Goal: Task Accomplishment & Management: Complete application form

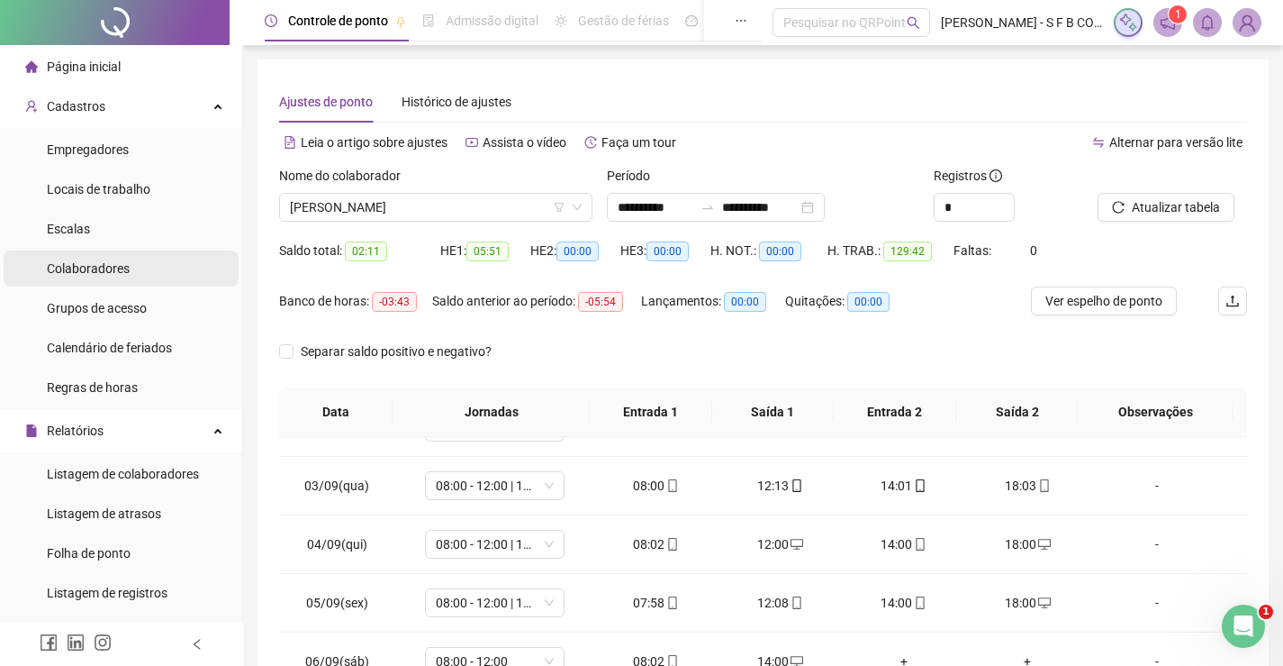
click at [125, 264] on span "Colaboradores" at bounding box center [88, 268] width 83 height 14
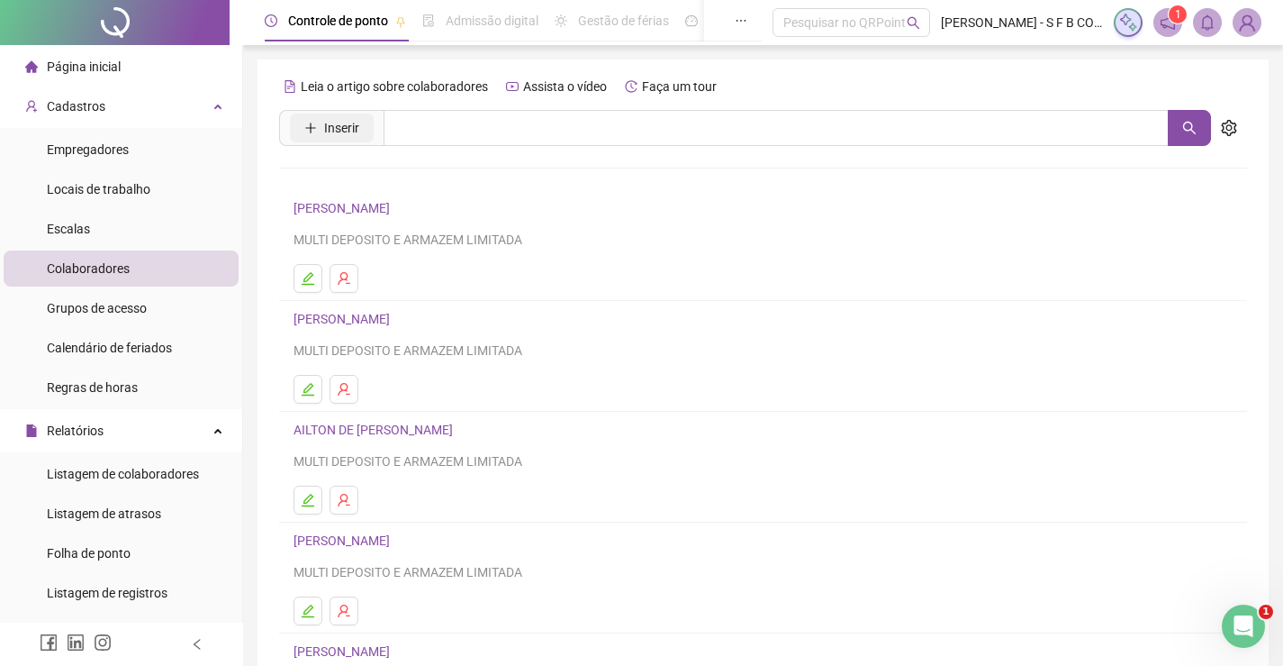
click at [325, 126] on span "Inserir" at bounding box center [341, 128] width 35 height 20
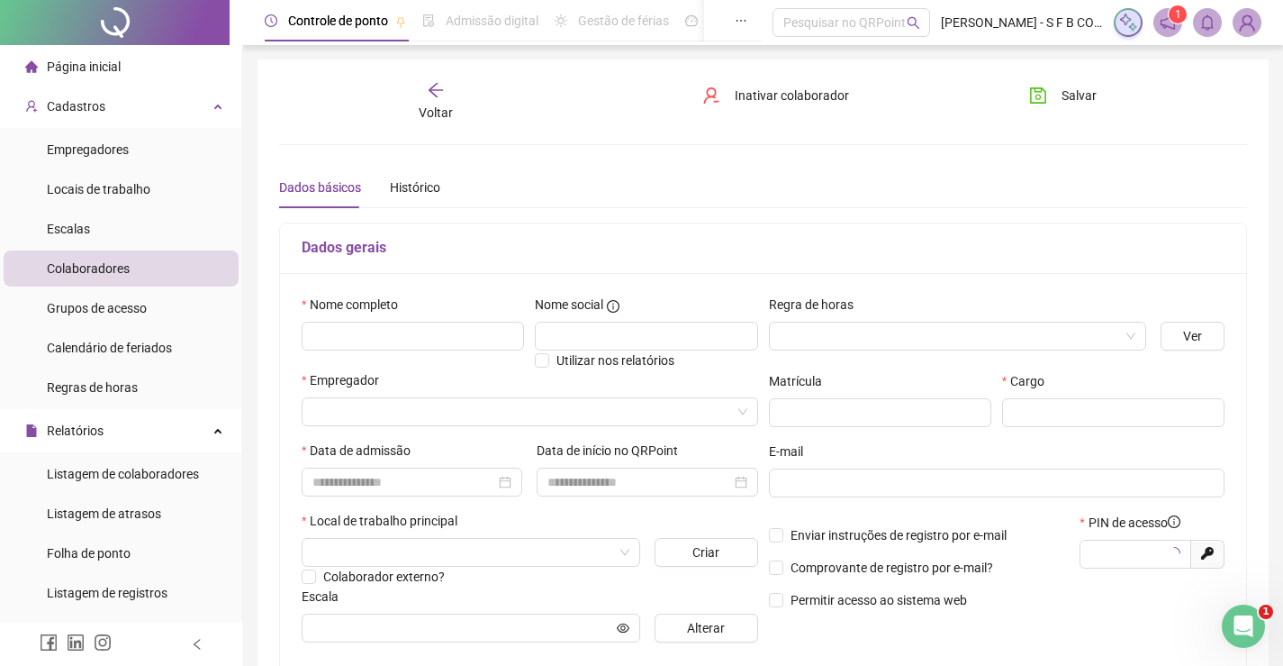
type input "*****"
click at [390, 347] on input "text" at bounding box center [413, 336] width 222 height 29
type input "**********"
click at [826, 325] on input "search" at bounding box center [950, 335] width 340 height 27
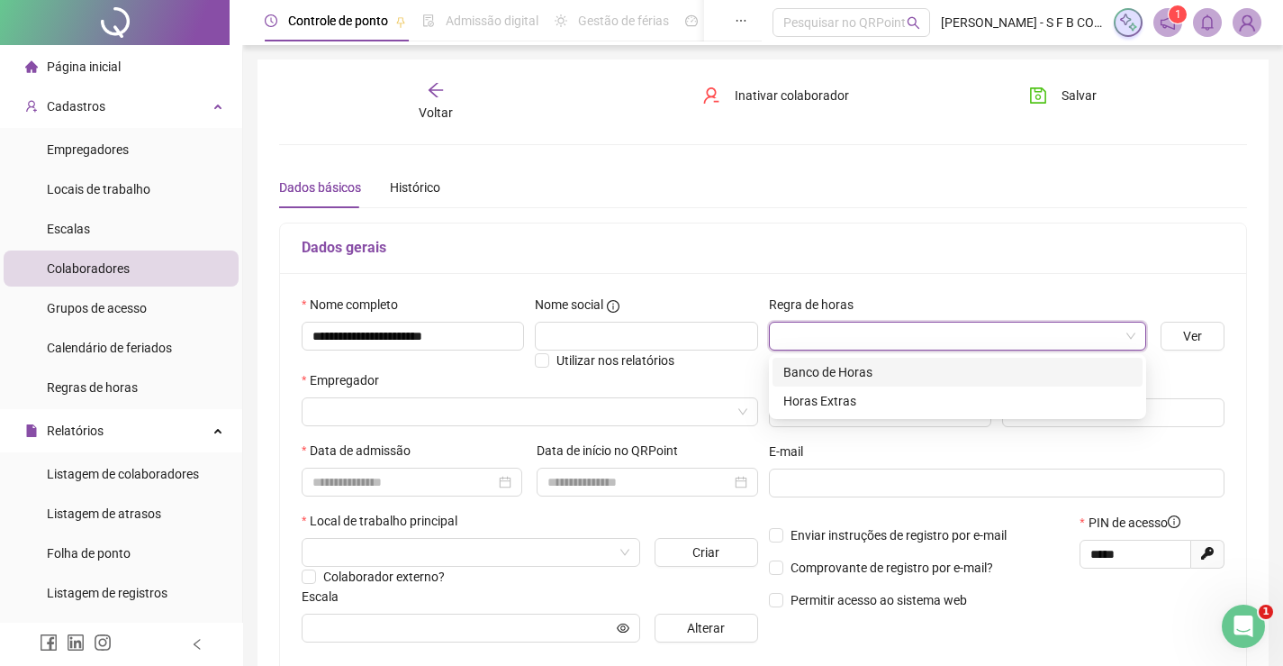
click at [843, 367] on div "Banco de Horas" at bounding box center [958, 372] width 349 height 20
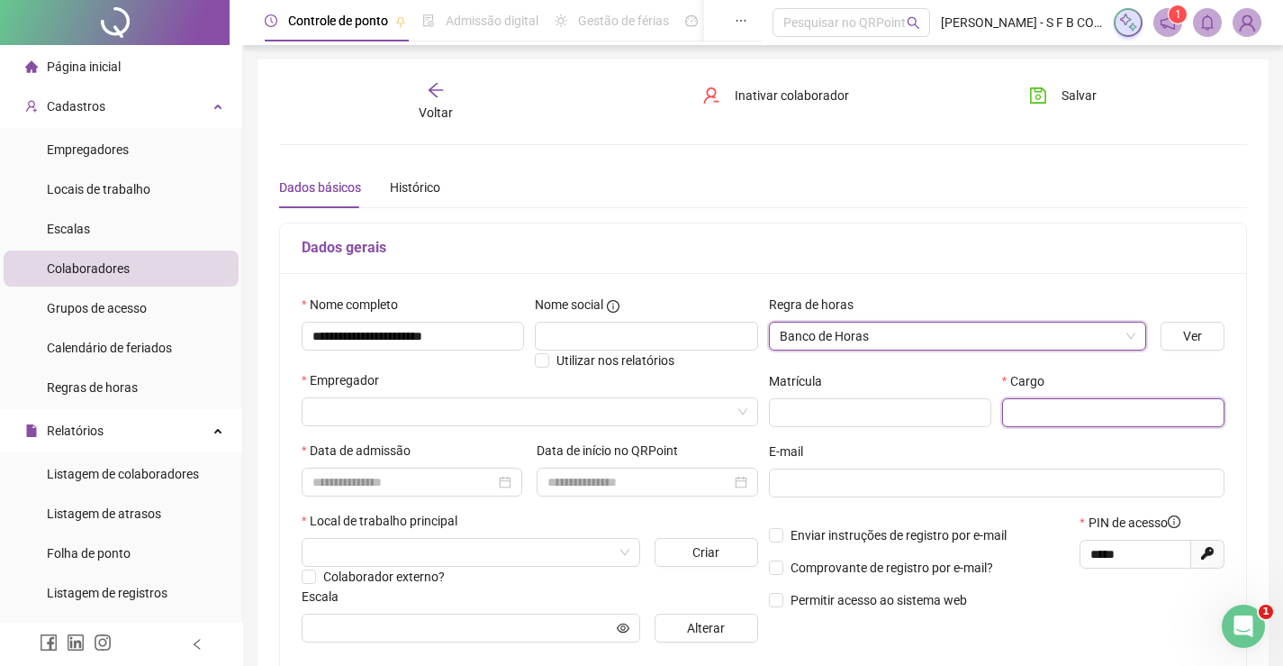
click at [1097, 406] on input "text" at bounding box center [1113, 412] width 222 height 29
type input "*********"
click at [362, 412] on input "search" at bounding box center [522, 411] width 419 height 27
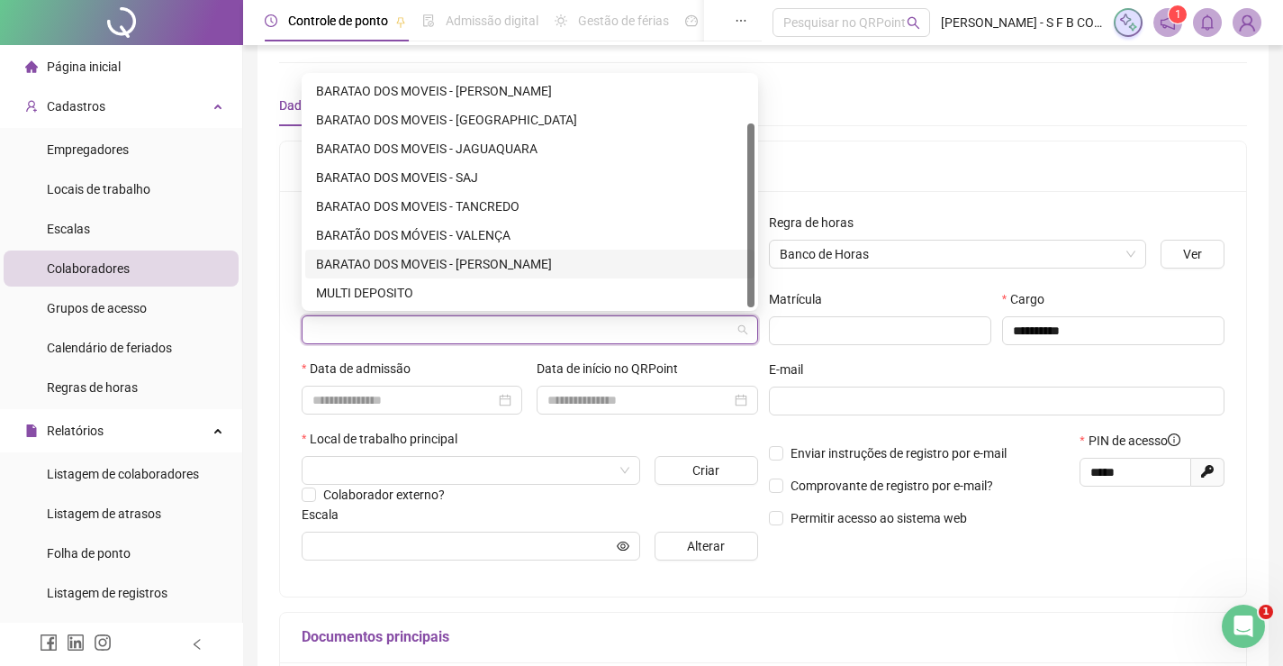
scroll to position [90, 0]
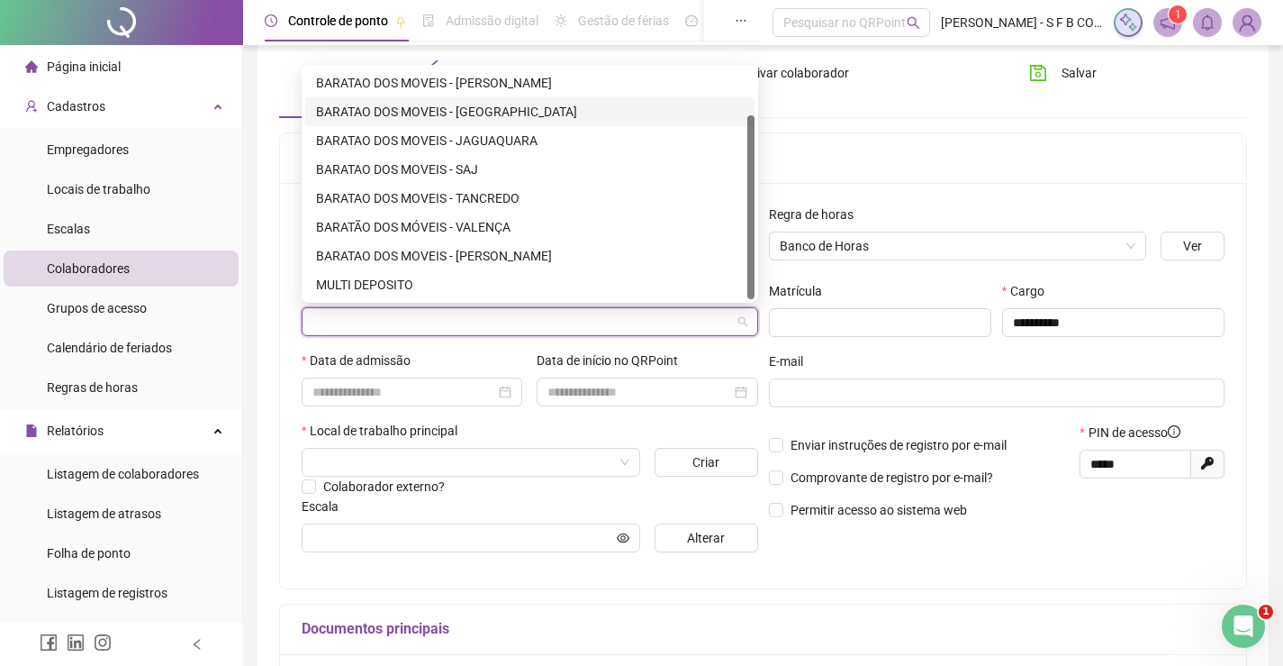
click at [496, 118] on div "BARATAO DOS MOVEIS - [GEOGRAPHIC_DATA]" at bounding box center [530, 112] width 428 height 20
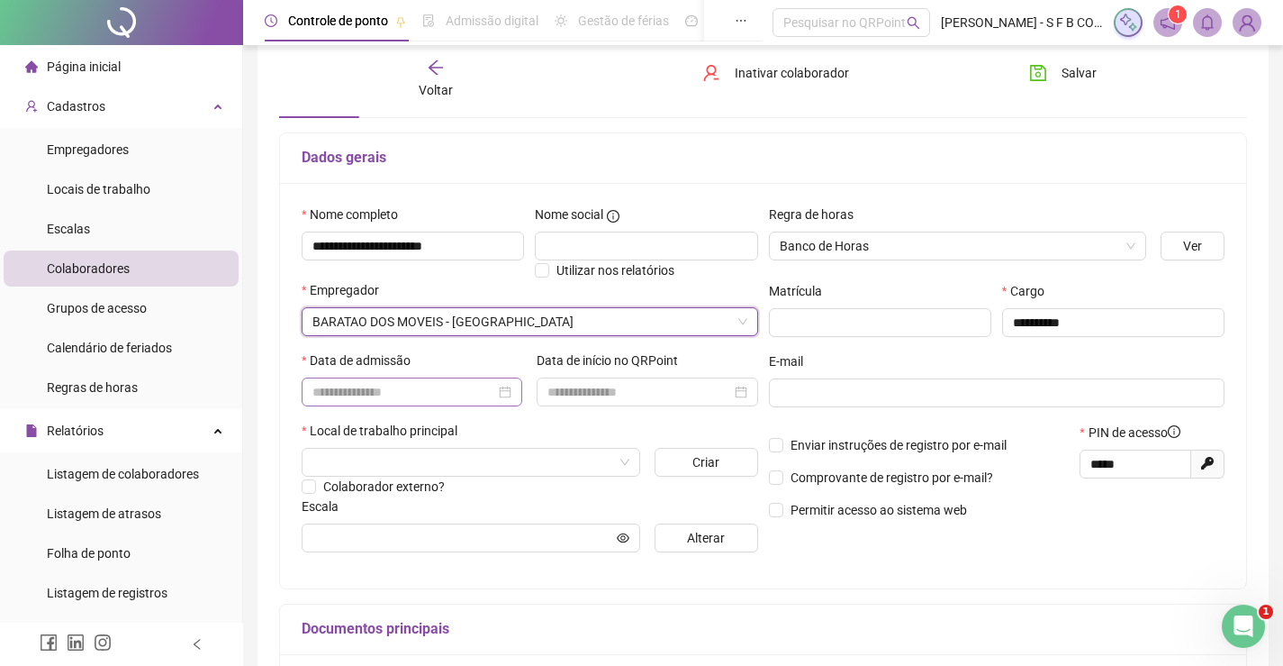
click at [450, 380] on div at bounding box center [412, 391] width 221 height 29
click at [479, 566] on div "**********" at bounding box center [529, 385] width 467 height 362
click at [347, 400] on input at bounding box center [404, 392] width 183 height 20
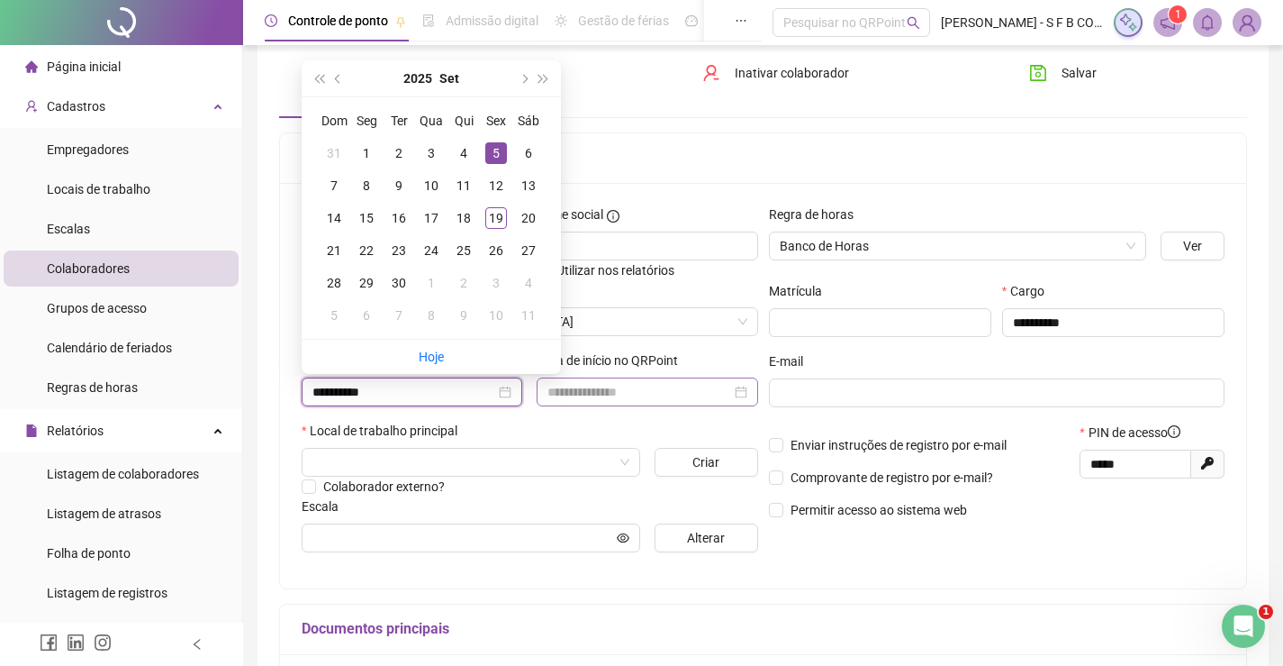
type input "**********"
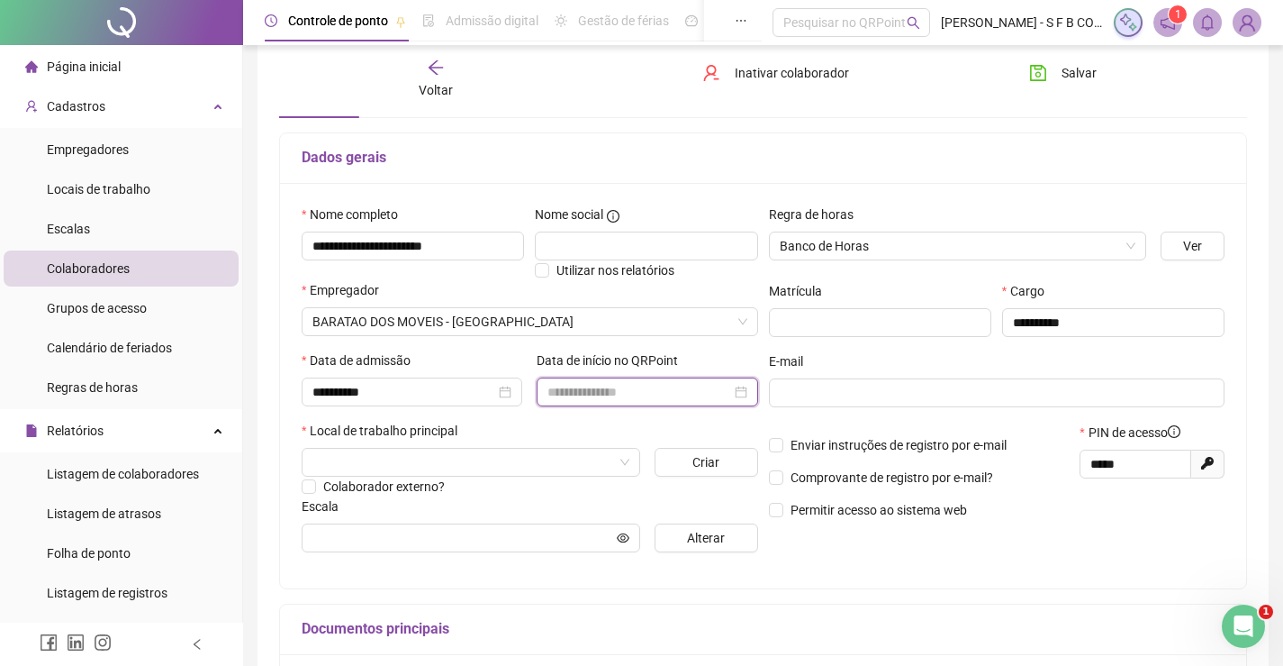
click at [657, 398] on input at bounding box center [639, 392] width 183 height 20
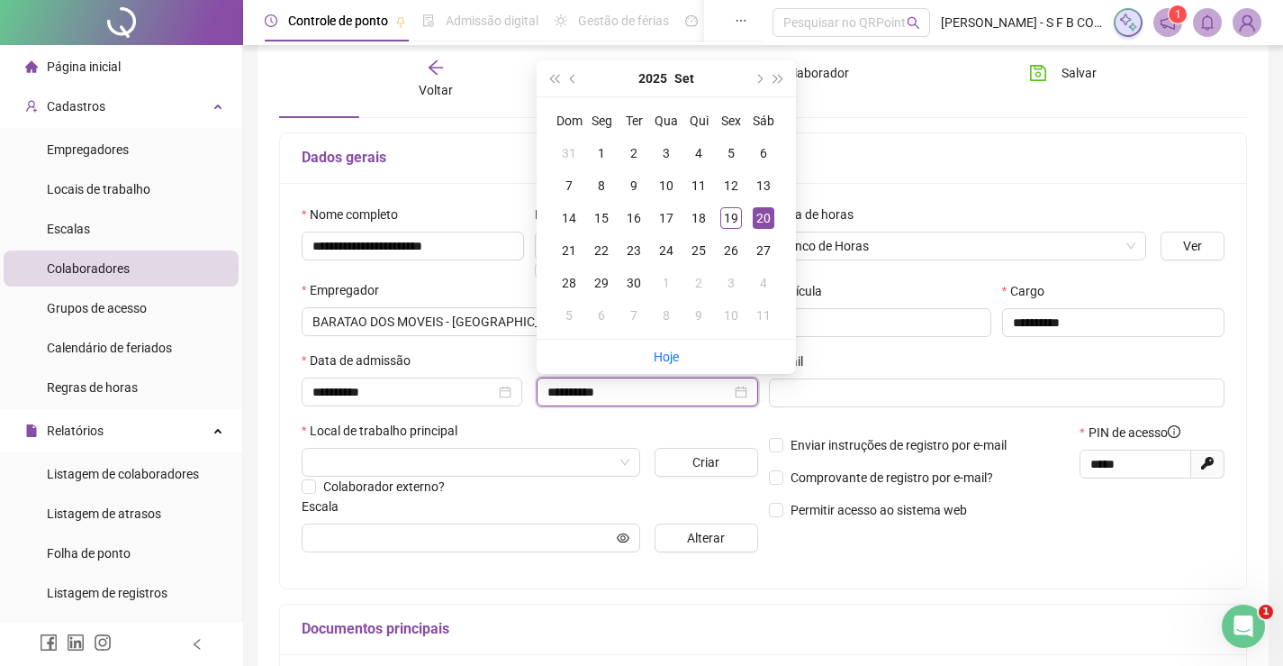
type input "**********"
click at [635, 421] on div "Local de trabalho principal" at bounding box center [530, 434] width 457 height 27
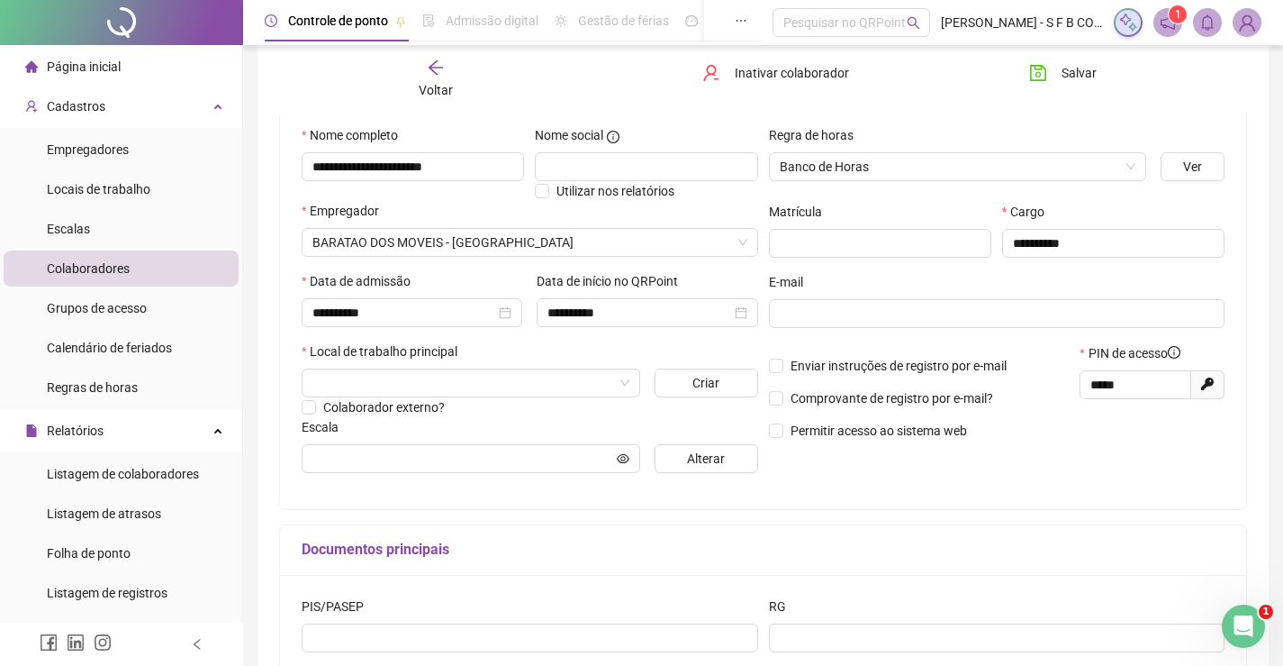
scroll to position [180, 0]
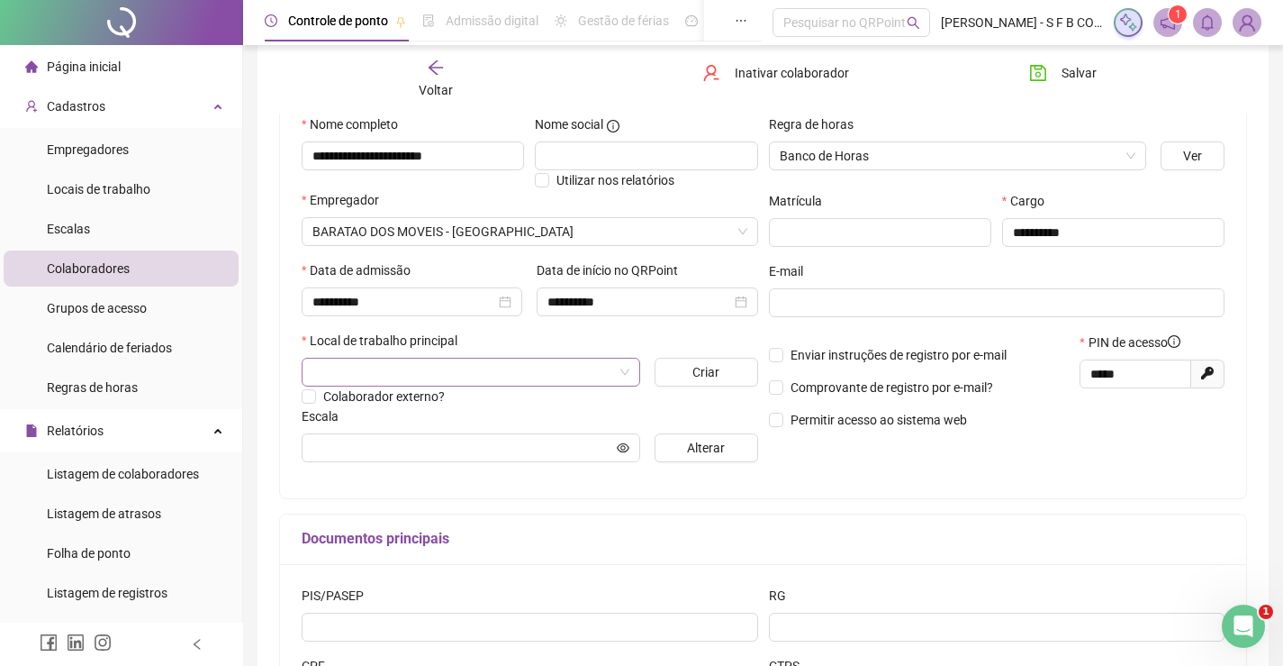
click at [534, 375] on input "search" at bounding box center [463, 371] width 301 height 27
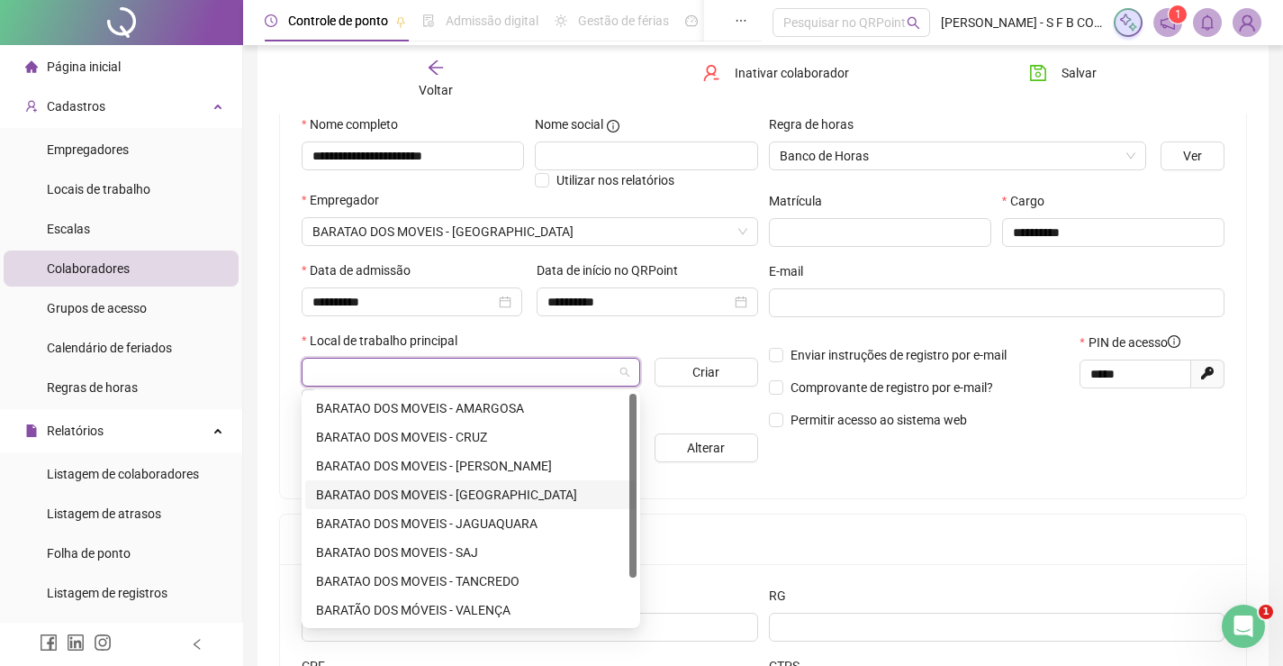
click at [508, 495] on div "BARATAO DOS MOVEIS - [GEOGRAPHIC_DATA]" at bounding box center [471, 495] width 310 height 20
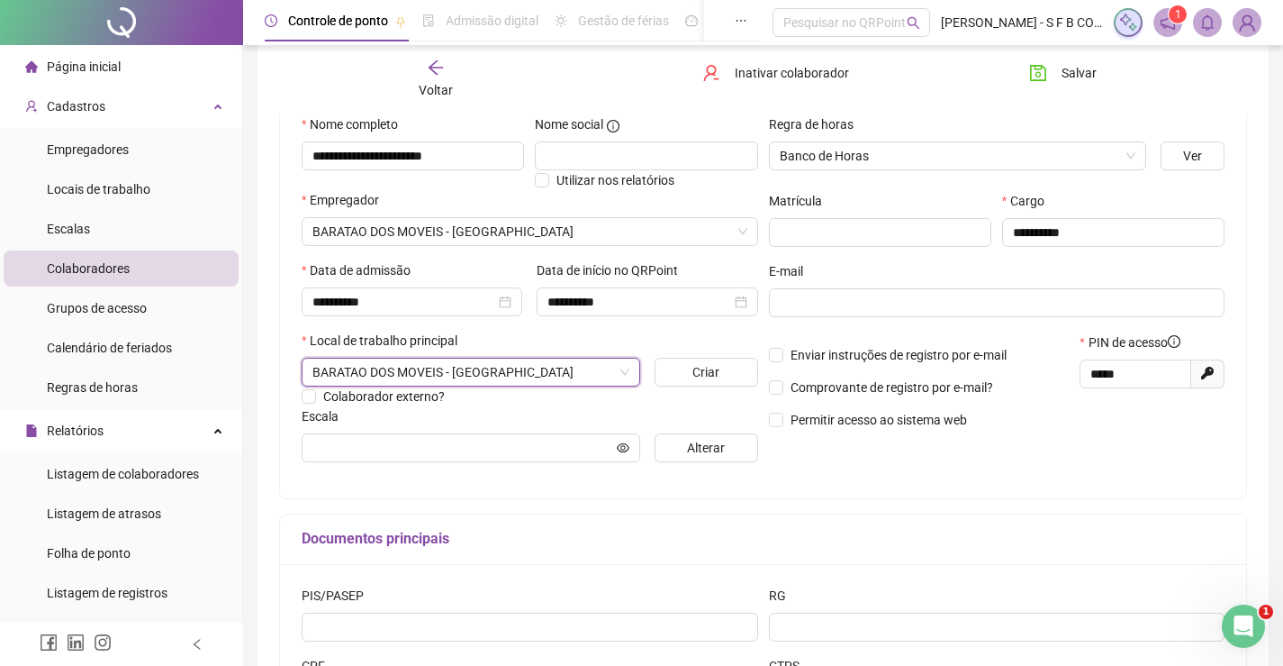
click at [901, 515] on div "Documentos principais" at bounding box center [763, 539] width 966 height 50
drag, startPoint x: 956, startPoint y: 369, endPoint x: 858, endPoint y: 372, distance: 98.2
click at [858, 372] on div "Enviar instruções de registro por e-mail Comprovante de registro por e-mail? Pe…" at bounding box center [997, 387] width 467 height 110
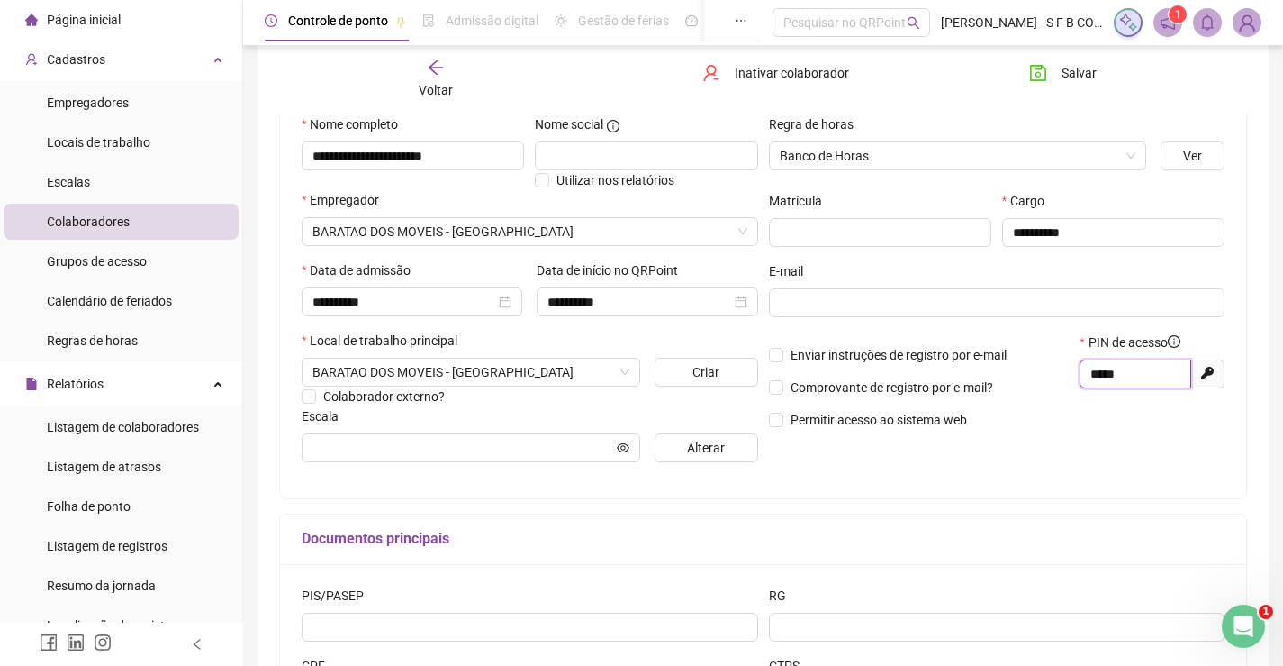
scroll to position [0, 0]
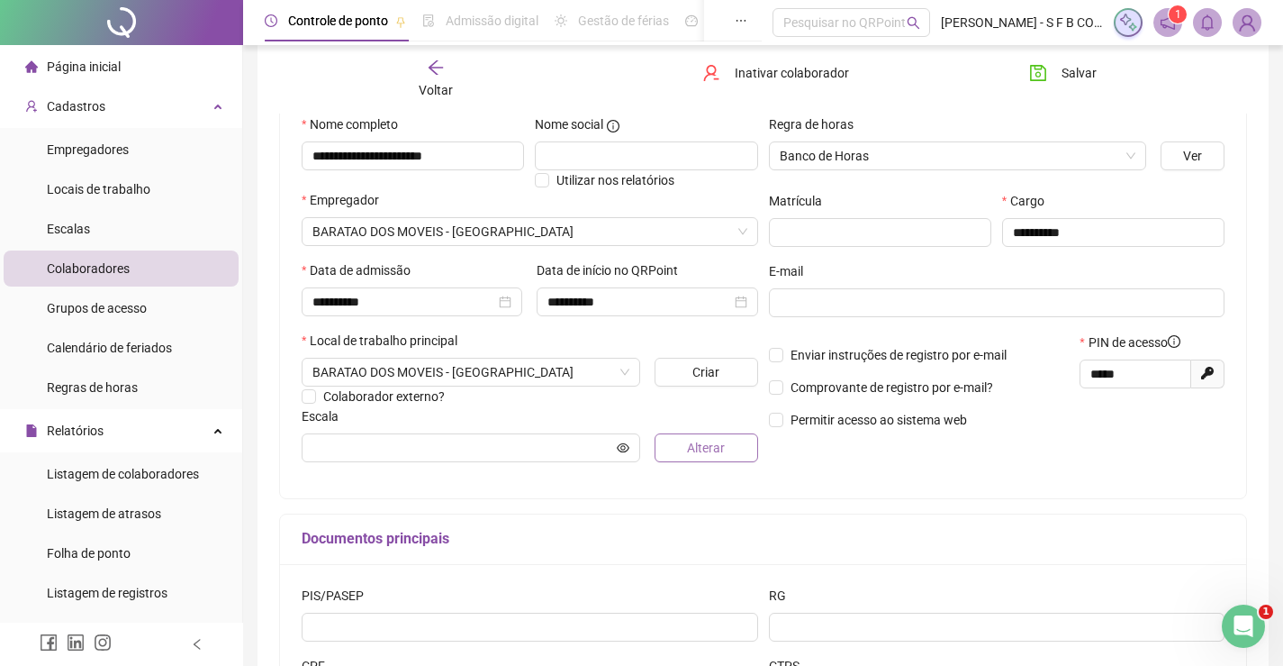
click at [706, 438] on span "Alterar" at bounding box center [706, 448] width 38 height 20
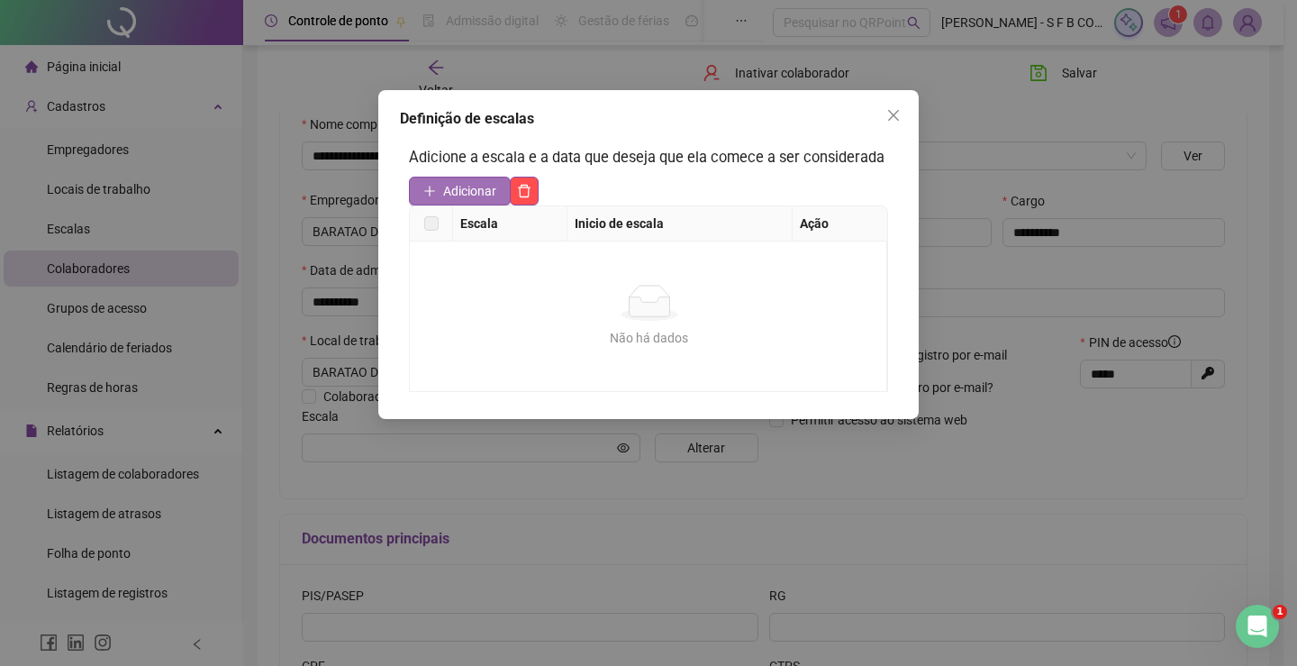
click at [493, 199] on span "Adicionar" at bounding box center [469, 191] width 53 height 20
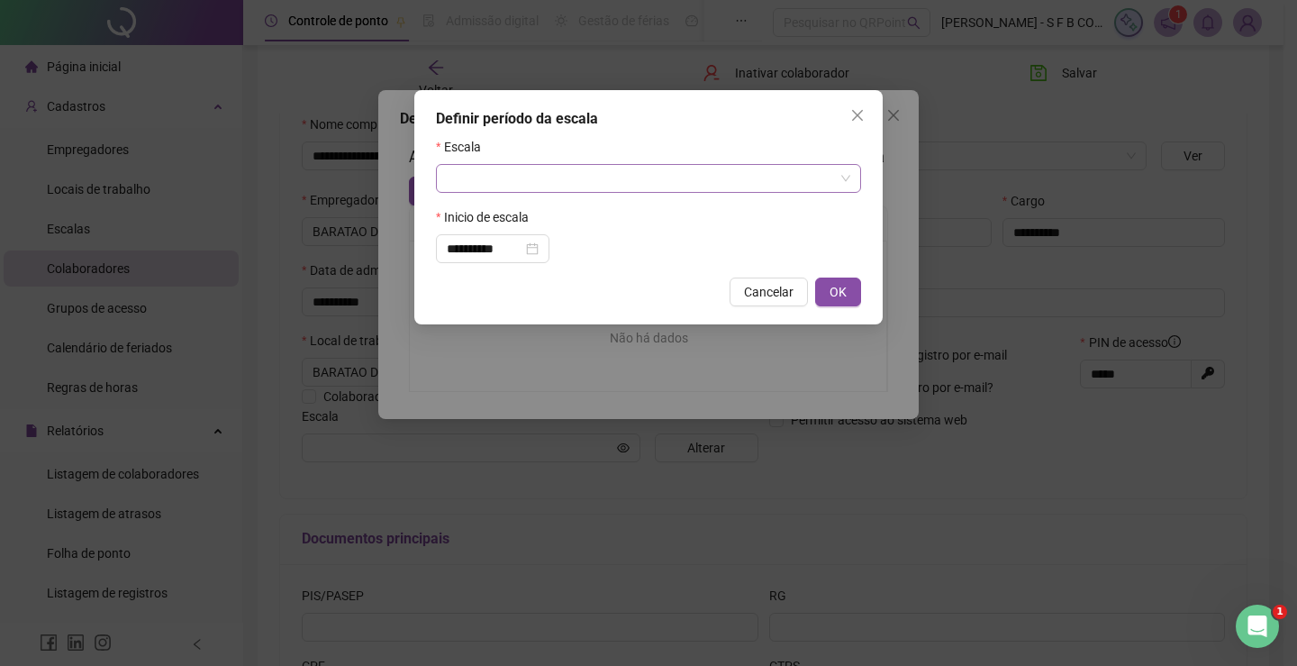
click at [524, 180] on input "search" at bounding box center [640, 178] width 387 height 27
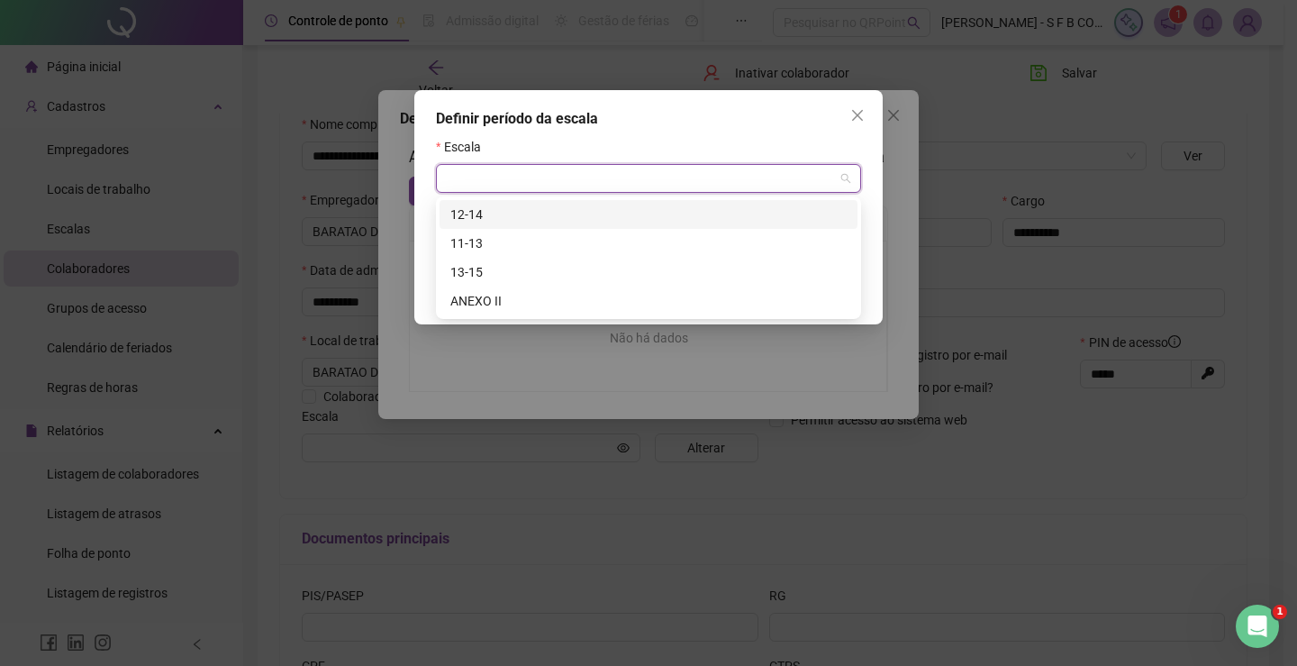
click at [495, 217] on div "12-14" at bounding box center [648, 214] width 396 height 20
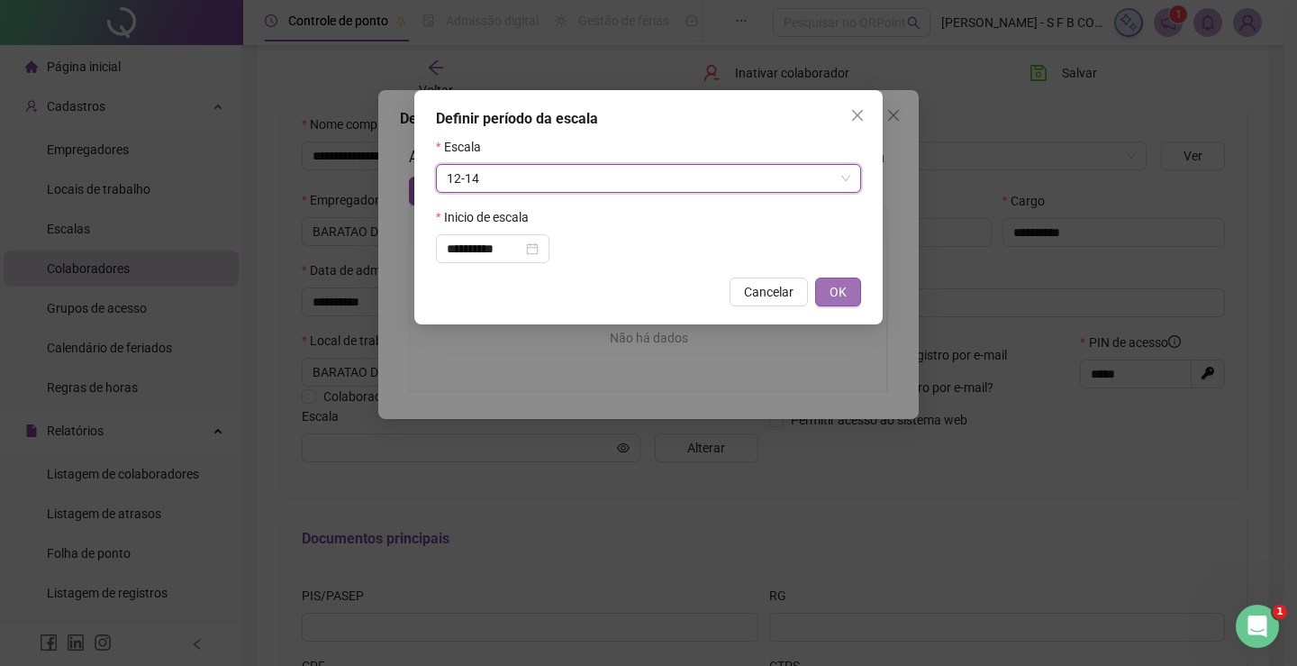
click at [845, 288] on span "OK" at bounding box center [837, 292] width 17 height 20
type input "*****"
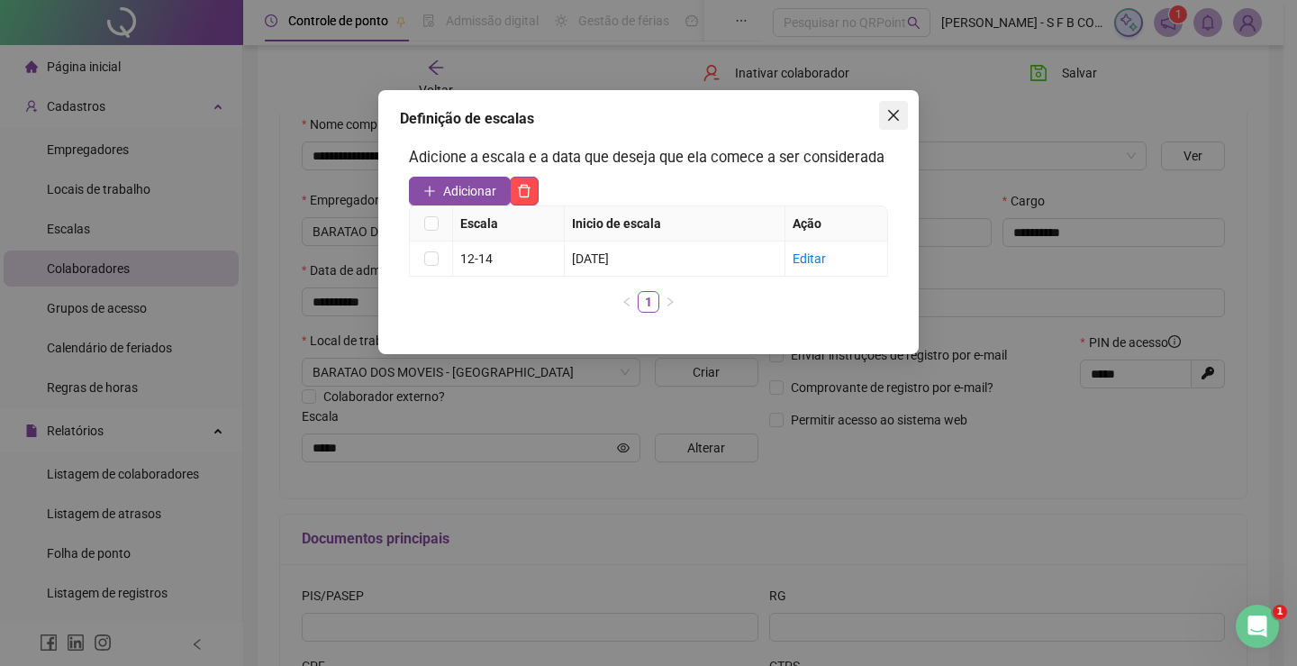
click at [901, 109] on span "Close" at bounding box center [893, 115] width 29 height 14
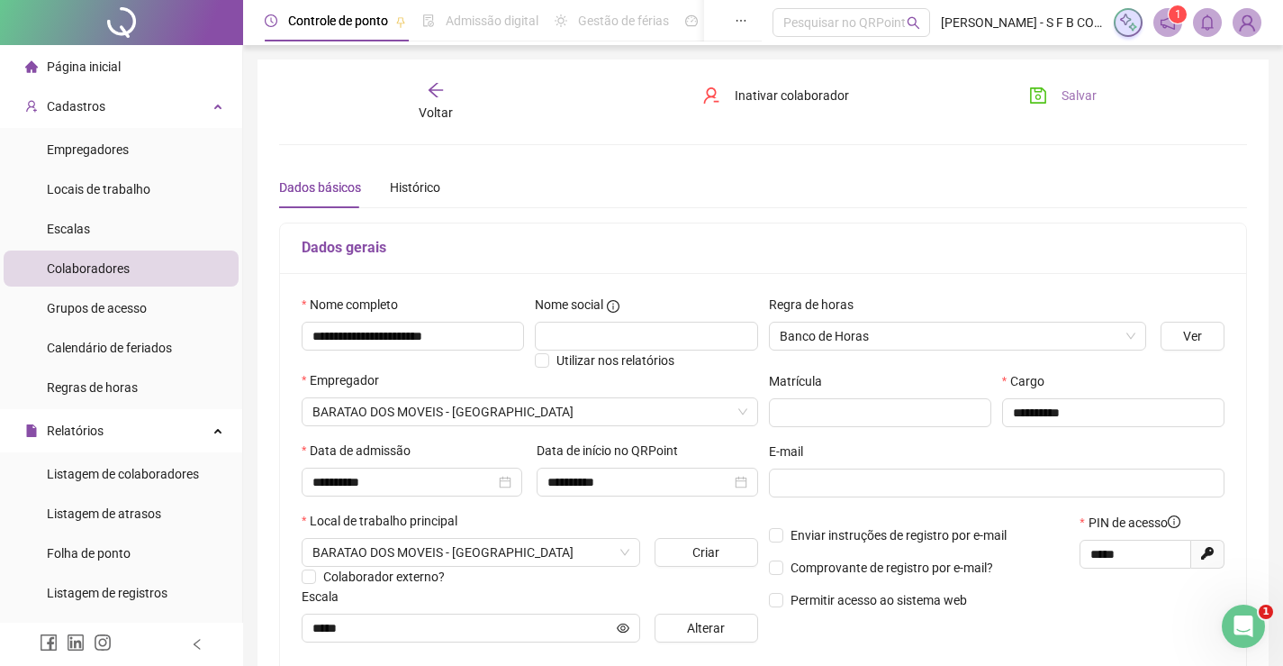
click at [1052, 94] on button "Salvar" at bounding box center [1063, 95] width 95 height 29
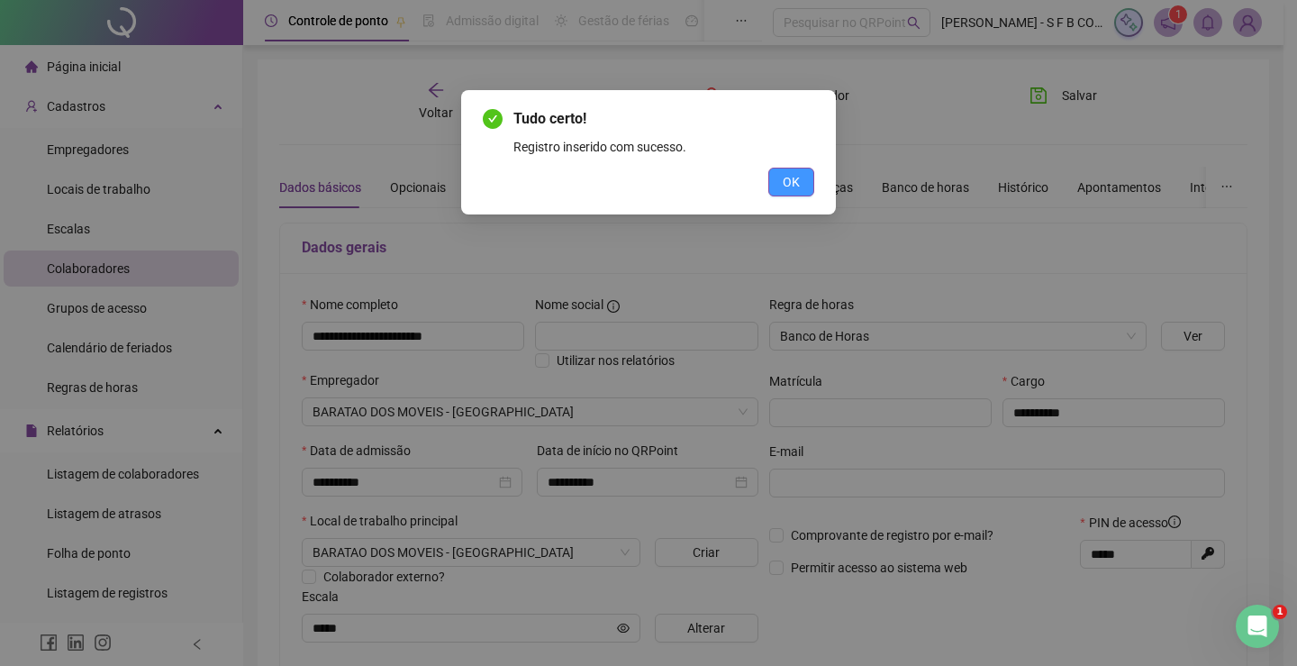
click at [801, 194] on button "OK" at bounding box center [791, 182] width 46 height 29
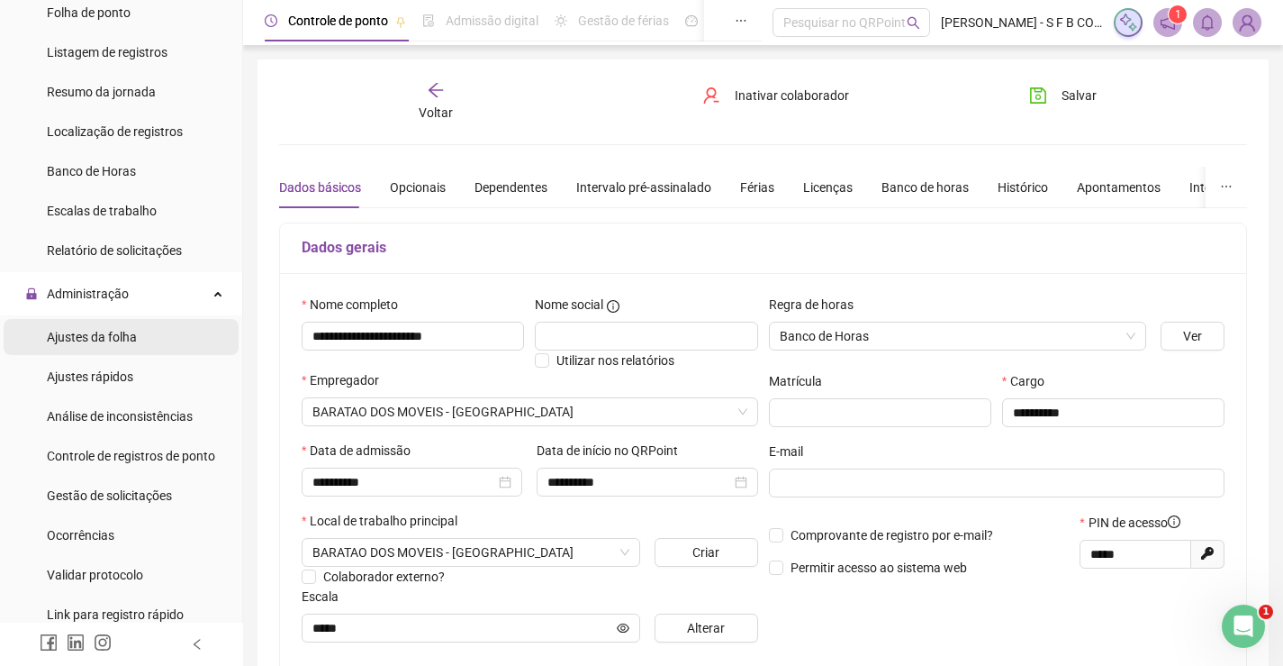
scroll to position [911, 0]
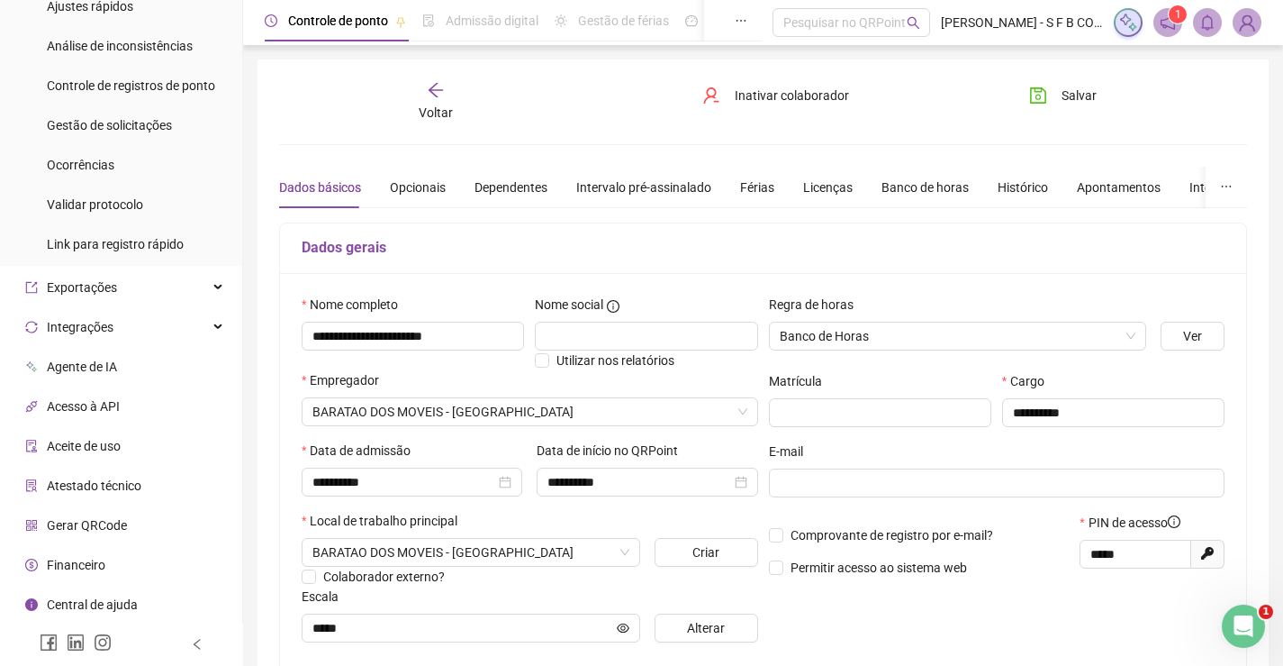
click at [95, 528] on span "Gerar QRCode" at bounding box center [87, 525] width 80 height 14
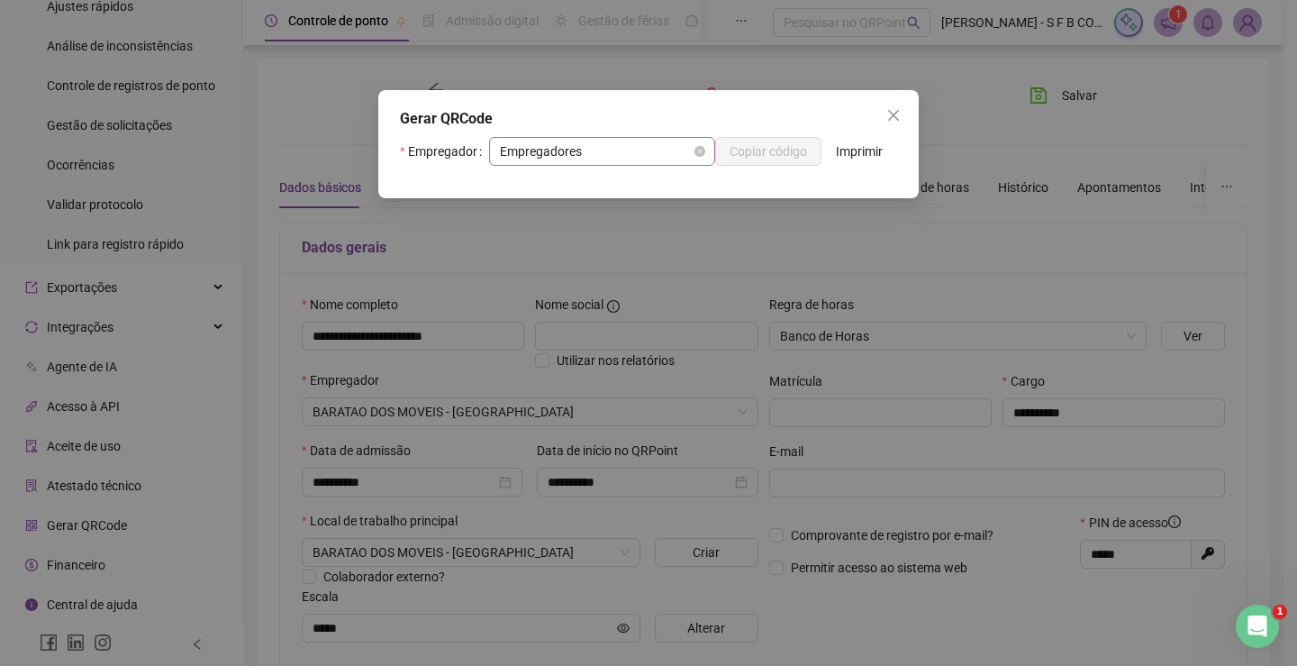
click at [628, 157] on span "Empregadores" at bounding box center [602, 151] width 204 height 27
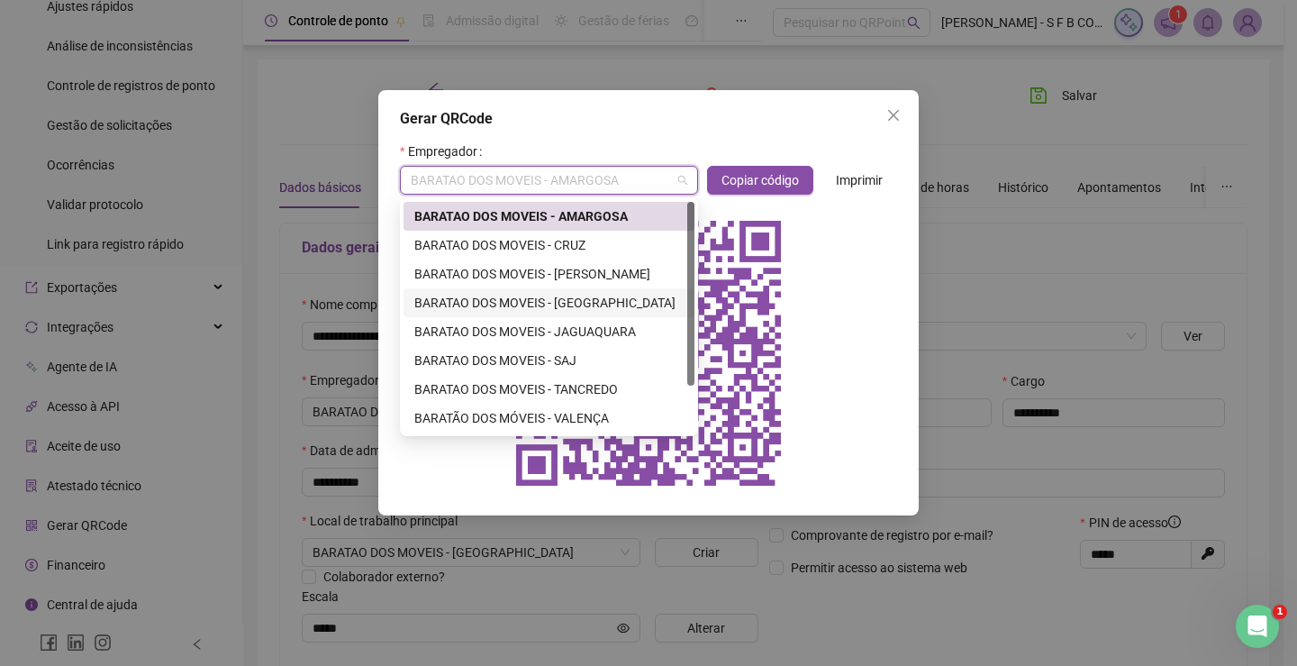
click at [585, 298] on div "BARATAO DOS MOVEIS - [GEOGRAPHIC_DATA]" at bounding box center [548, 303] width 269 height 20
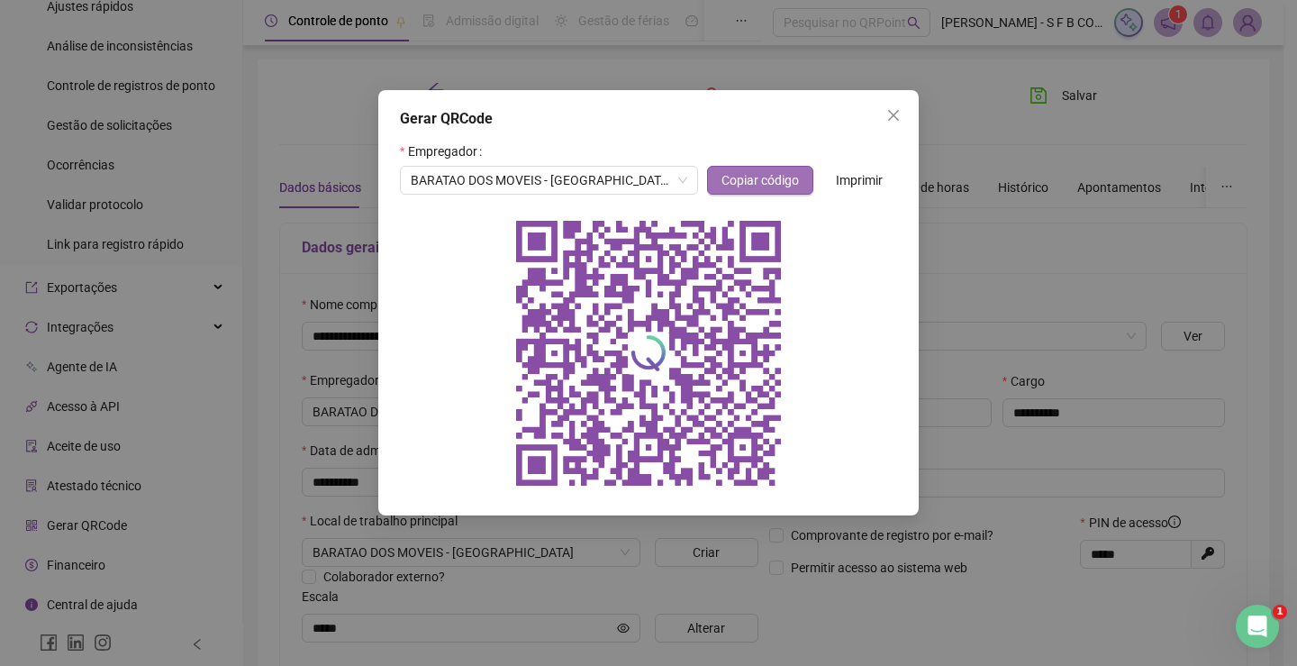
click at [753, 181] on span "Copiar código" at bounding box center [759, 180] width 77 height 20
drag, startPoint x: 900, startPoint y: 118, endPoint x: 728, endPoint y: 130, distance: 172.4
click at [901, 115] on span "Close" at bounding box center [893, 115] width 29 height 14
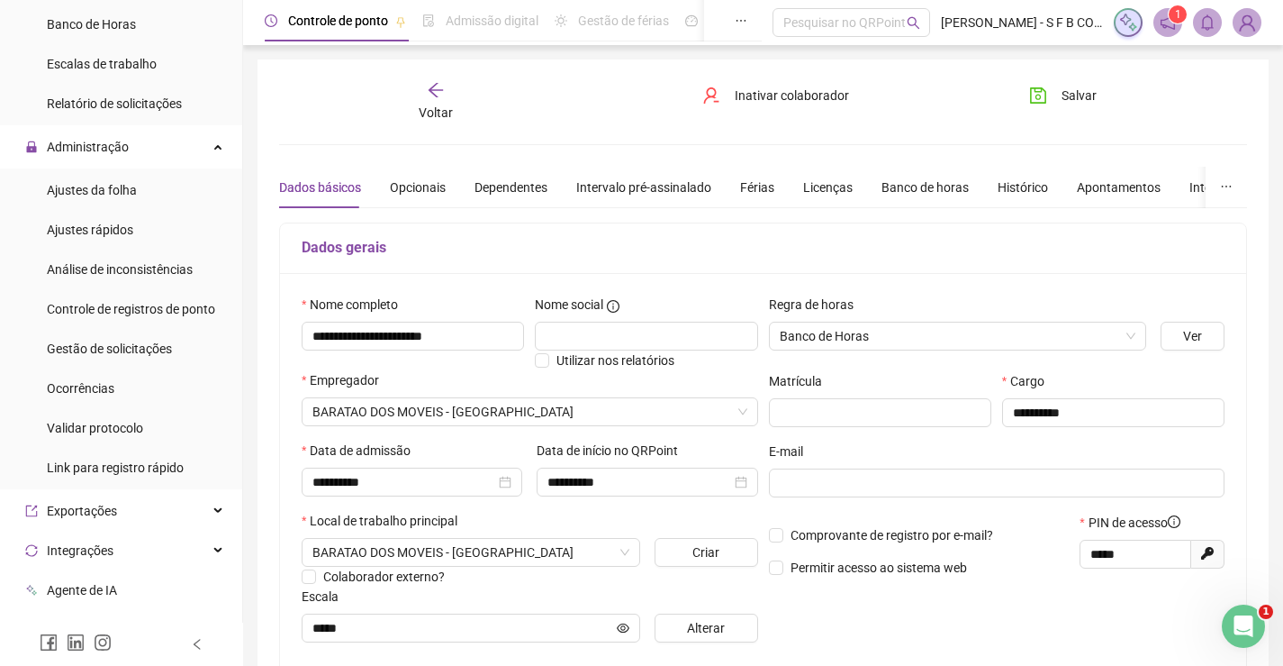
scroll to position [730, 0]
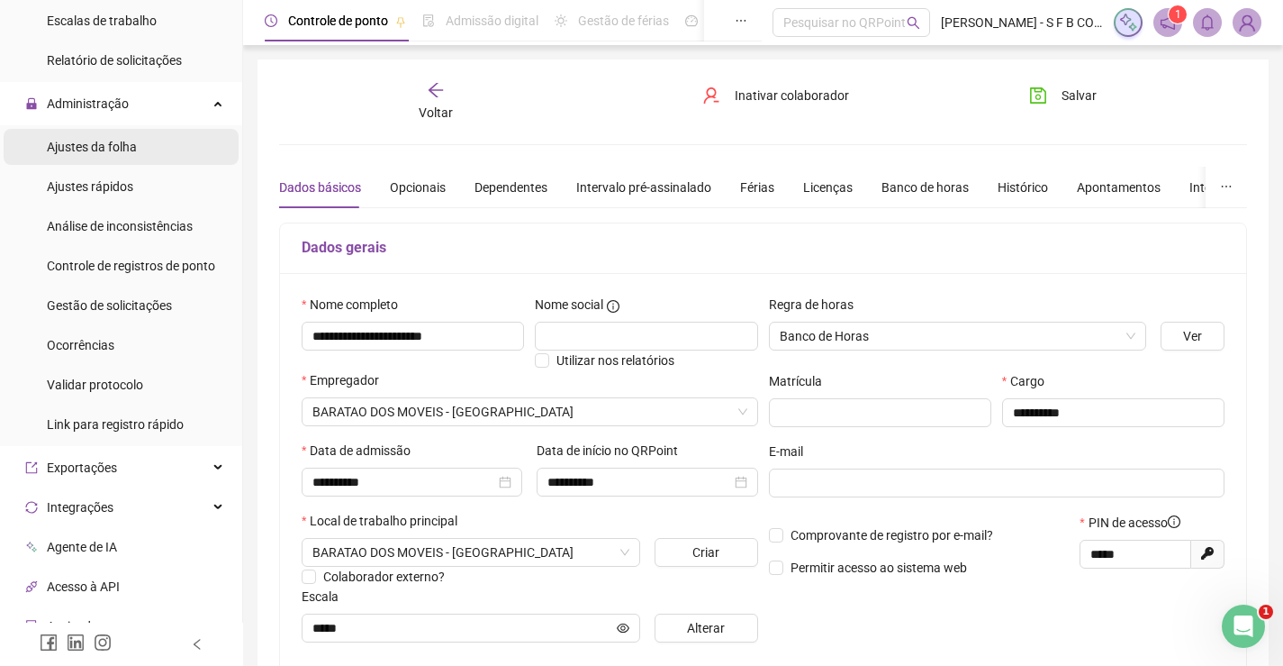
click at [125, 154] on span "Ajustes da folha" at bounding box center [92, 147] width 90 height 14
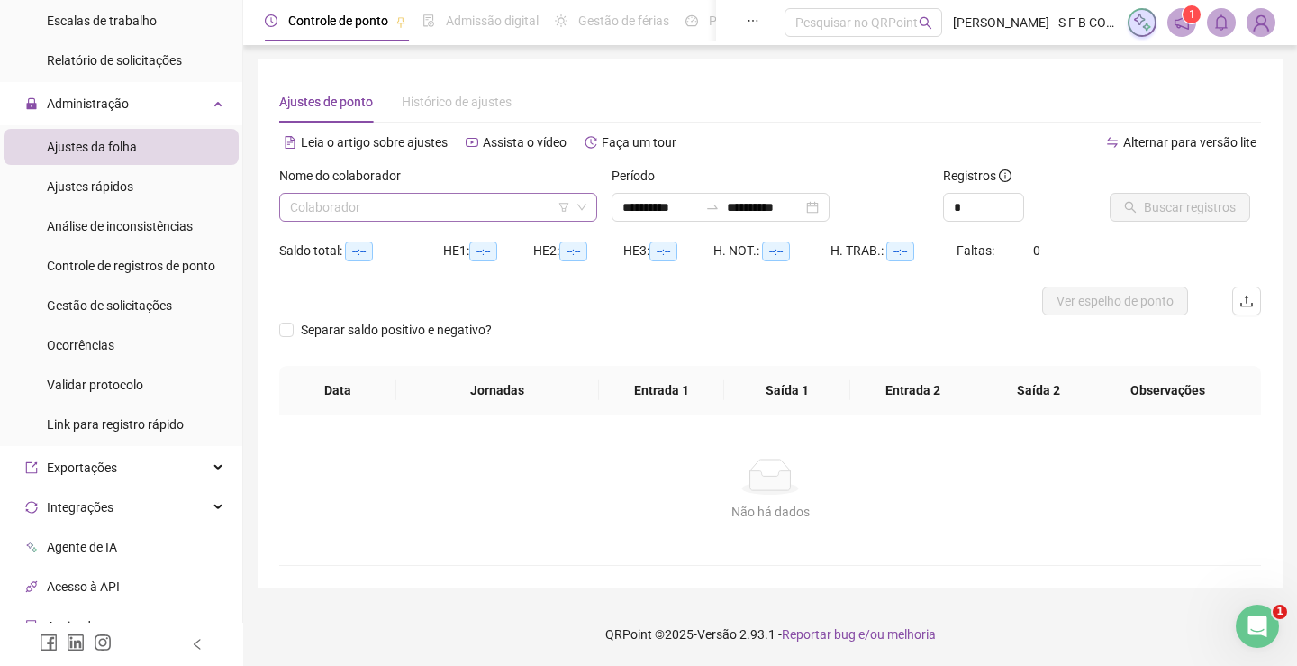
type input "**********"
click at [379, 218] on input "search" at bounding box center [430, 207] width 280 height 27
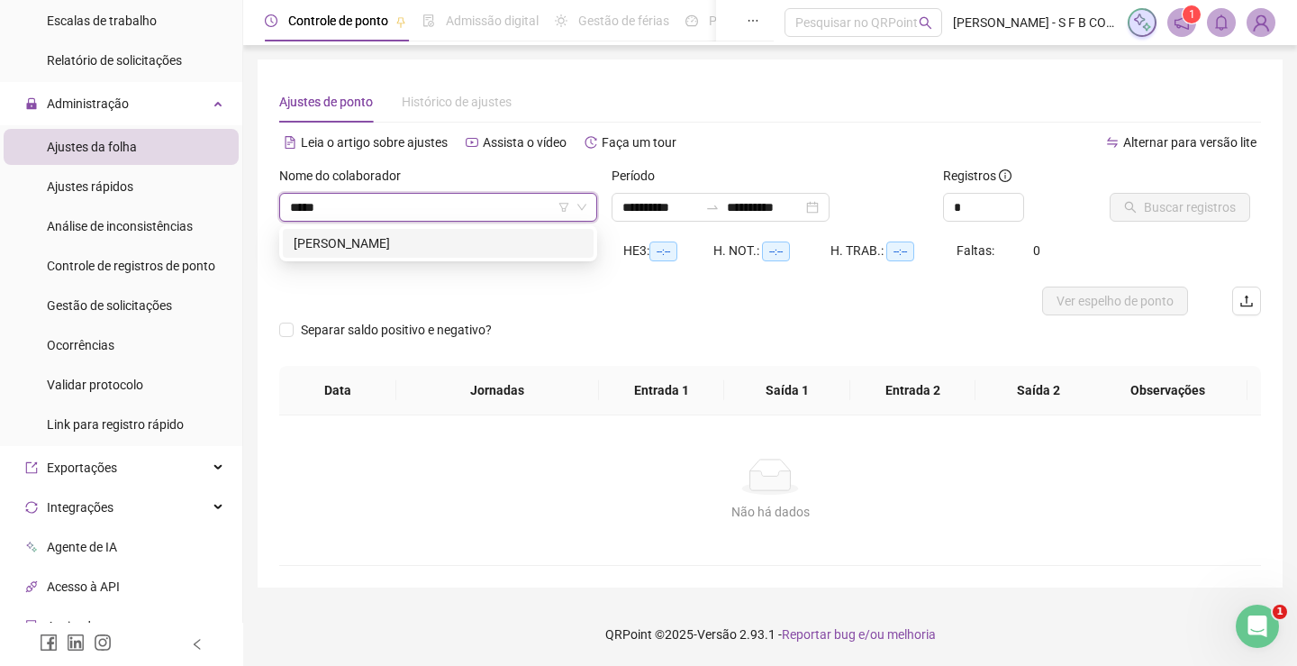
type input "******"
click at [323, 240] on div "[PERSON_NAME]" at bounding box center [438, 243] width 289 height 20
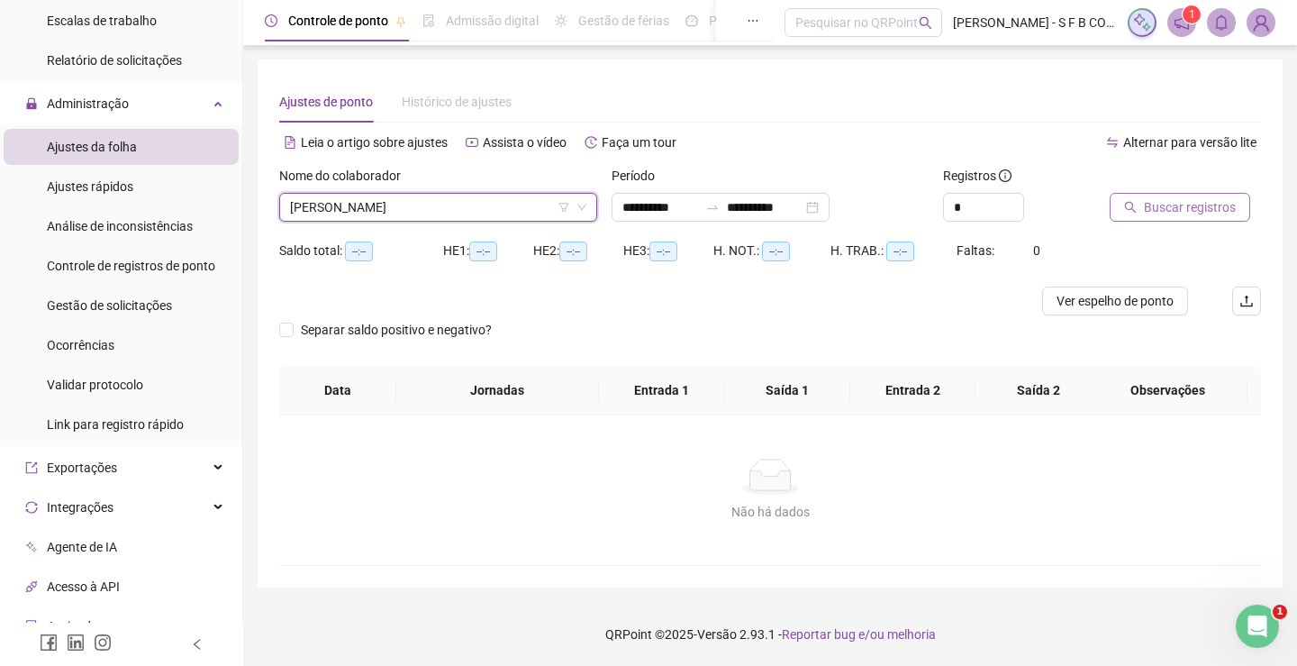
click at [1131, 200] on button "Buscar registros" at bounding box center [1180, 207] width 140 height 29
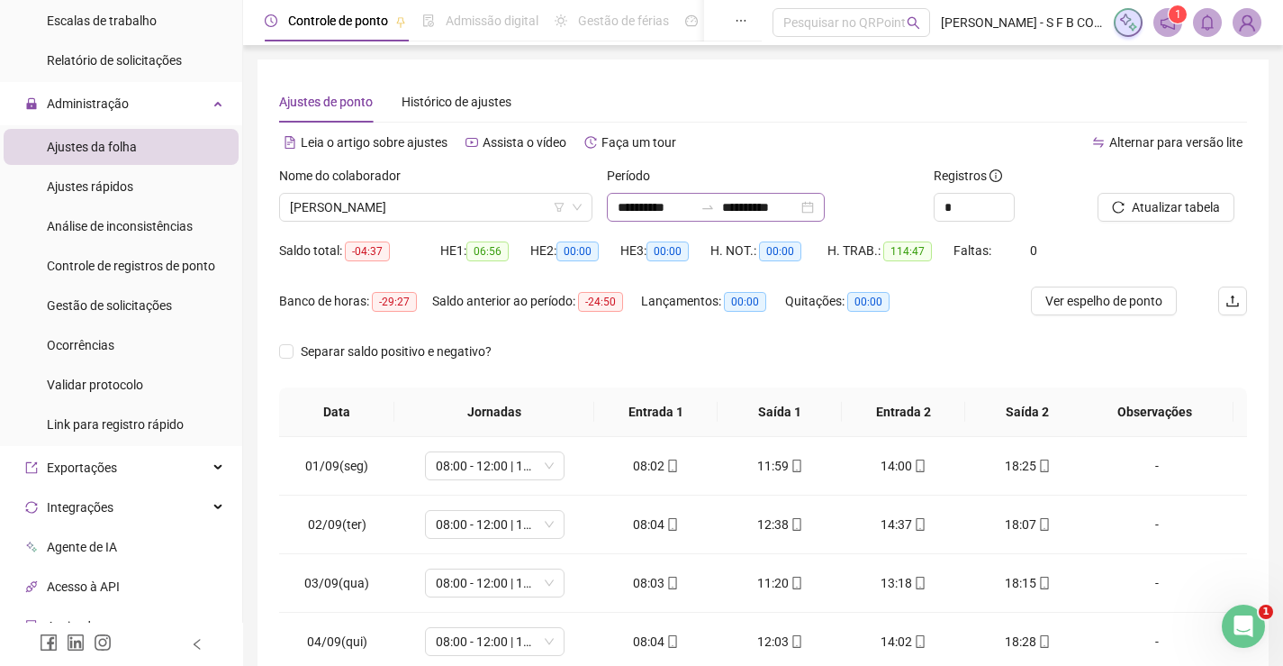
click at [825, 211] on div "**********" at bounding box center [716, 207] width 218 height 29
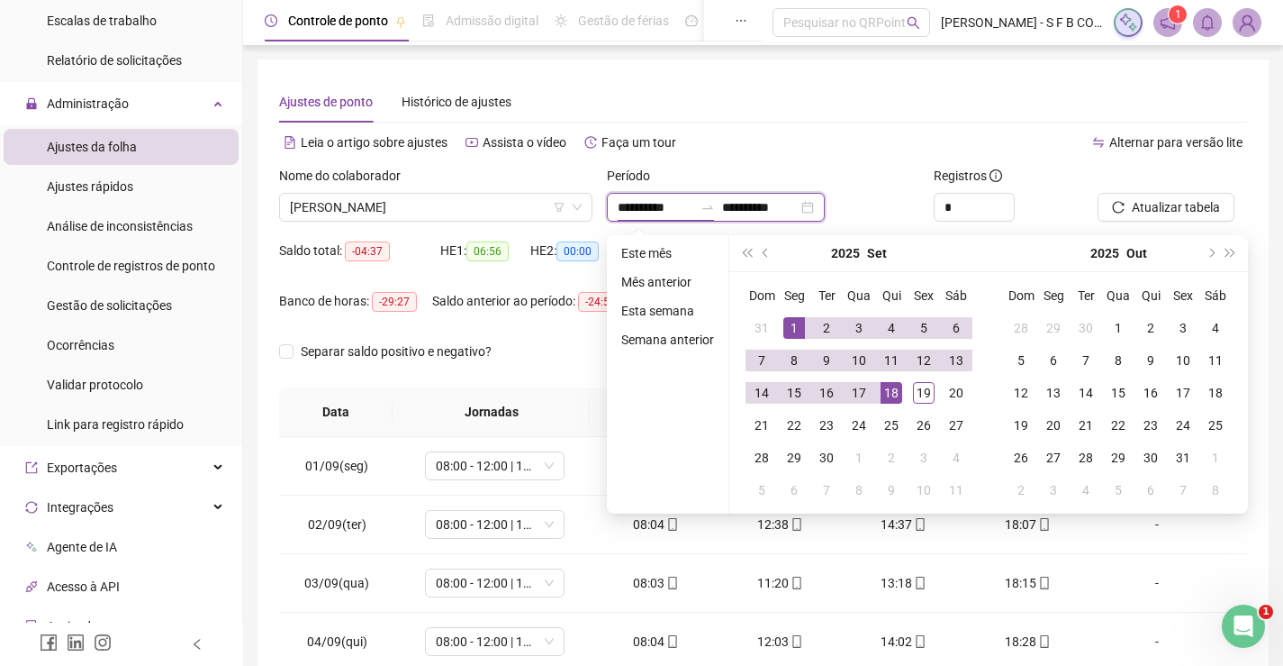
drag, startPoint x: 850, startPoint y: 214, endPoint x: 842, endPoint y: 224, distance: 12.8
click at [825, 217] on div "**********" at bounding box center [716, 207] width 218 height 29
click at [657, 240] on ul "Este mês Mês anterior Esta semana Semana anterior" at bounding box center [668, 374] width 122 height 278
type input "**********"
drag, startPoint x: 656, startPoint y: 243, endPoint x: 775, endPoint y: 244, distance: 118.9
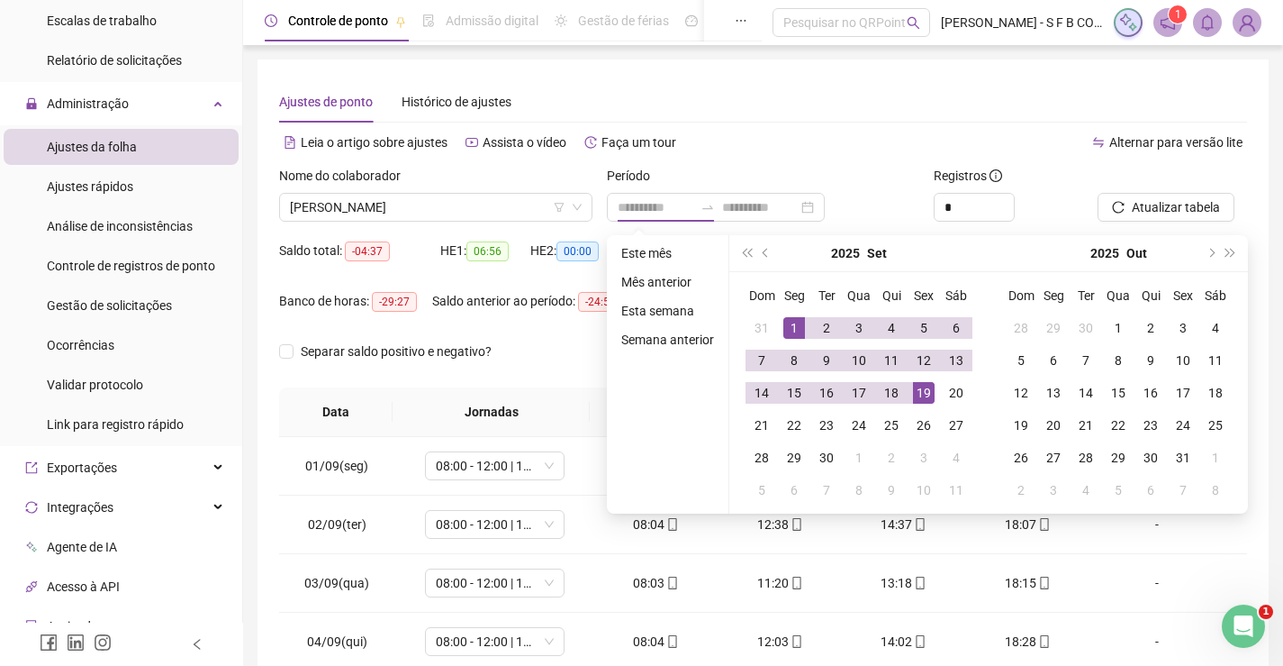
click at [657, 242] on li "Este mês" at bounding box center [667, 253] width 107 height 22
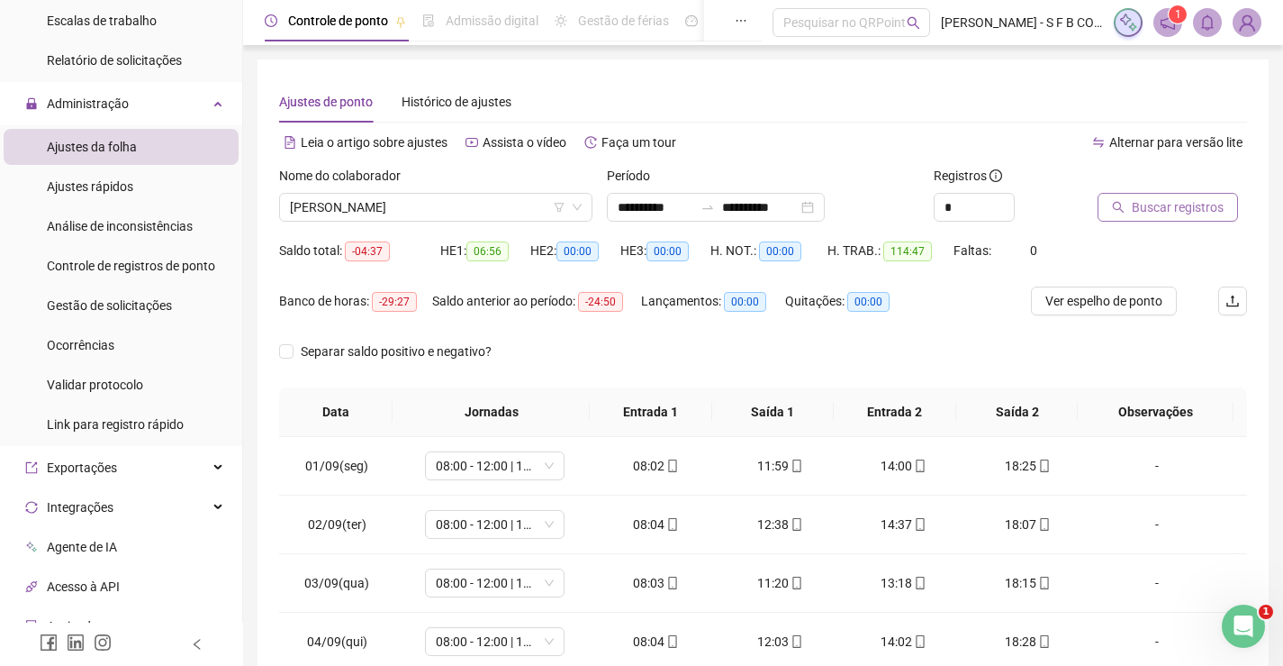
click at [1174, 220] on button "Buscar registros" at bounding box center [1168, 207] width 140 height 29
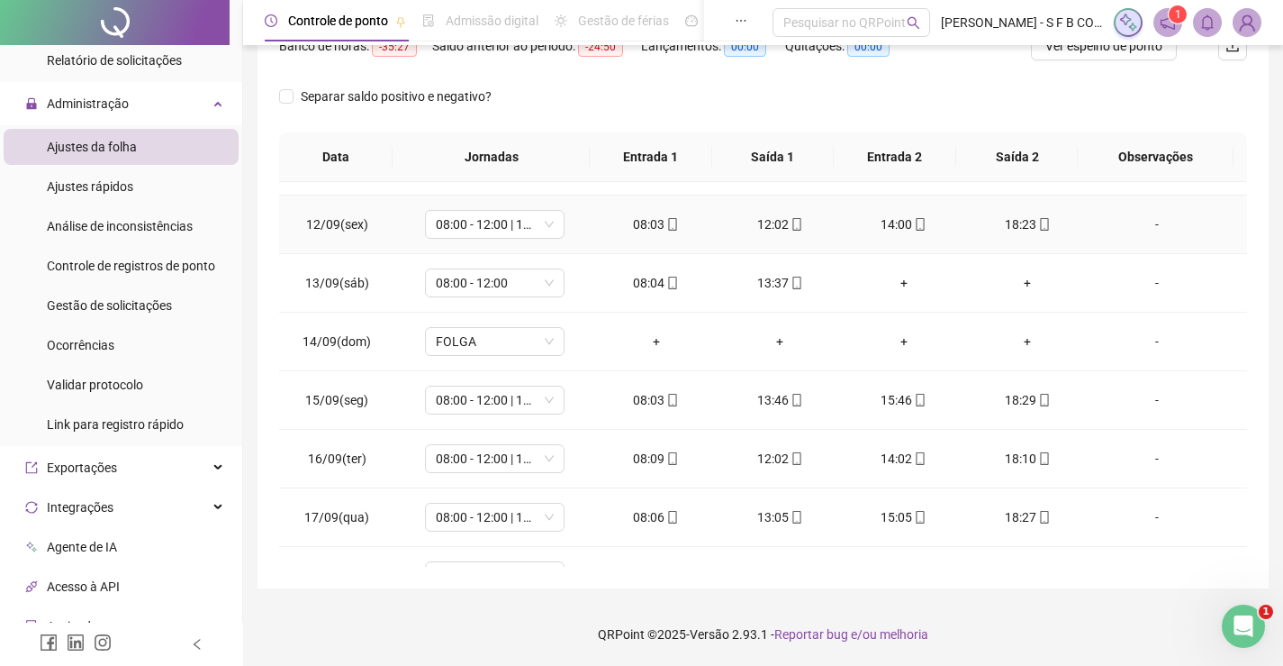
scroll to position [728, 0]
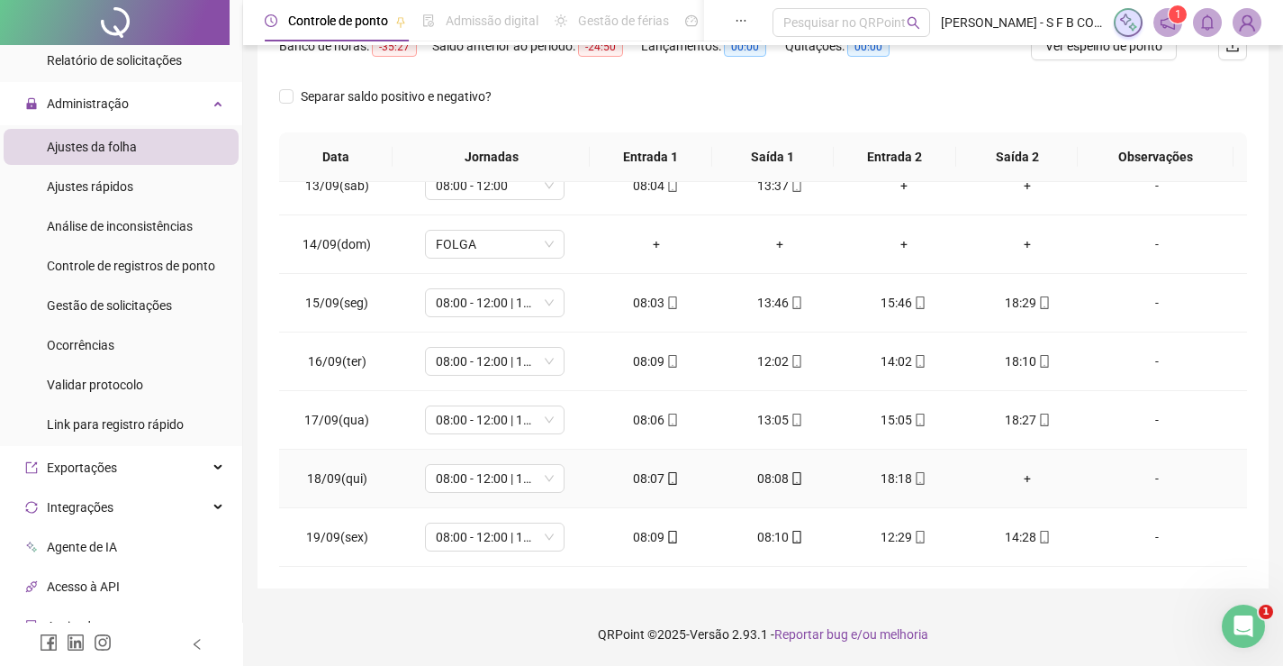
click at [661, 490] on td "08:07" at bounding box center [656, 478] width 124 height 59
click at [666, 482] on icon "mobile" at bounding box center [672, 478] width 13 height 13
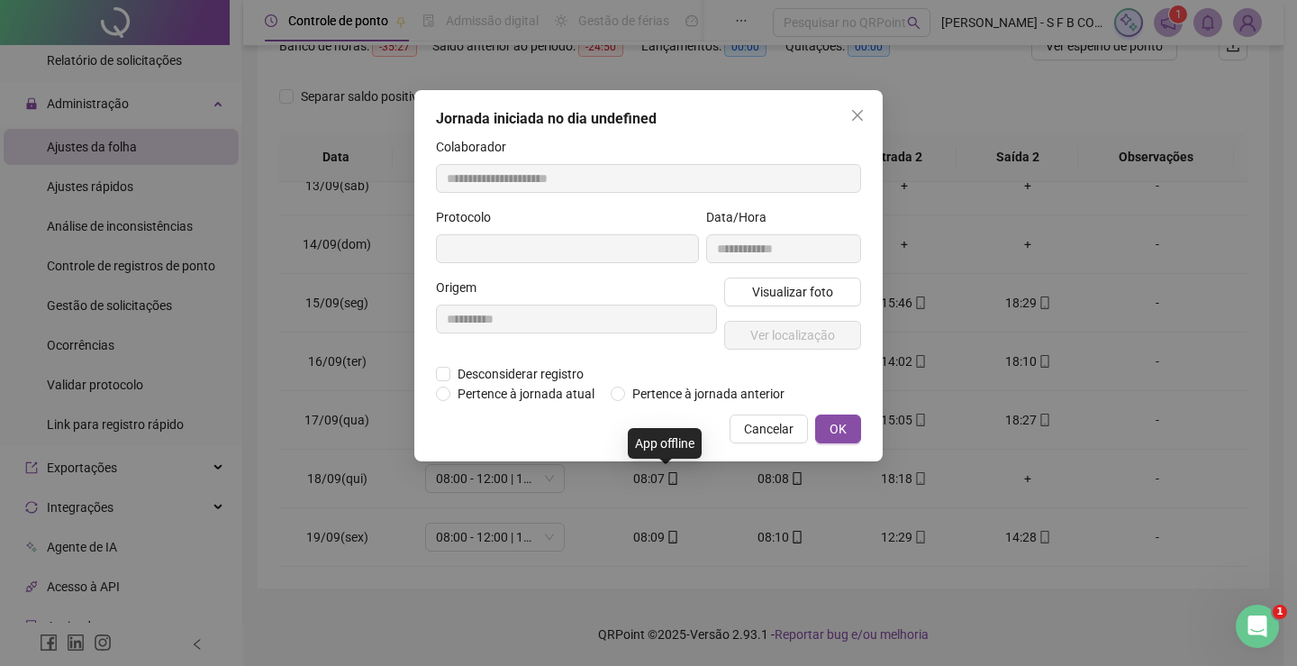
type input "**********"
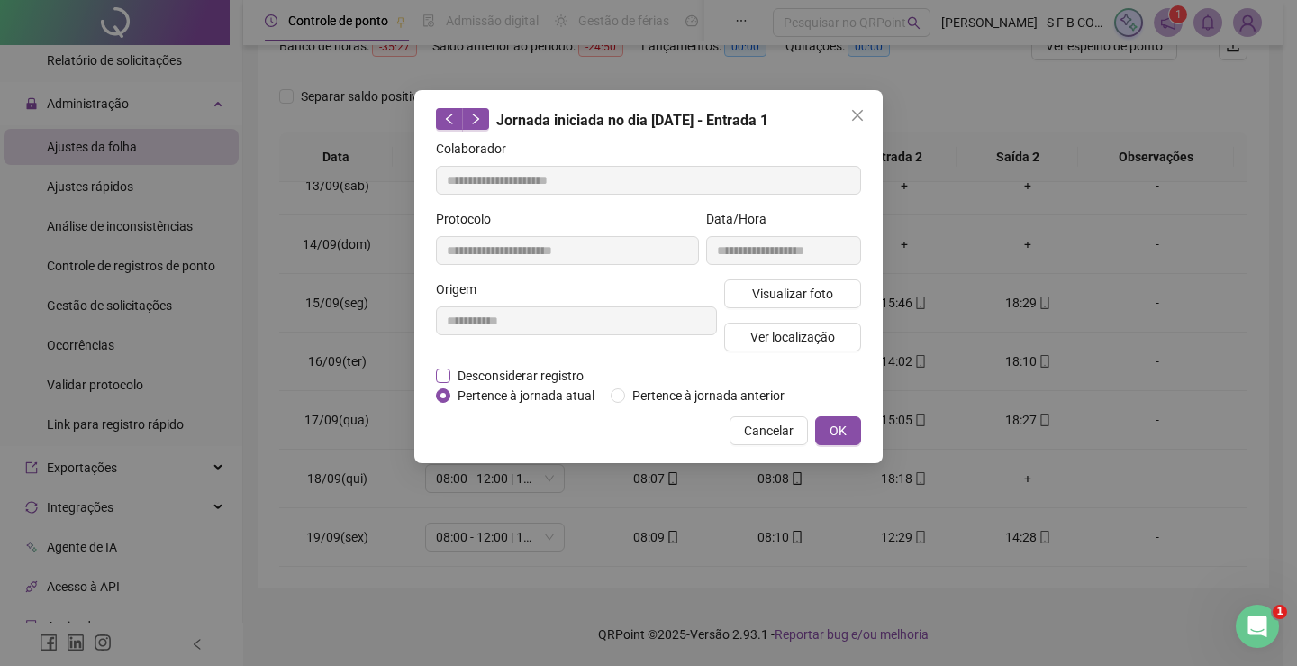
click at [544, 369] on span "Desconsiderar registro" at bounding box center [520, 376] width 140 height 20
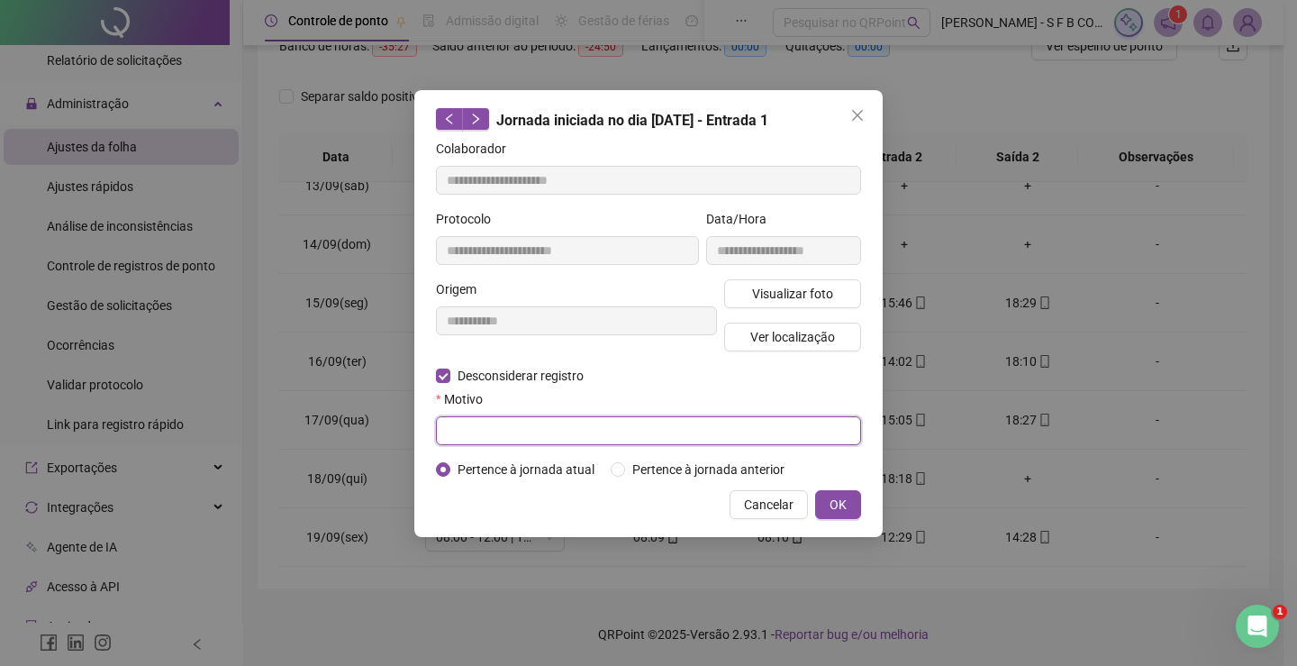
click at [533, 426] on input "text" at bounding box center [648, 430] width 425 height 29
type input "**********"
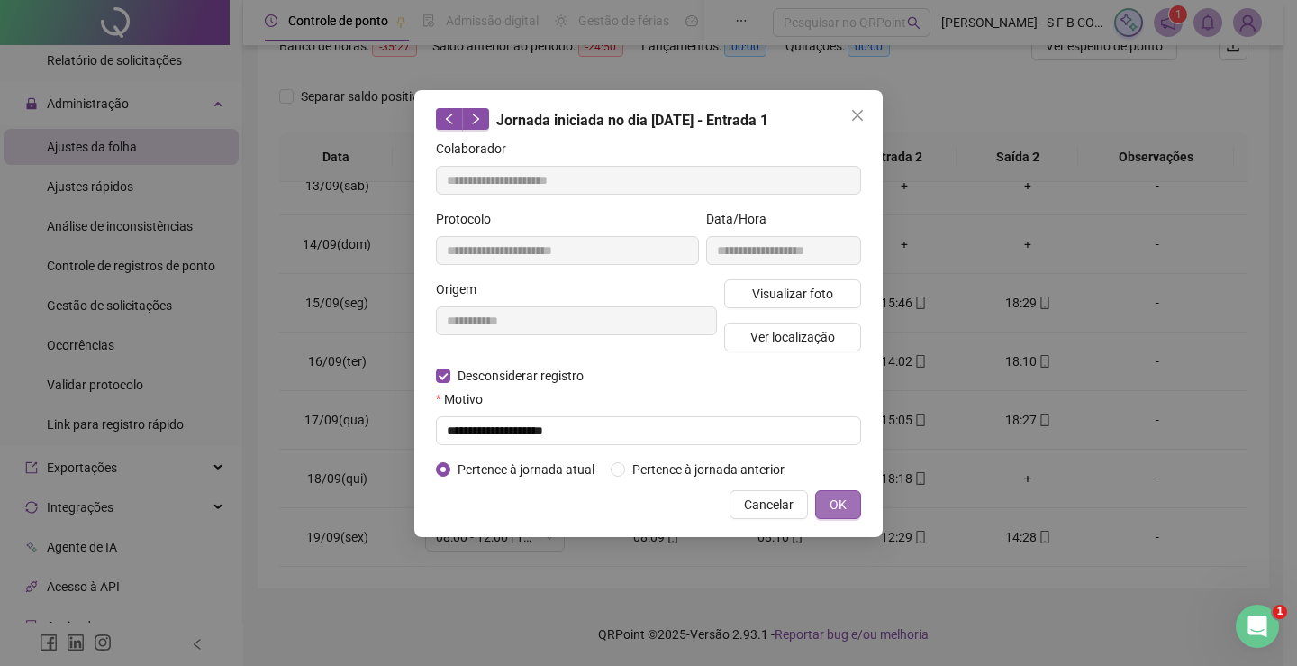
click at [844, 507] on span "OK" at bounding box center [837, 504] width 17 height 20
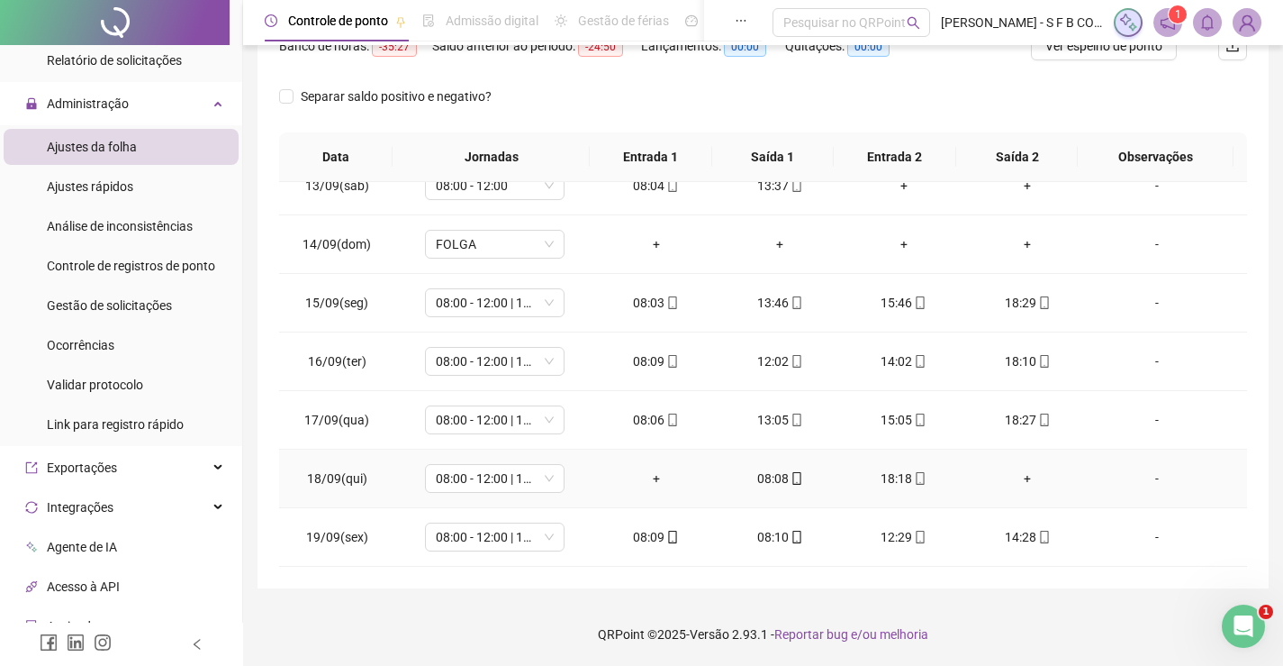
click at [666, 476] on div "+" at bounding box center [656, 478] width 95 height 20
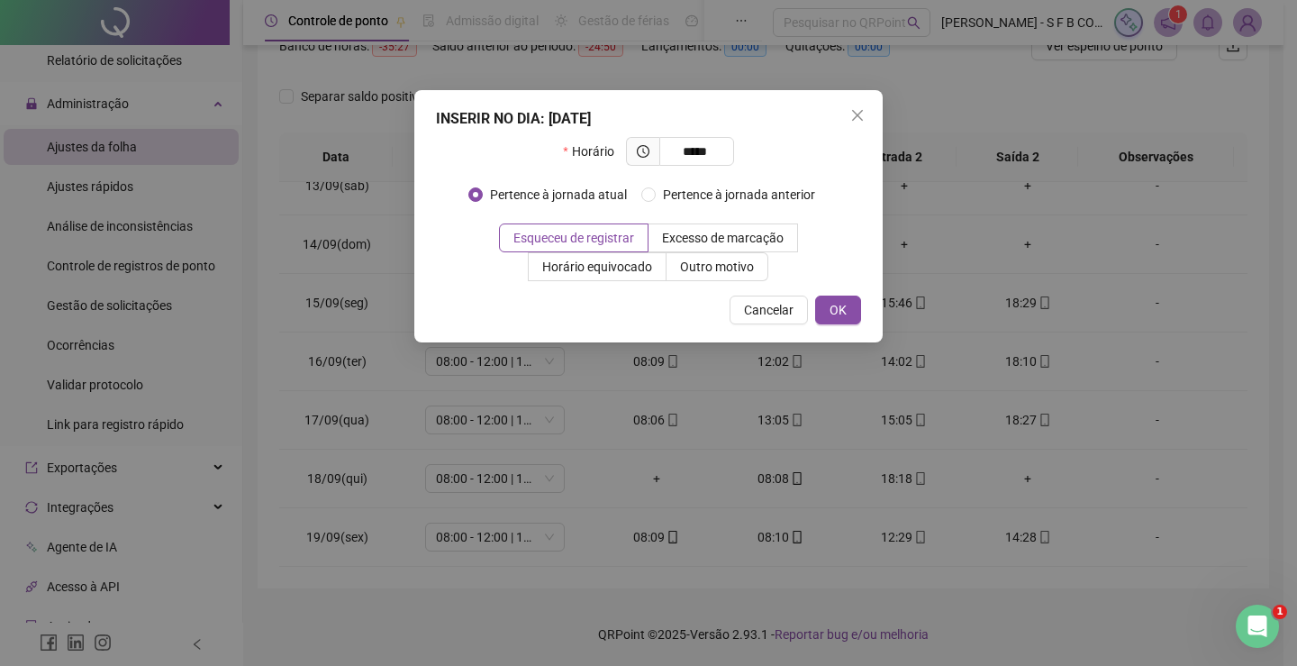
type input "*****"
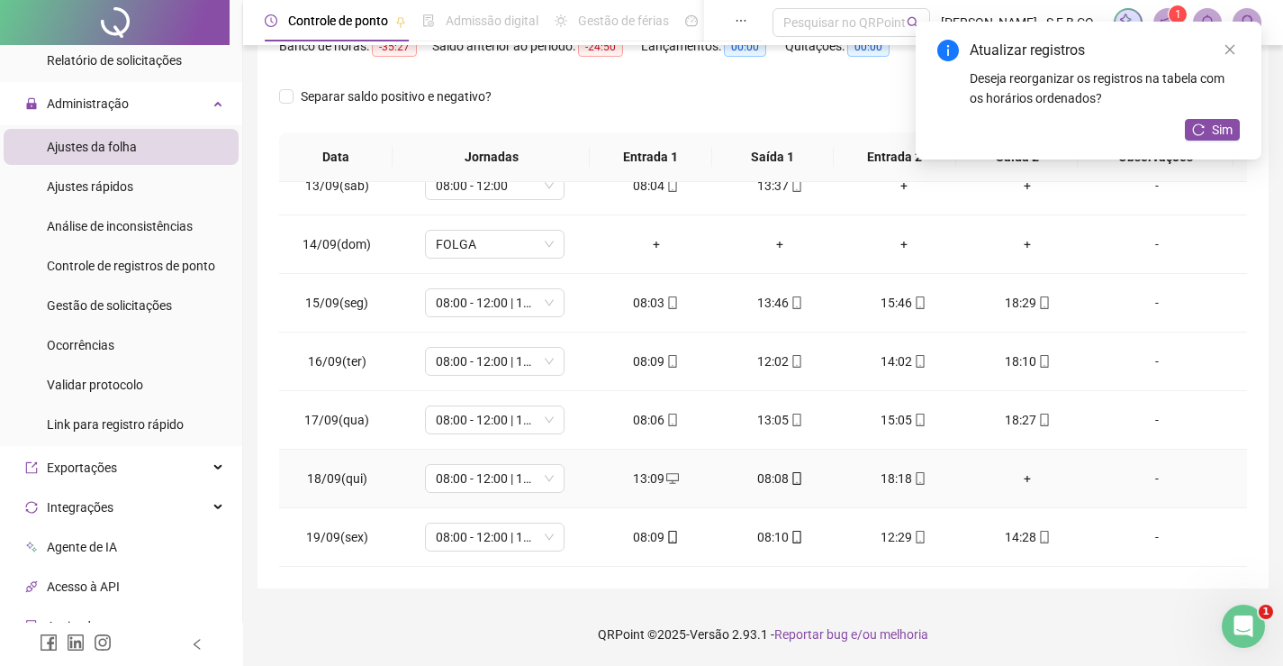
click at [1005, 480] on div "+" at bounding box center [1028, 478] width 95 height 20
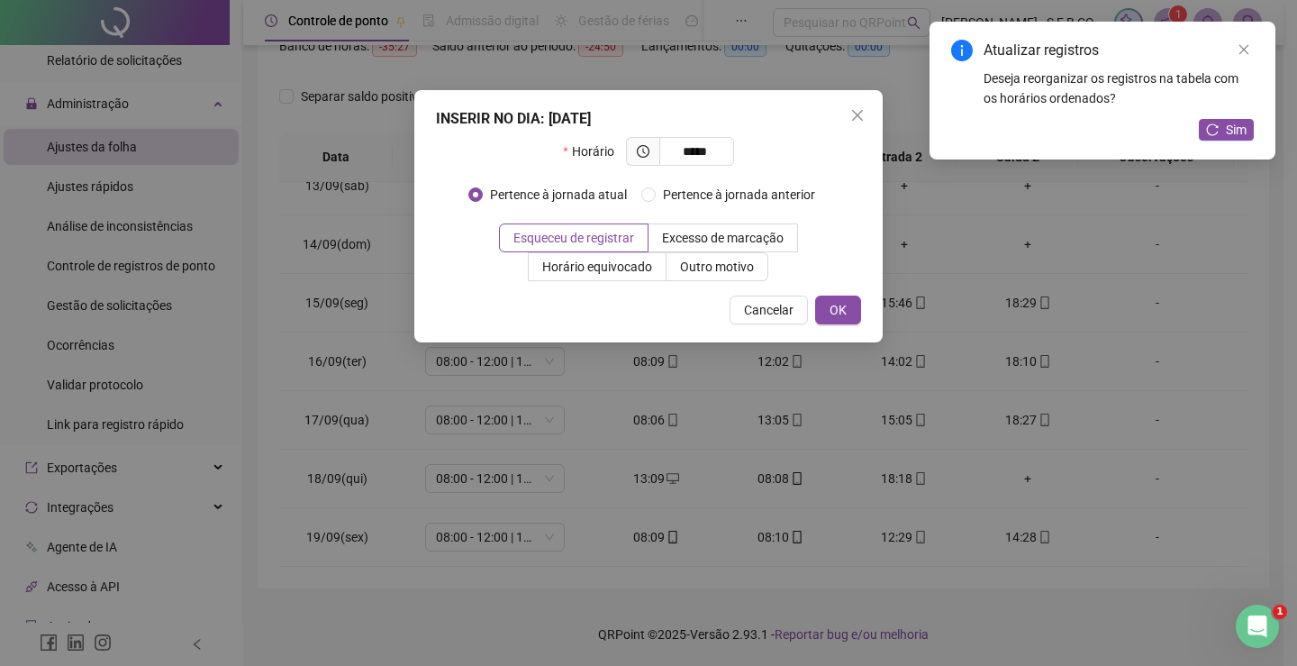
type input "*****"
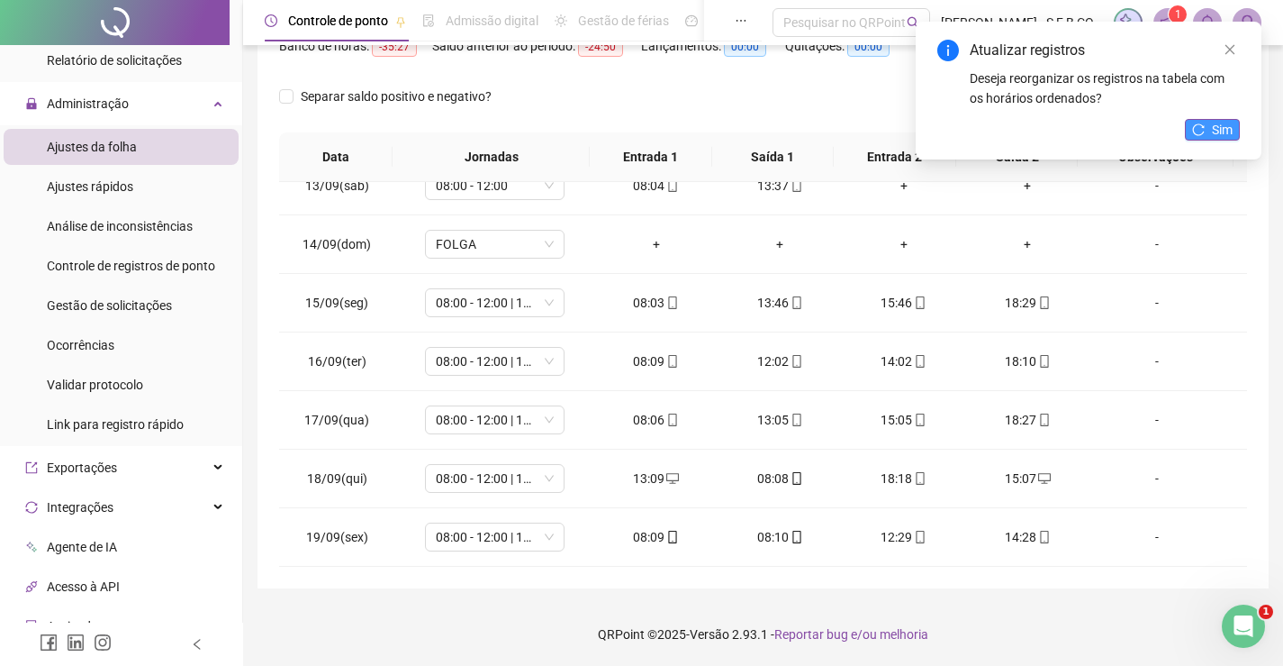
click at [1216, 122] on span "Sim" at bounding box center [1222, 130] width 21 height 20
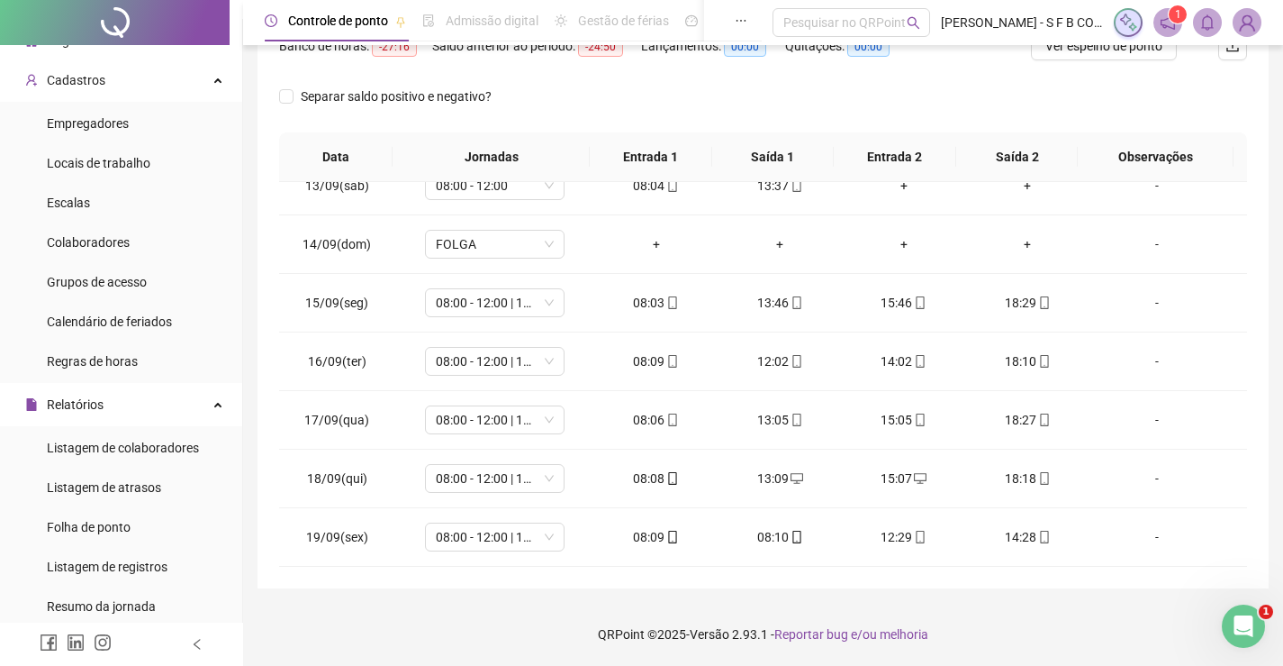
scroll to position [0, 0]
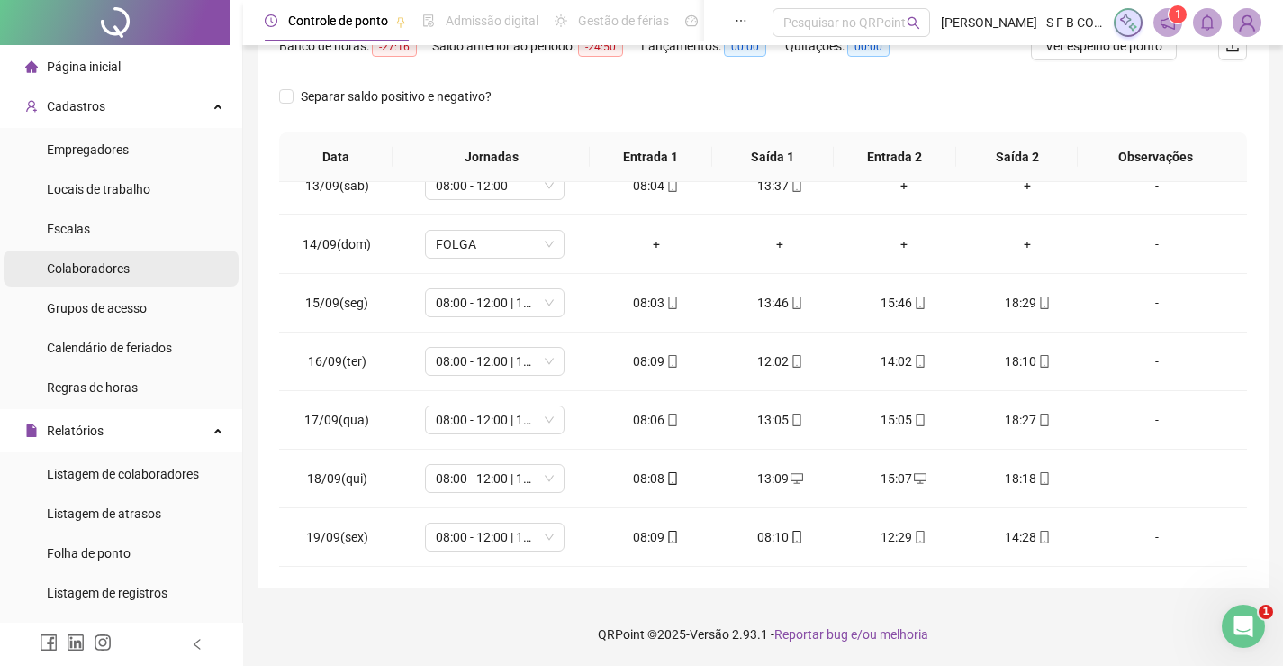
click at [102, 278] on div "Colaboradores" at bounding box center [88, 268] width 83 height 36
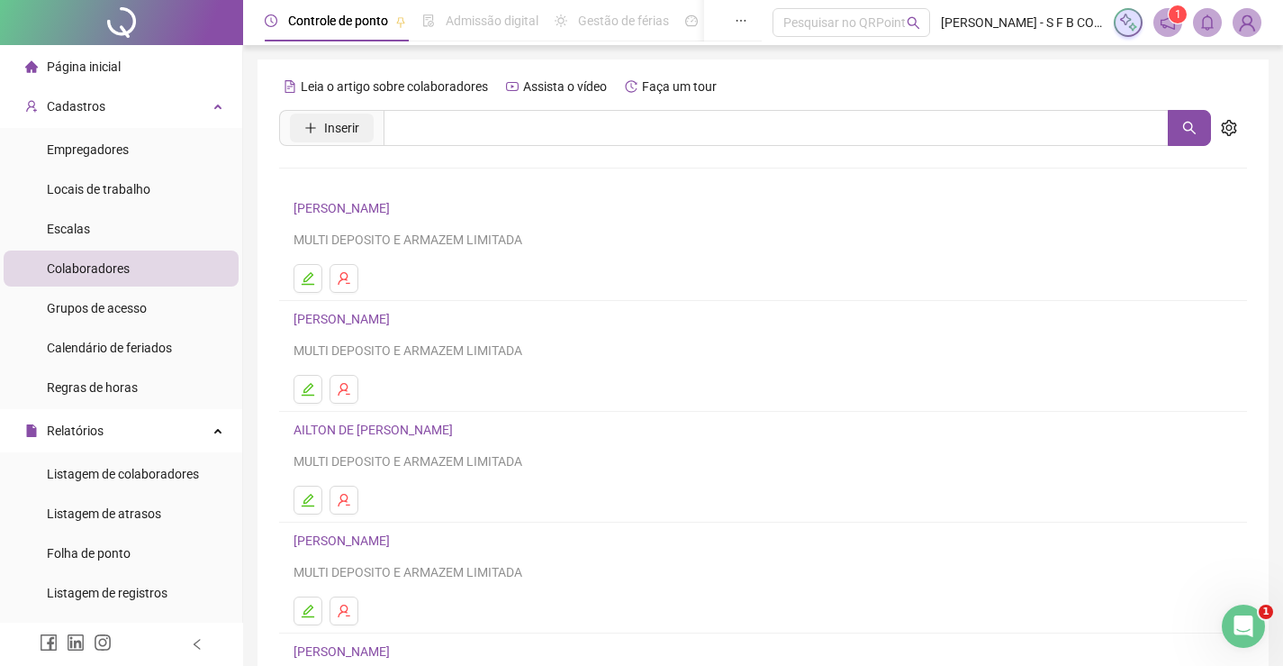
click at [310, 112] on span "Inserir" at bounding box center [331, 128] width 104 height 36
click at [314, 115] on button "Inserir" at bounding box center [332, 127] width 84 height 29
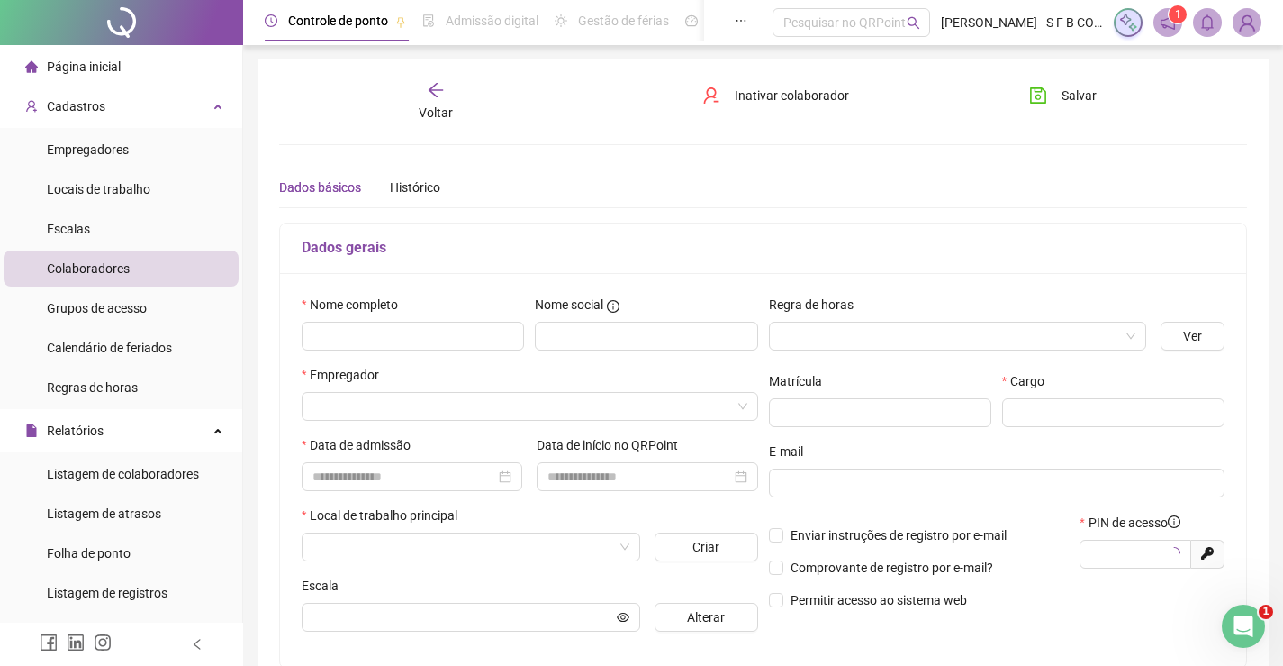
type input "*****"
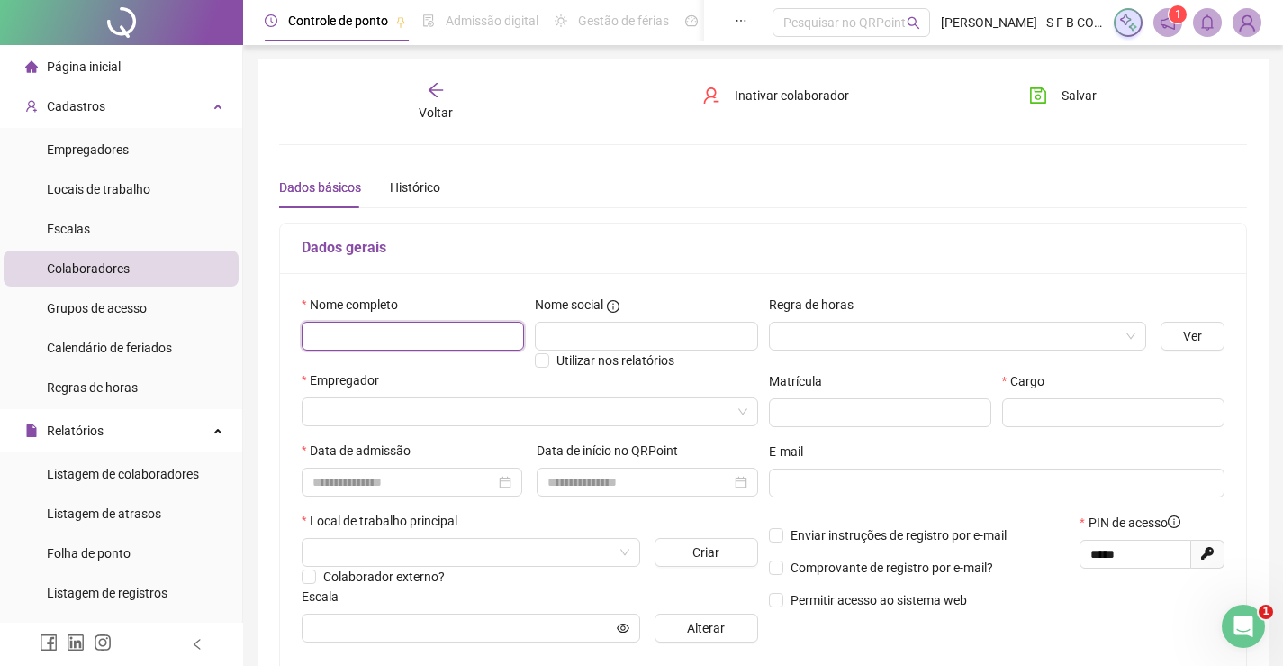
click at [439, 326] on input "text" at bounding box center [413, 336] width 222 height 29
click at [833, 519] on div "Enviar instruções de registro por e-mail Comprovante de registro por e-mail? Pe…" at bounding box center [920, 567] width 312 height 110
click at [387, 337] on input "text" at bounding box center [413, 336] width 222 height 29
type input "**********"
click at [788, 337] on input "search" at bounding box center [950, 335] width 340 height 27
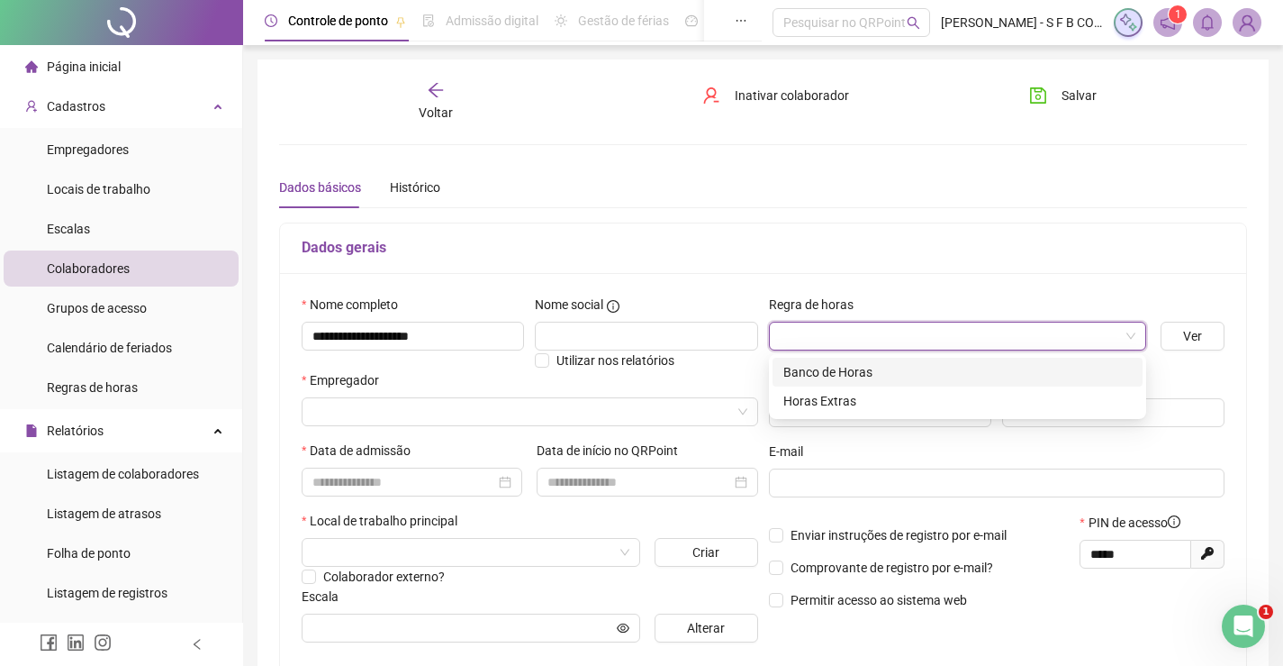
click at [788, 367] on div "Banco de Horas" at bounding box center [958, 372] width 349 height 20
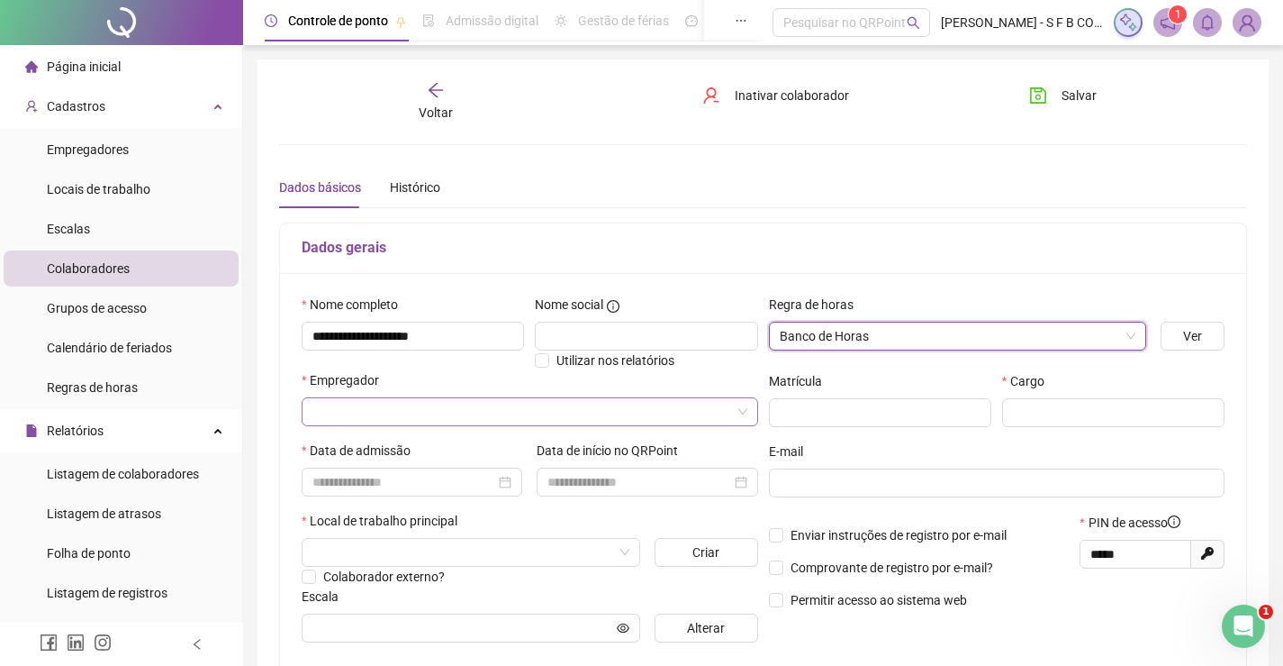
click at [443, 423] on input "search" at bounding box center [522, 411] width 419 height 27
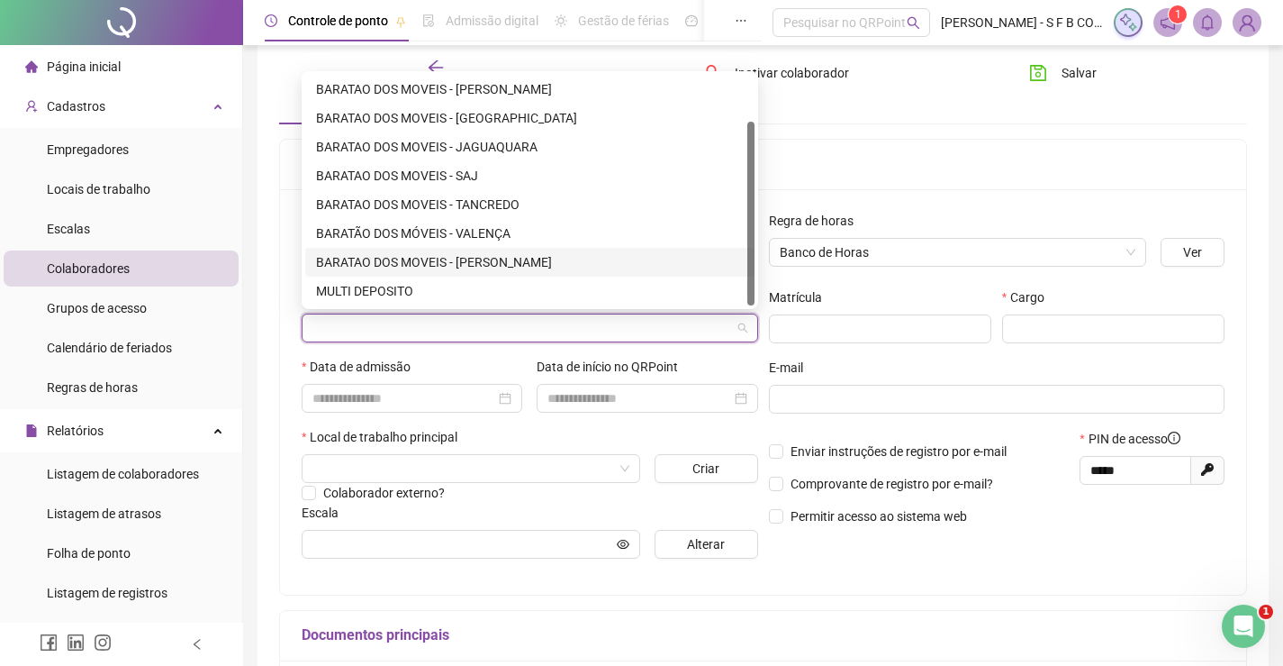
scroll to position [90, 0]
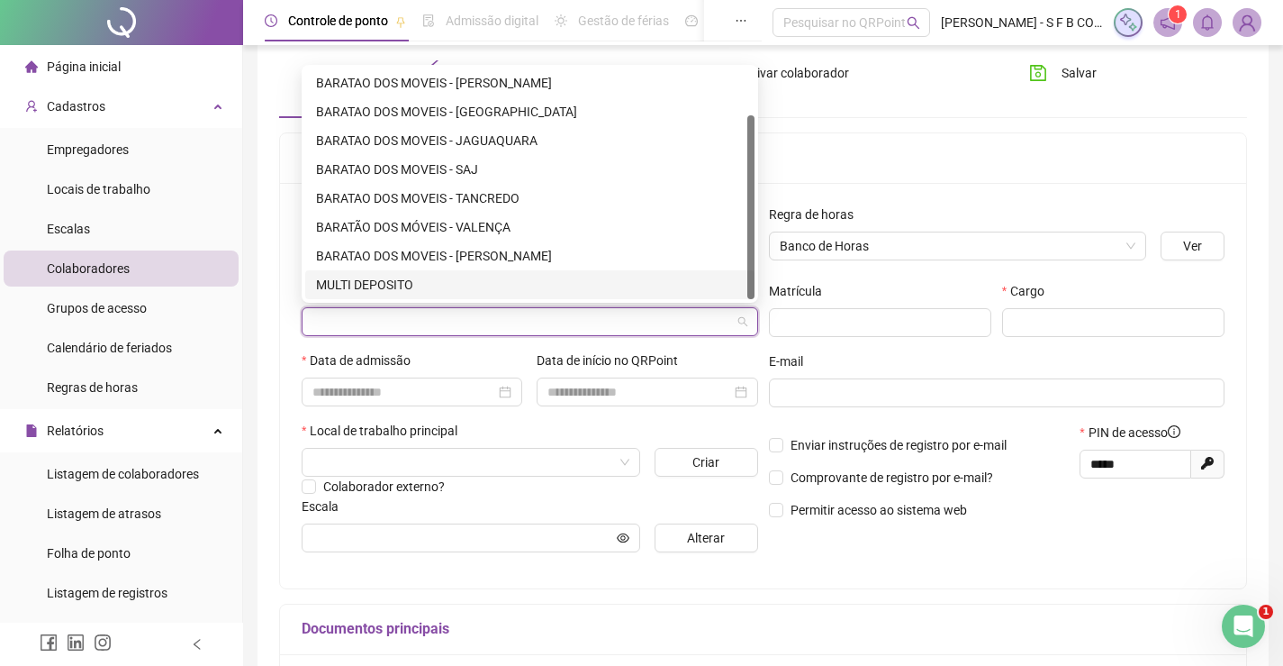
click at [452, 288] on div "MULTI DEPOSITO" at bounding box center [530, 285] width 428 height 20
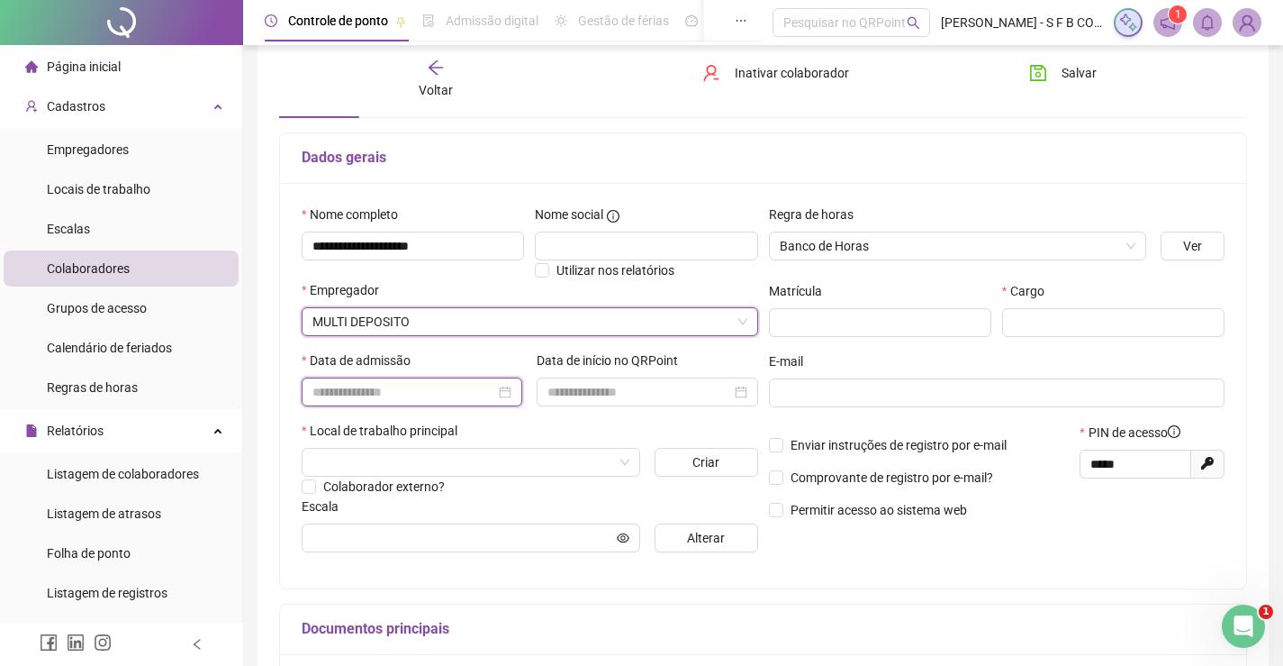
click at [455, 395] on input at bounding box center [404, 392] width 183 height 20
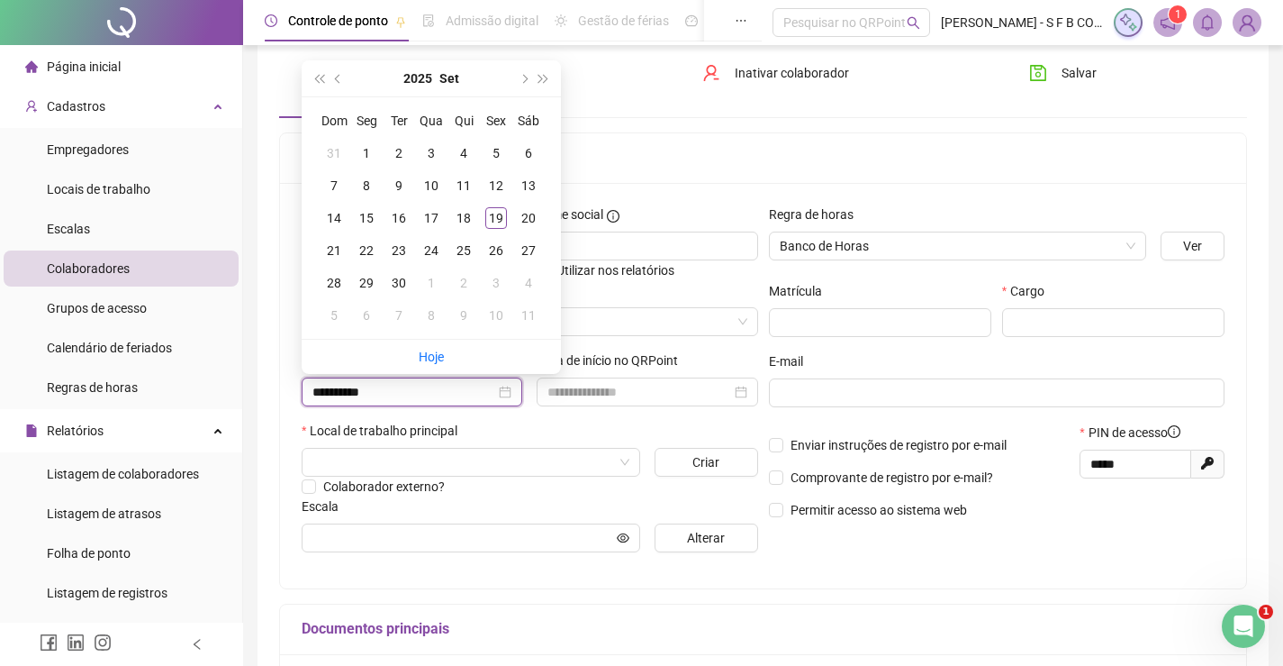
type input "**********"
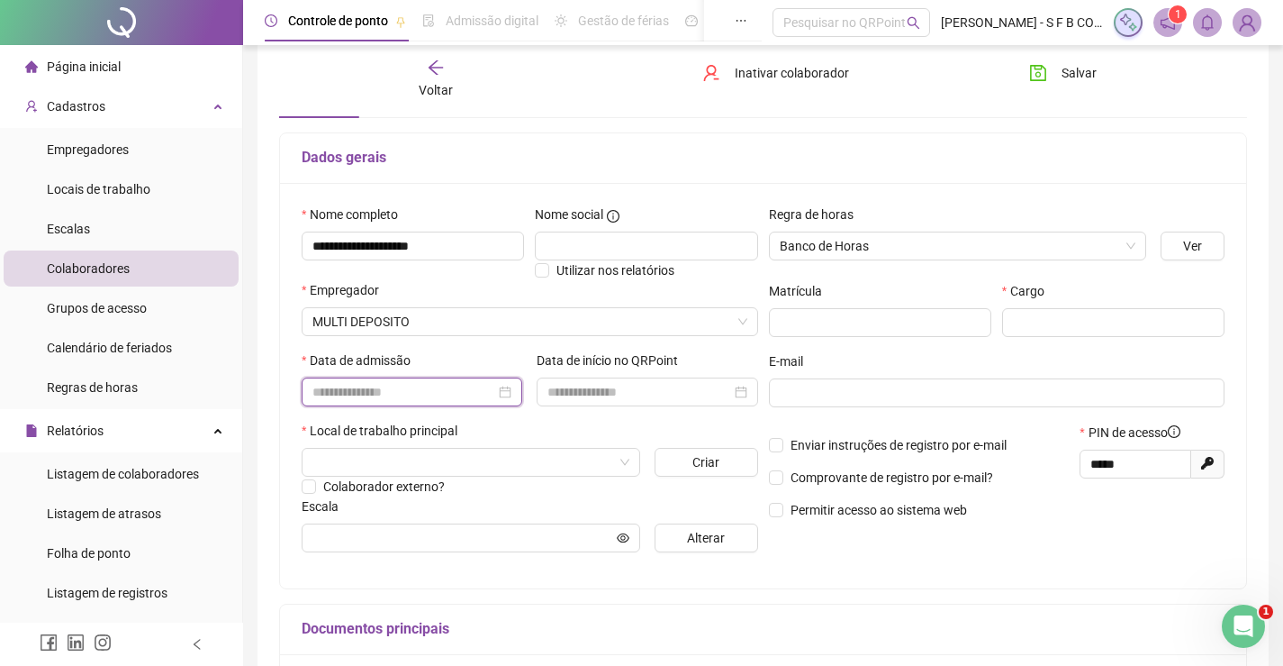
click at [423, 386] on input at bounding box center [404, 392] width 183 height 20
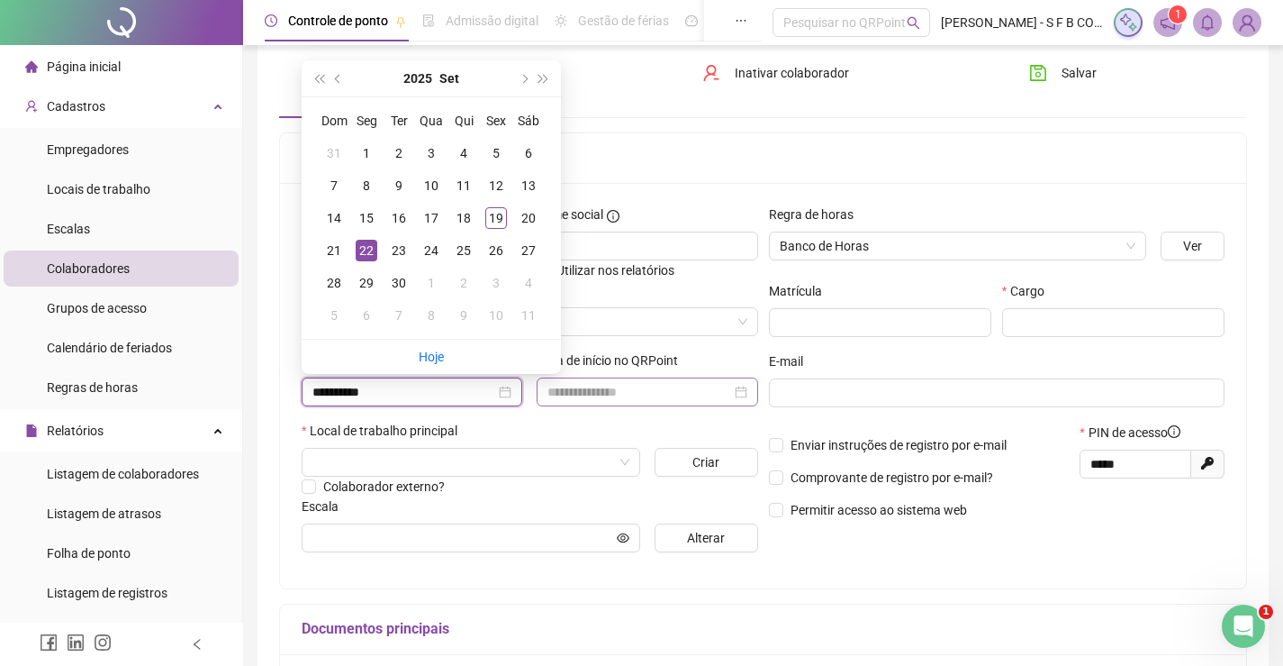
type input "**********"
click at [668, 398] on input at bounding box center [639, 392] width 183 height 20
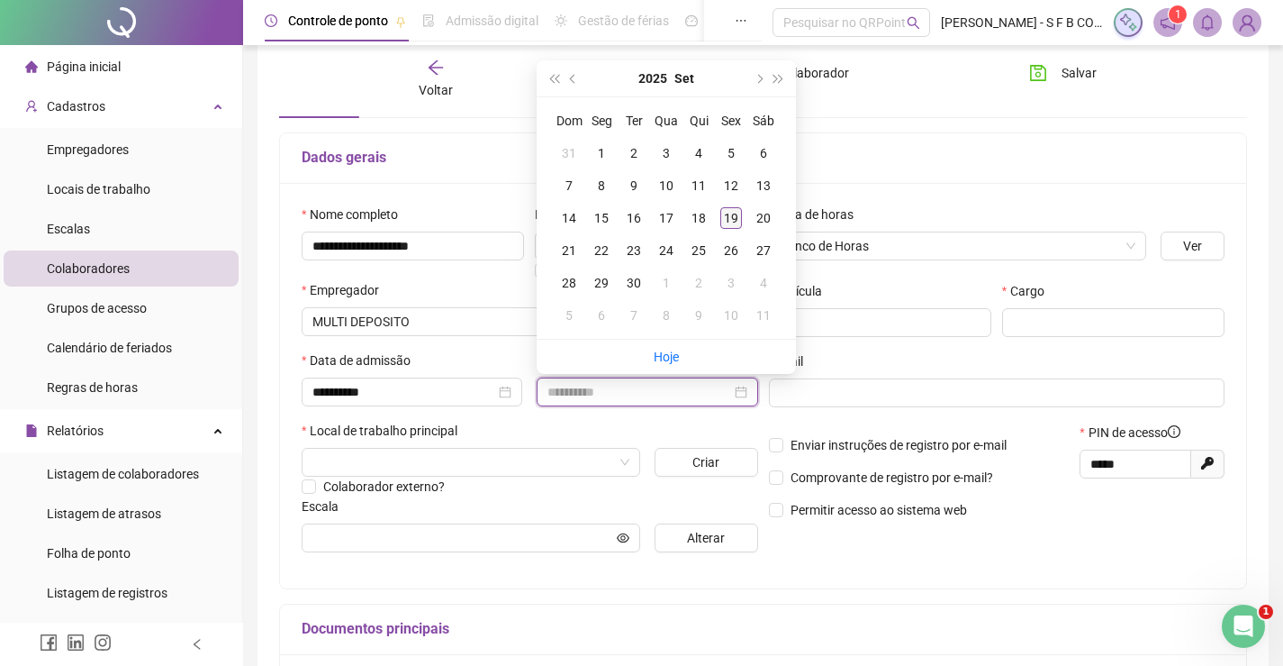
type input "**********"
click at [728, 213] on div "19" at bounding box center [731, 218] width 22 height 22
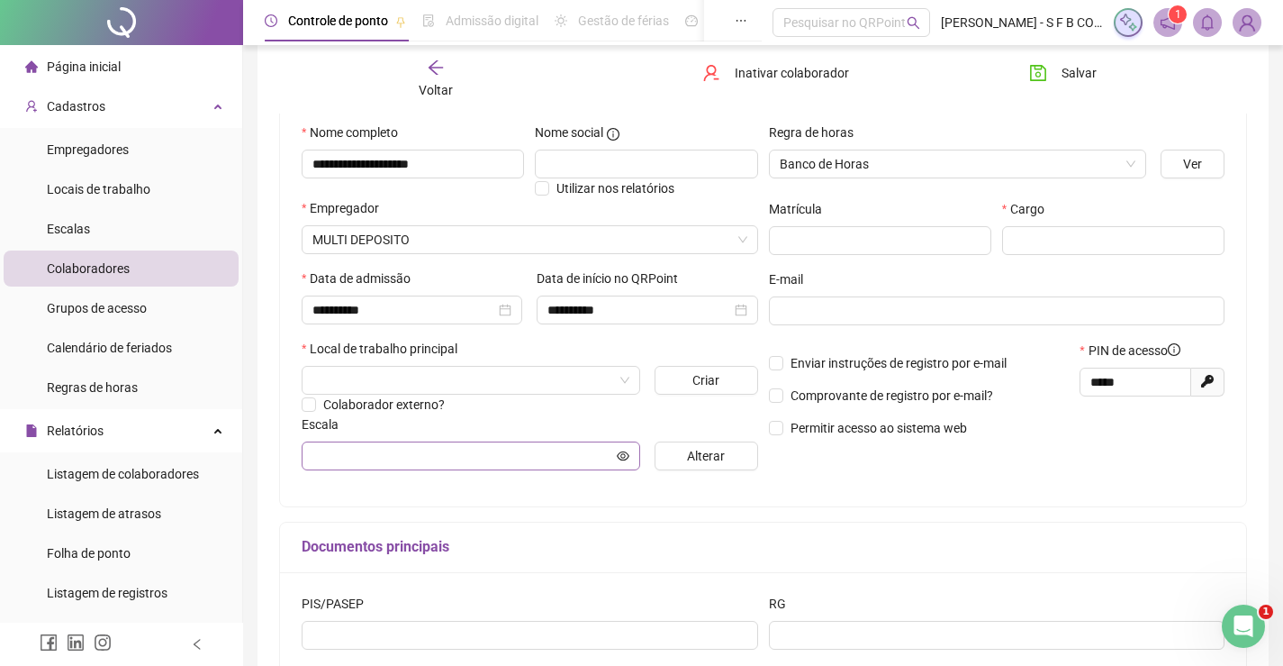
scroll to position [270, 0]
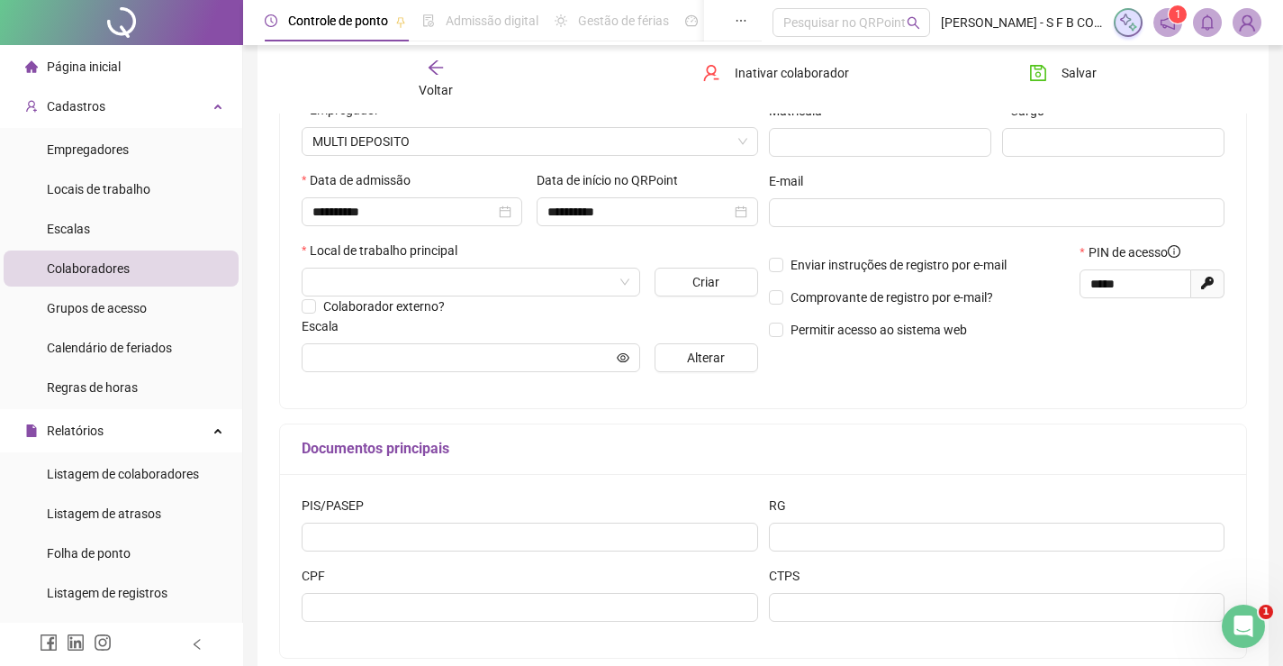
click at [435, 266] on div "Local de trabalho principal" at bounding box center [530, 253] width 457 height 27
click at [437, 273] on input "search" at bounding box center [463, 281] width 301 height 27
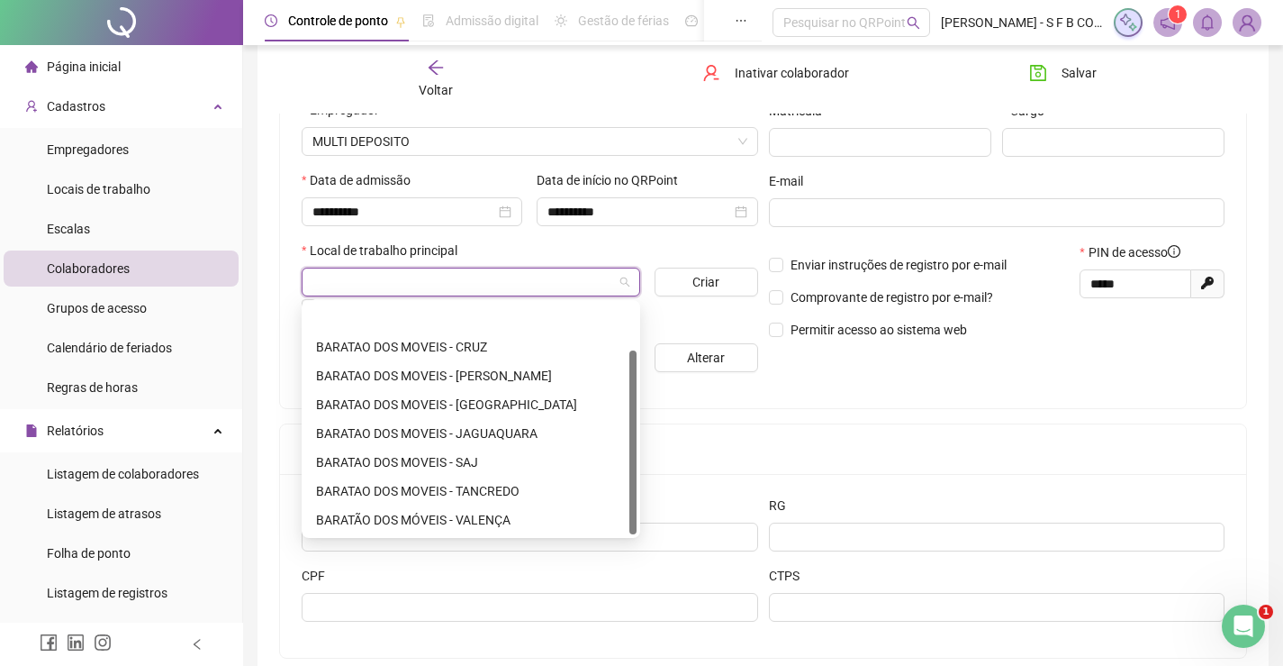
scroll to position [58, 0]
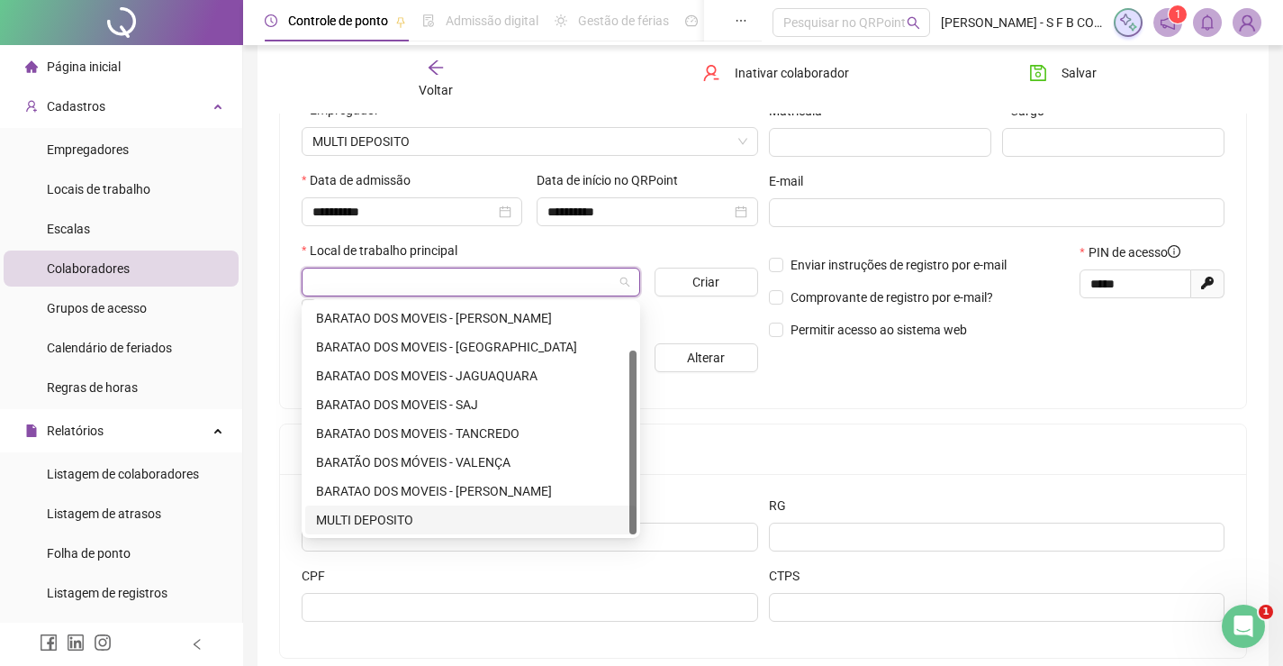
drag, startPoint x: 464, startPoint y: 533, endPoint x: 481, endPoint y: 525, distance: 18.9
click at [466, 534] on div "60249 60252 BARATAO DOS MOVEIS - CRUZ BARATAO DOS MOVEIS - DIAS DAVILA BARATAO …" at bounding box center [471, 419] width 339 height 238
click at [532, 521] on div "MULTI DEPOSITO" at bounding box center [471, 520] width 310 height 20
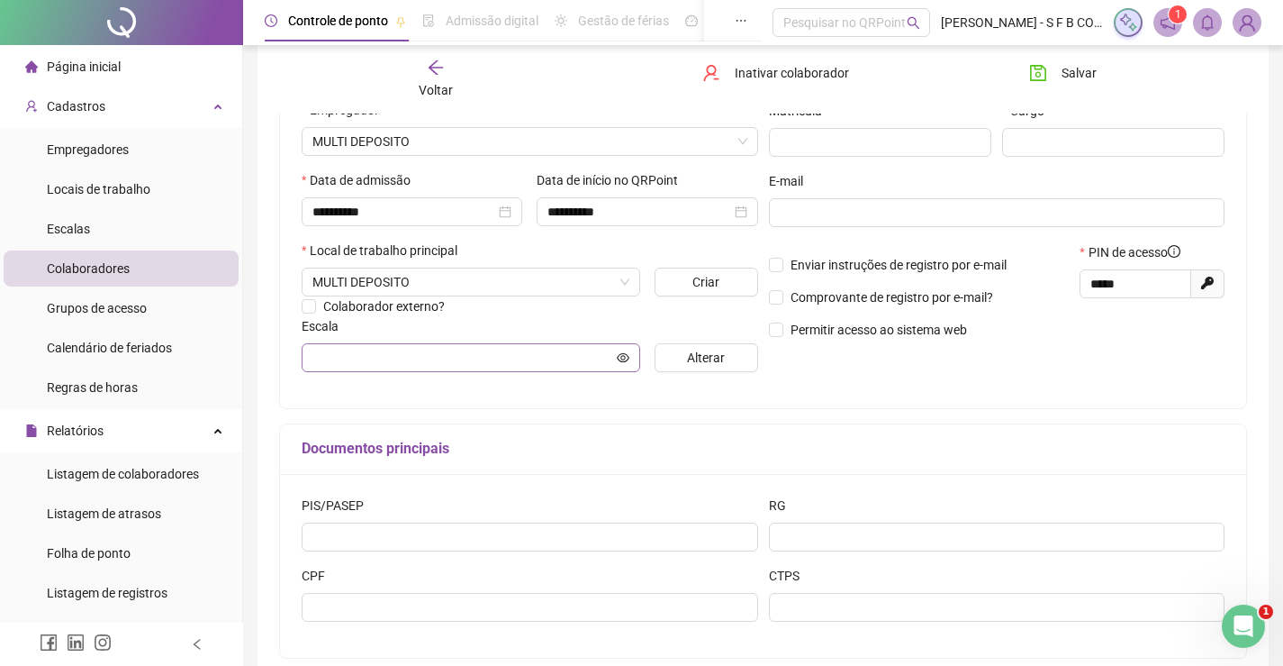
drag, startPoint x: 442, startPoint y: 338, endPoint x: 461, endPoint y: 358, distance: 27.4
click at [448, 345] on div "Escala Alterar" at bounding box center [530, 344] width 457 height 56
click at [673, 356] on button "Alterar" at bounding box center [707, 357] width 104 height 29
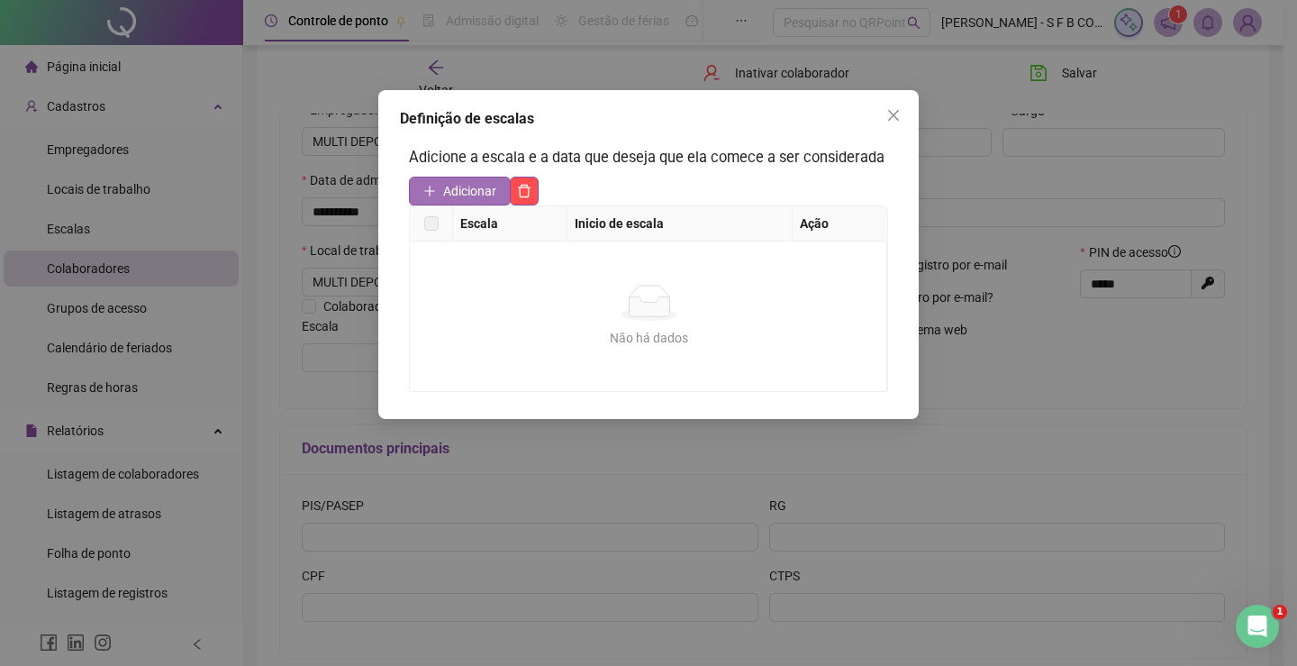
click at [485, 198] on span "Adicionar" at bounding box center [469, 191] width 53 height 20
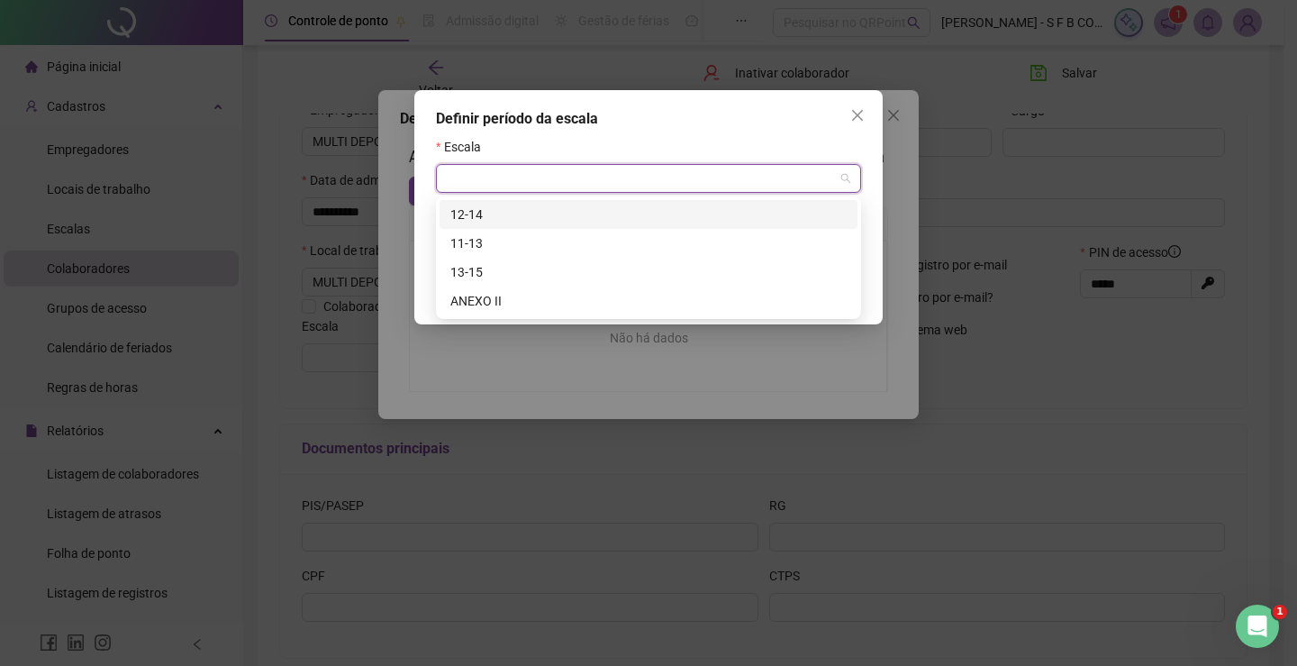
click at [557, 183] on input "search" at bounding box center [640, 178] width 387 height 27
click at [496, 210] on div "12-14" at bounding box center [648, 214] width 396 height 20
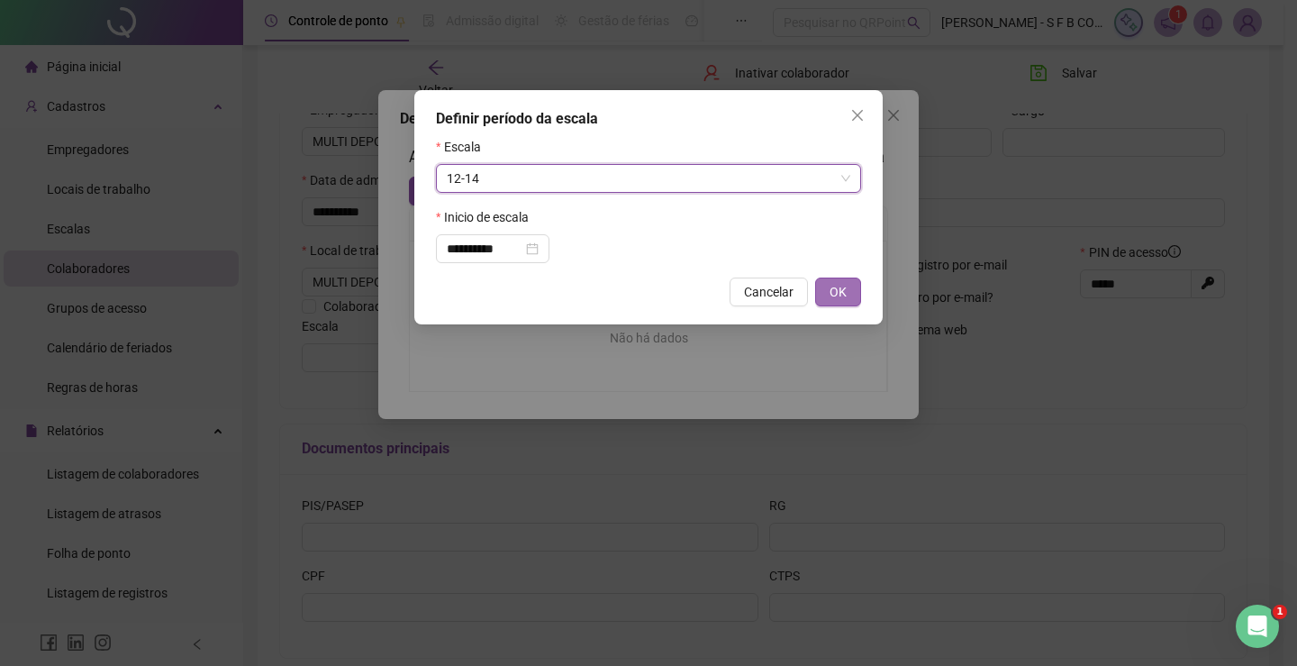
click at [827, 295] on button "OK" at bounding box center [838, 291] width 46 height 29
type input "*****"
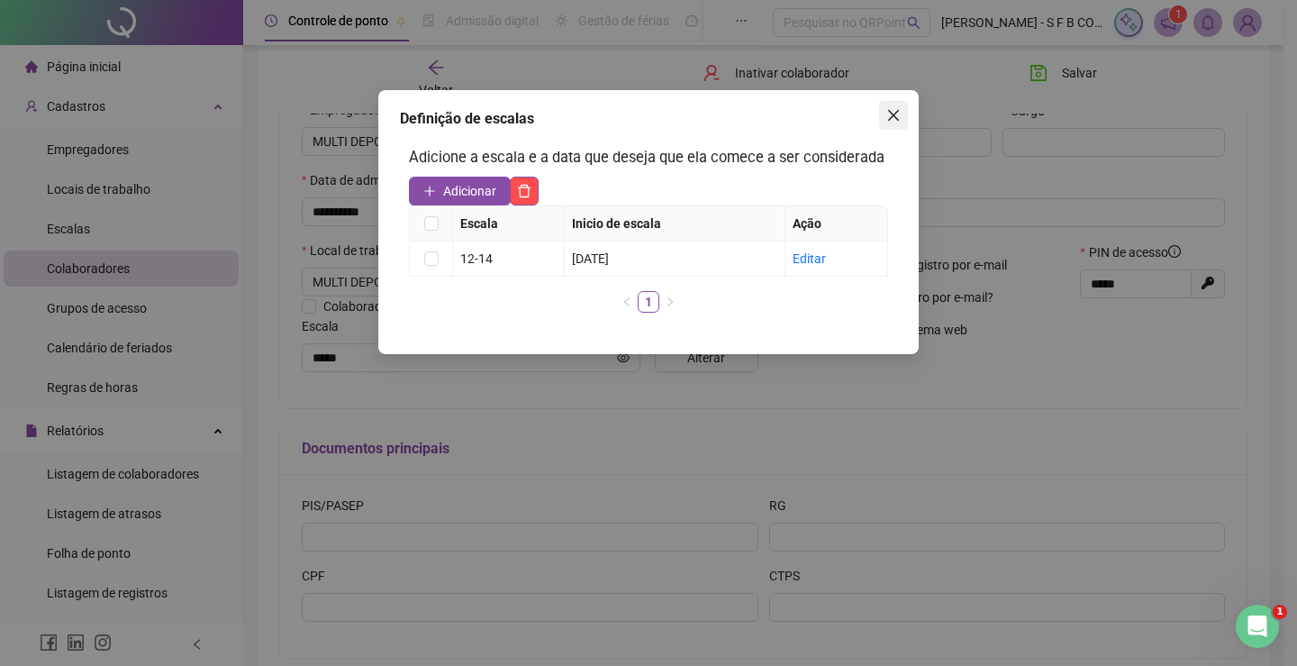
click at [897, 116] on icon "close" at bounding box center [893, 115] width 14 height 14
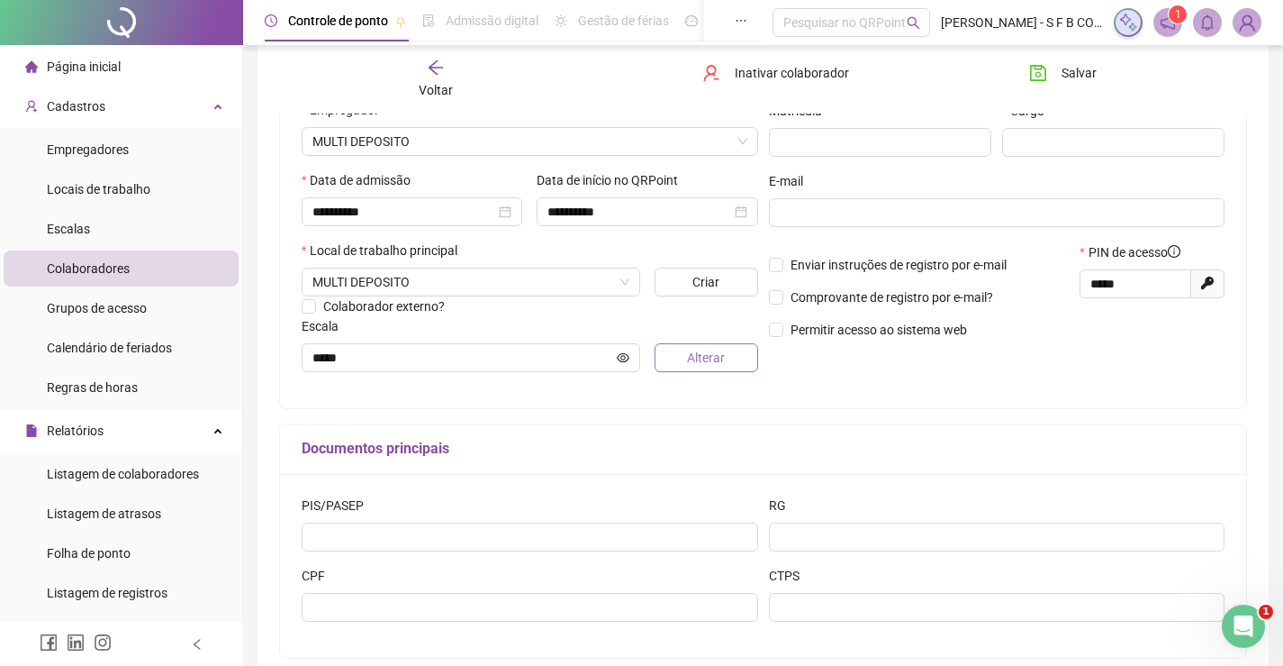
click at [684, 365] on button "Alterar" at bounding box center [707, 357] width 104 height 29
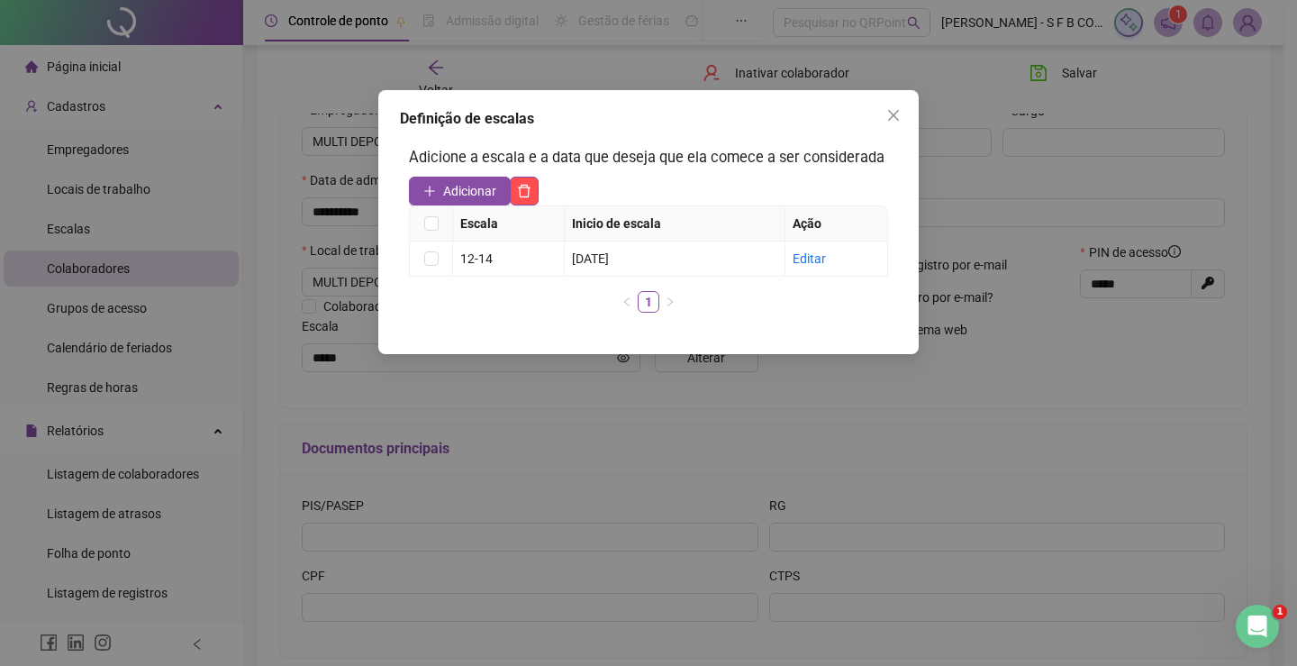
click at [837, 382] on div "Definição de escalas Adicione a escala e a data que deseja que ela comece a ser…" at bounding box center [648, 333] width 1297 height 666
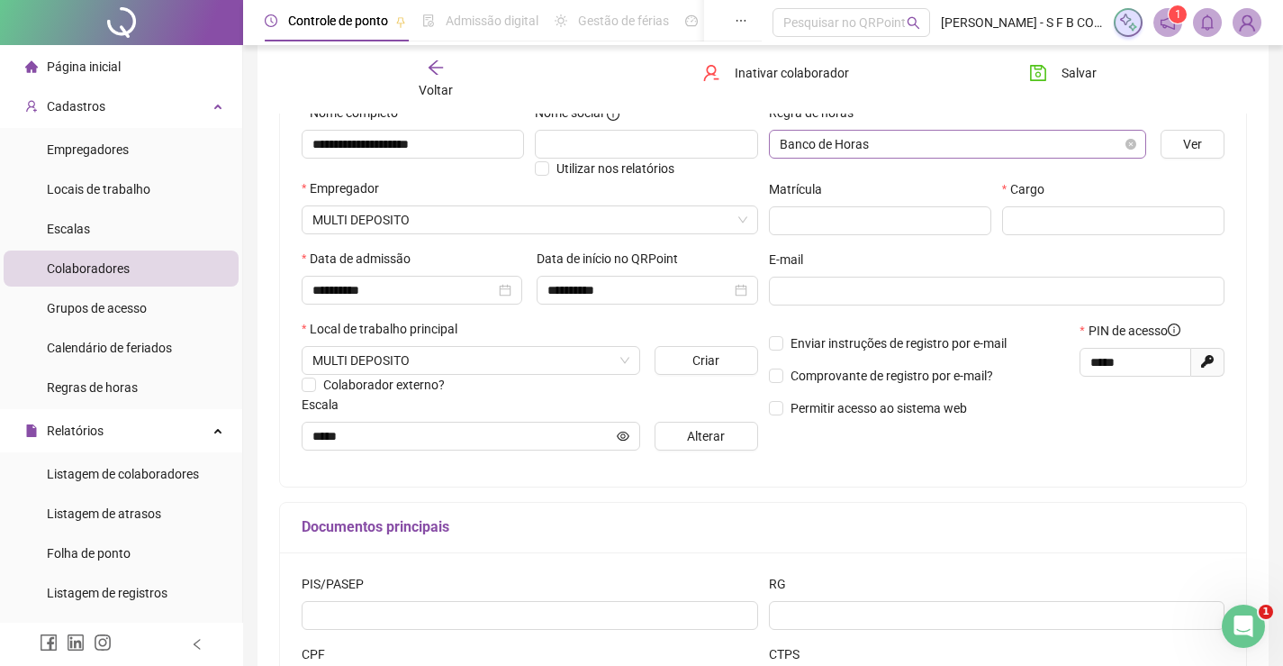
scroll to position [90, 0]
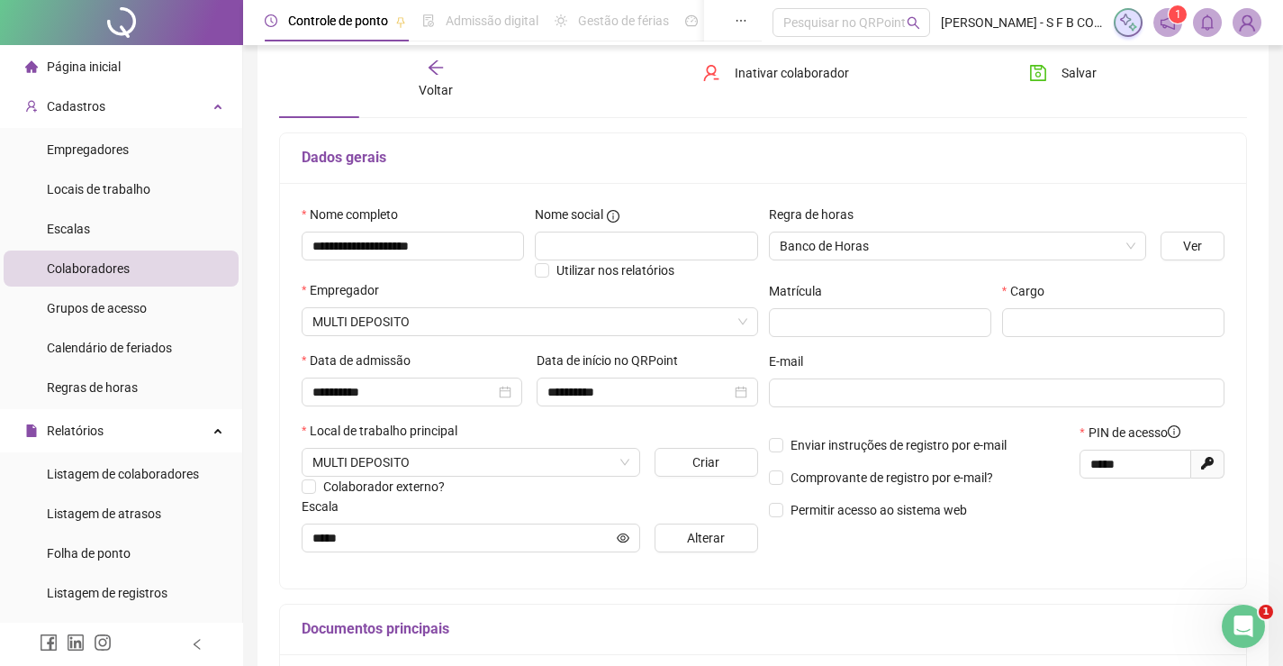
click at [1081, 340] on div "Cargo" at bounding box center [1113, 316] width 233 height 70
drag, startPoint x: 1085, startPoint y: 314, endPoint x: 1081, endPoint y: 306, distance: 9.3
click at [1083, 312] on input "text" at bounding box center [1113, 322] width 222 height 29
type input "*********"
drag, startPoint x: 1164, startPoint y: 462, endPoint x: 1010, endPoint y: 478, distance: 154.9
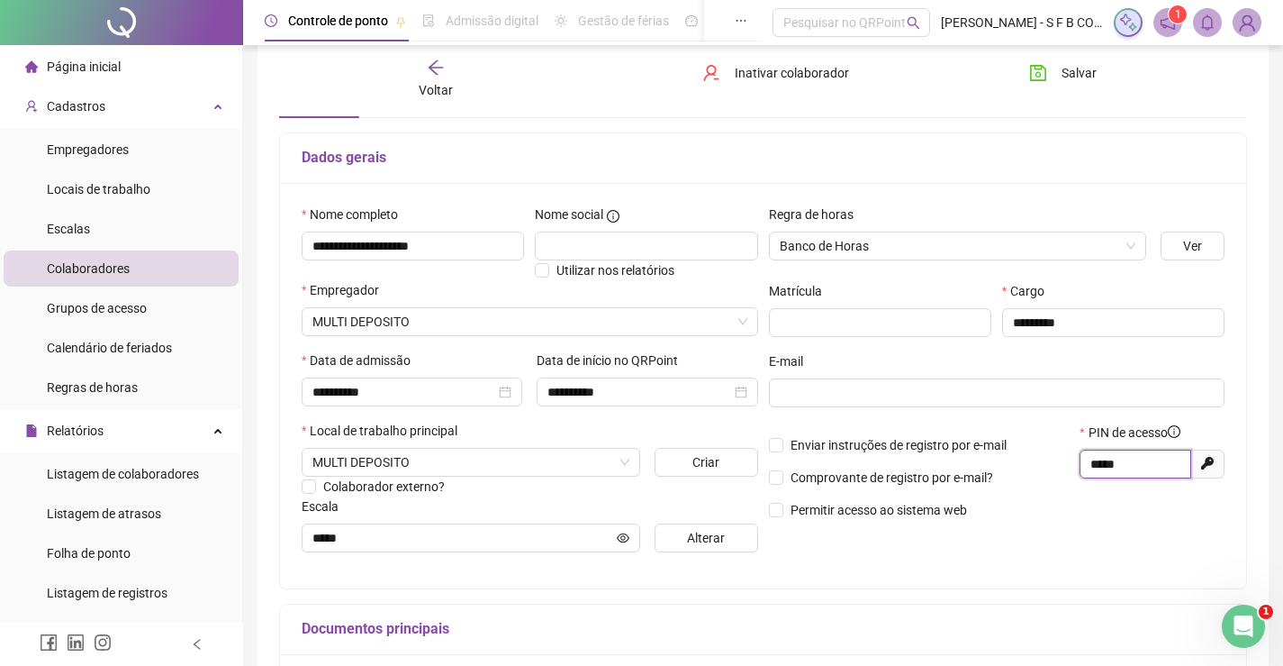
click at [1016, 480] on div "Enviar instruções de registro por e-mail Comprovante de registro por e-mail? Pe…" at bounding box center [997, 477] width 467 height 110
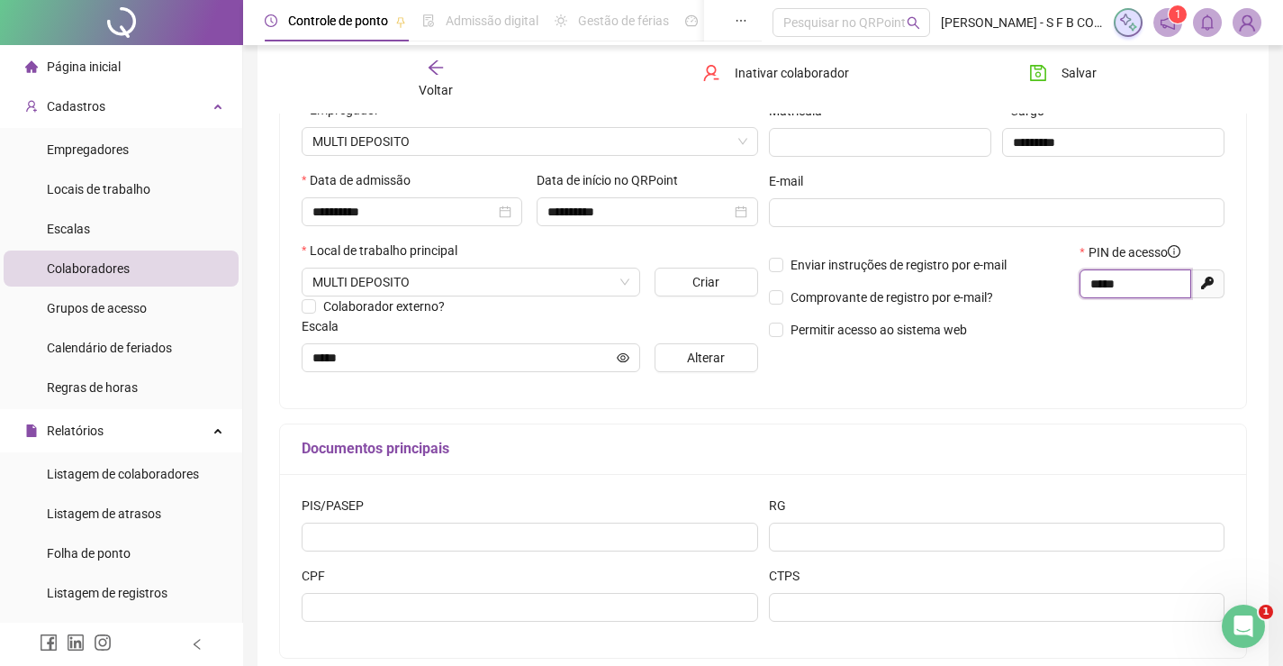
scroll to position [0, 0]
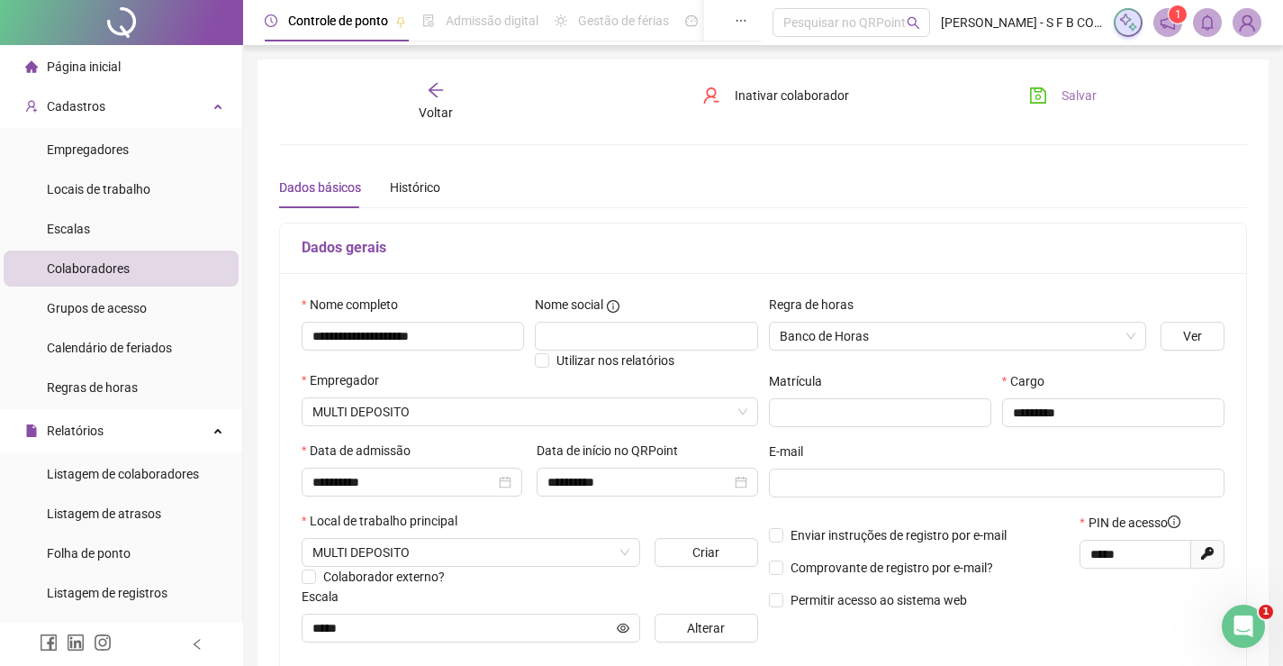
click at [1077, 104] on span "Salvar" at bounding box center [1079, 96] width 35 height 20
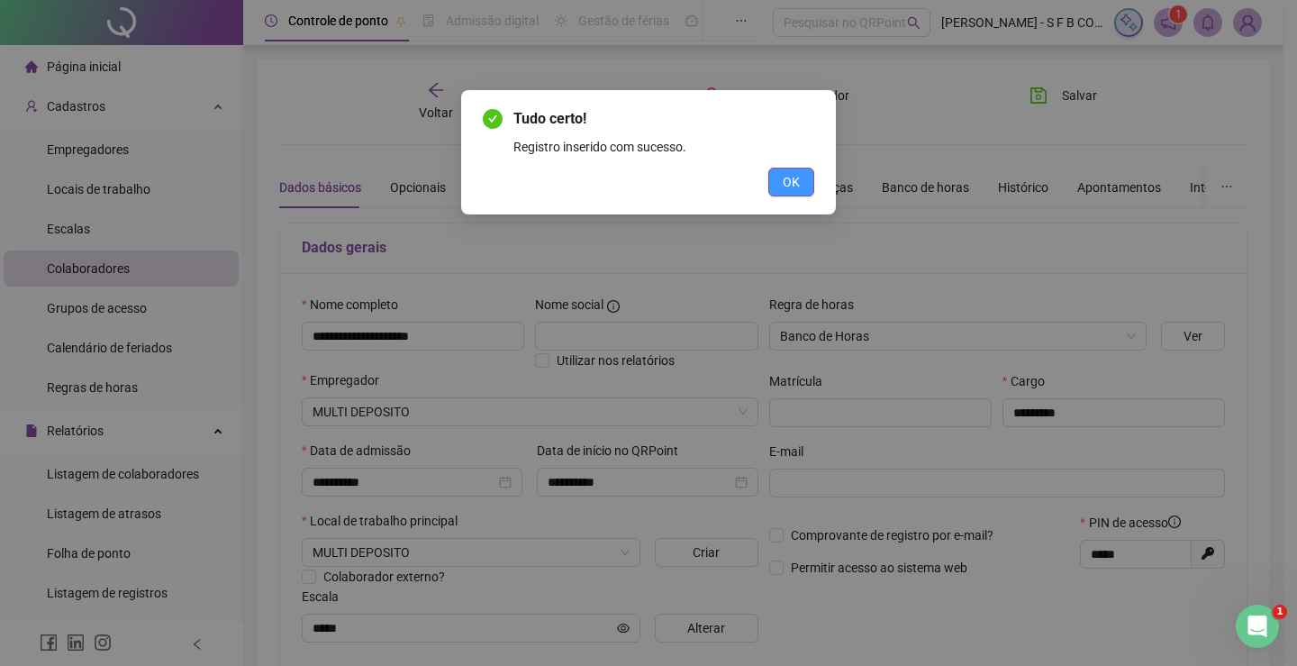
click at [793, 169] on button "OK" at bounding box center [791, 182] width 46 height 29
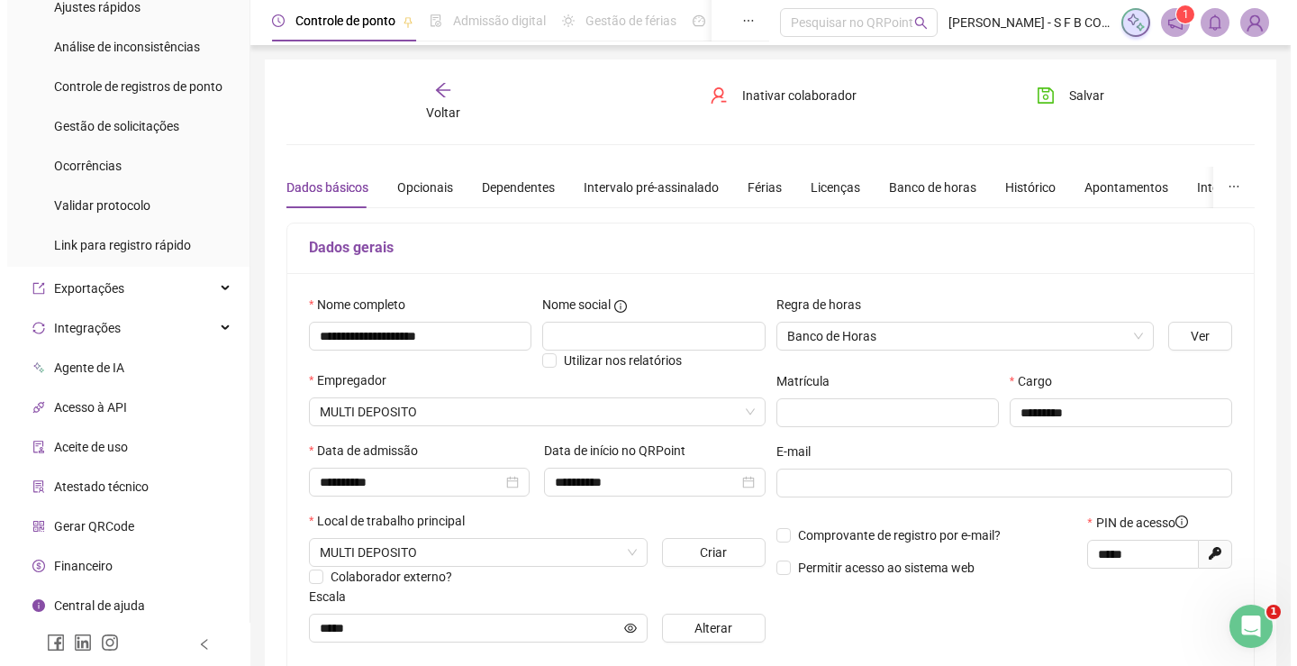
scroll to position [911, 0]
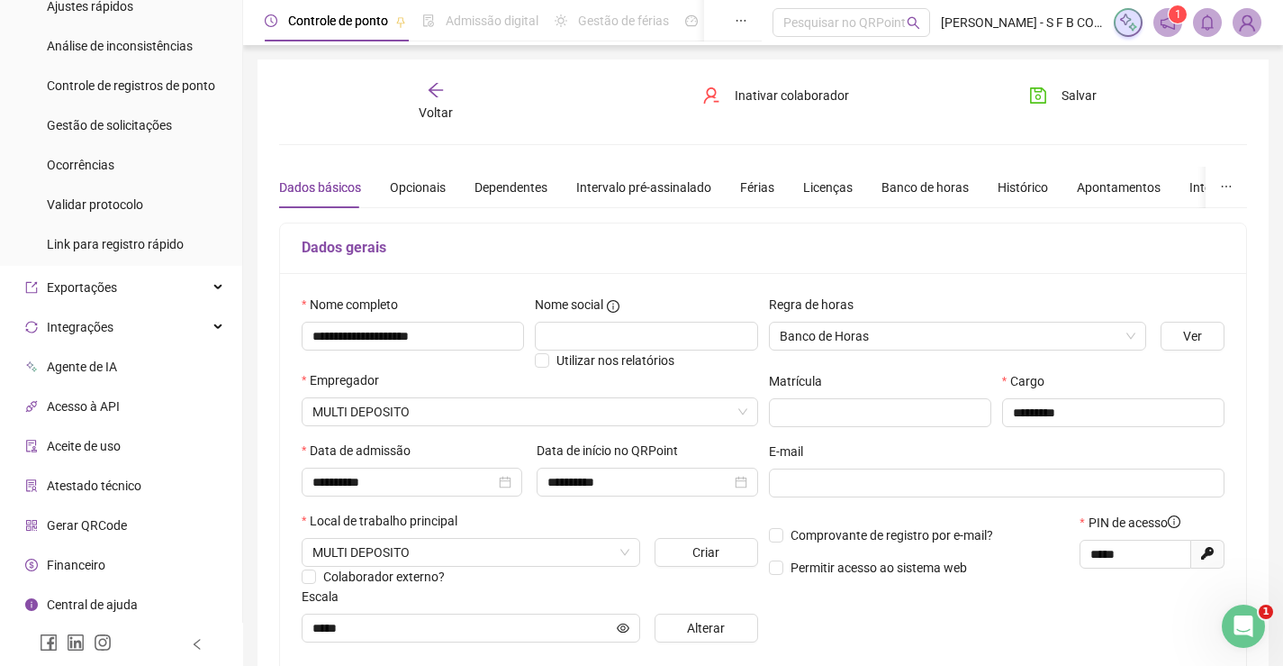
click at [136, 525] on li "Gerar QRCode" at bounding box center [121, 525] width 235 height 36
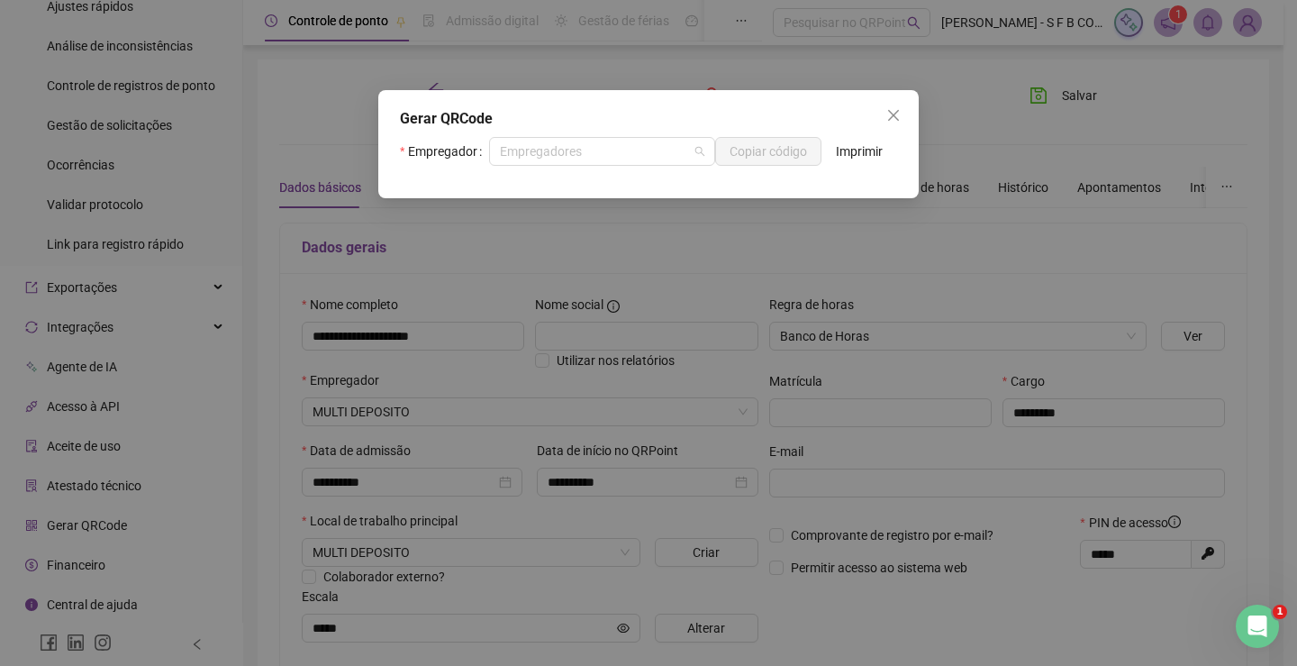
drag, startPoint x: 552, startPoint y: 151, endPoint x: 612, endPoint y: 213, distance: 86.6
click at [553, 156] on span "Empregadores" at bounding box center [602, 151] width 204 height 27
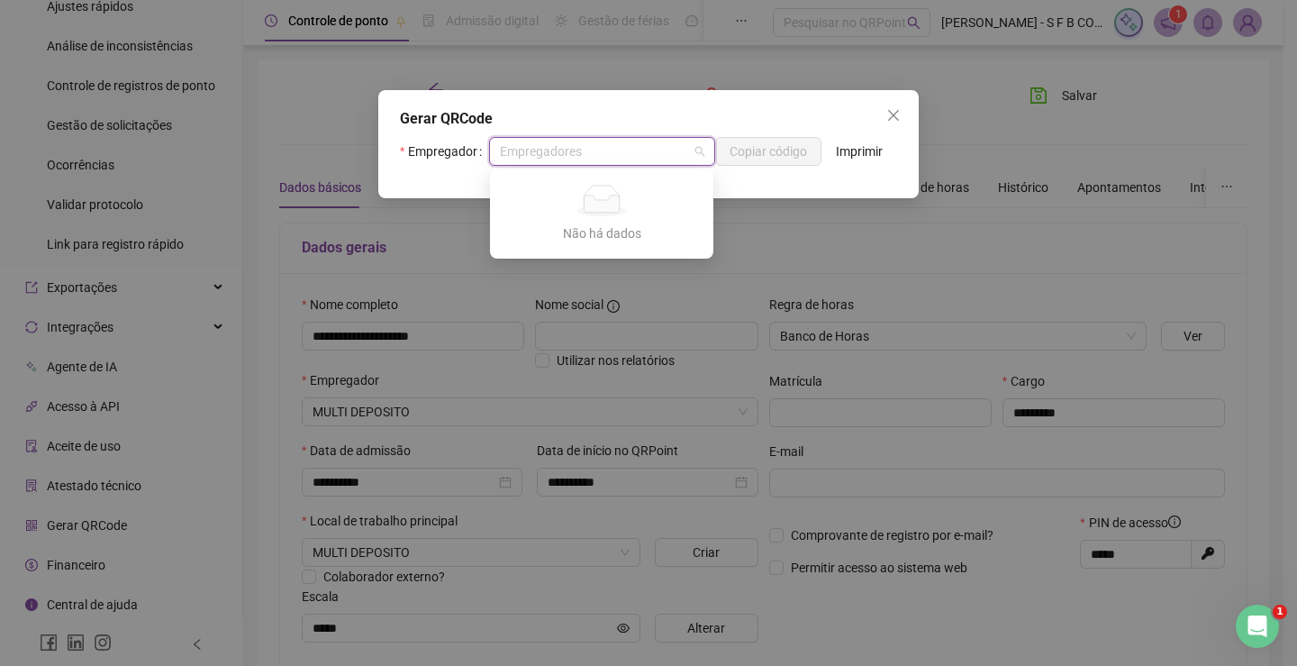
click at [814, 240] on div "Gerar QRCode Empregador Empregadores Copiar código Imprimir" at bounding box center [648, 333] width 1297 height 666
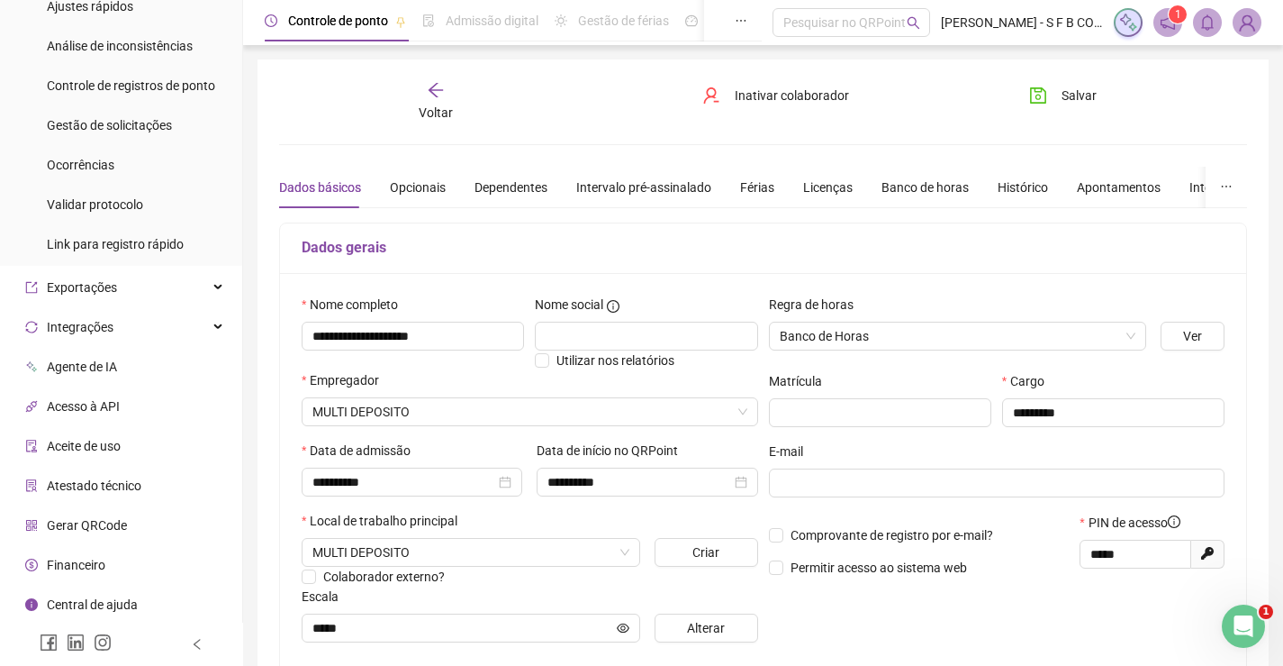
click at [117, 518] on span "Gerar QRCode" at bounding box center [87, 525] width 80 height 14
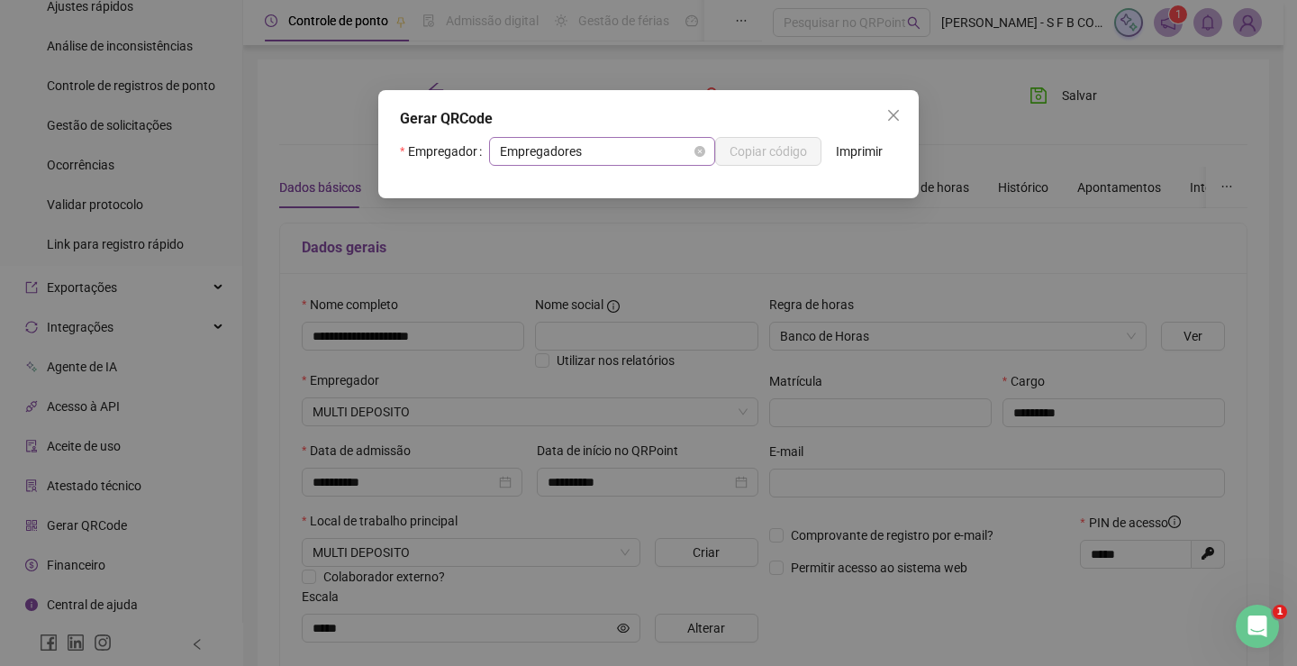
click at [586, 153] on span "Empregadores" at bounding box center [602, 151] width 204 height 27
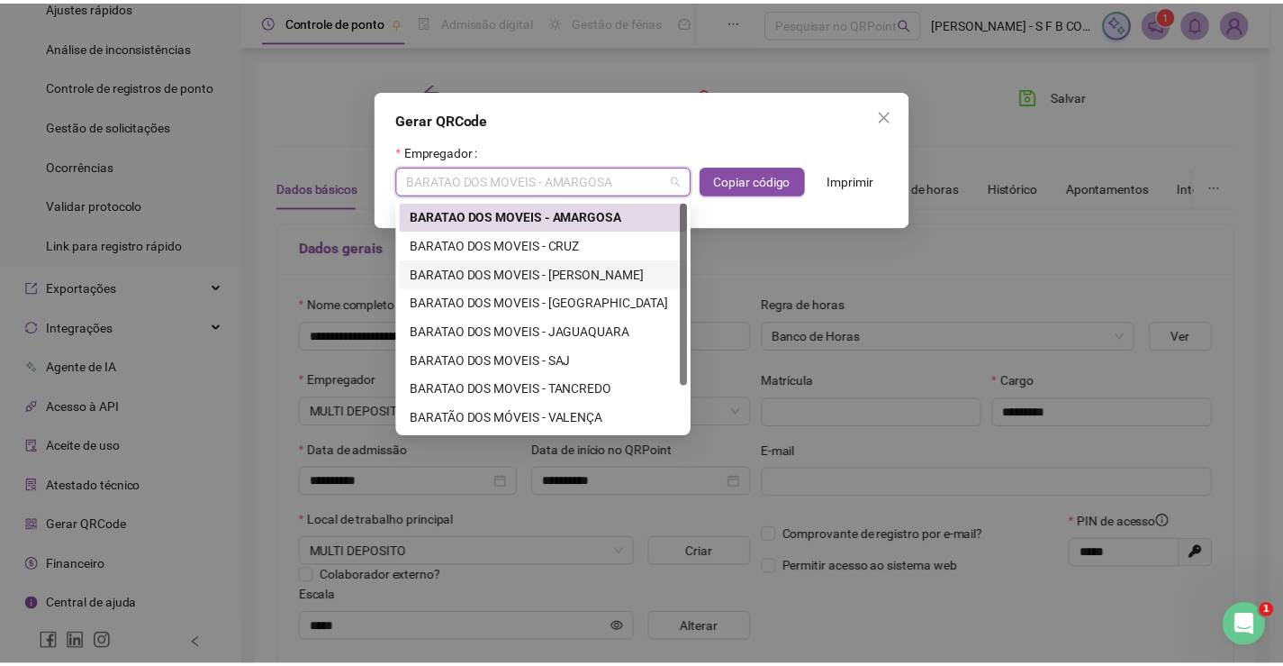
scroll to position [58, 0]
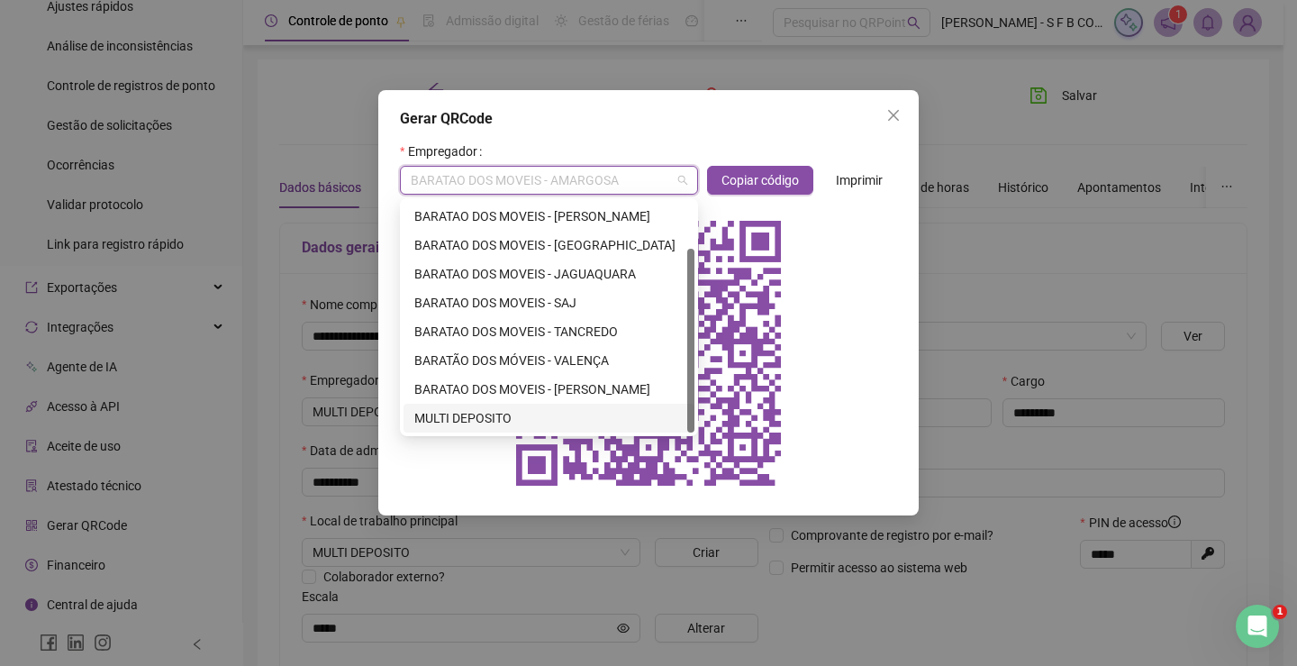
click at [521, 420] on div "MULTI DEPOSITO" at bounding box center [548, 418] width 269 height 20
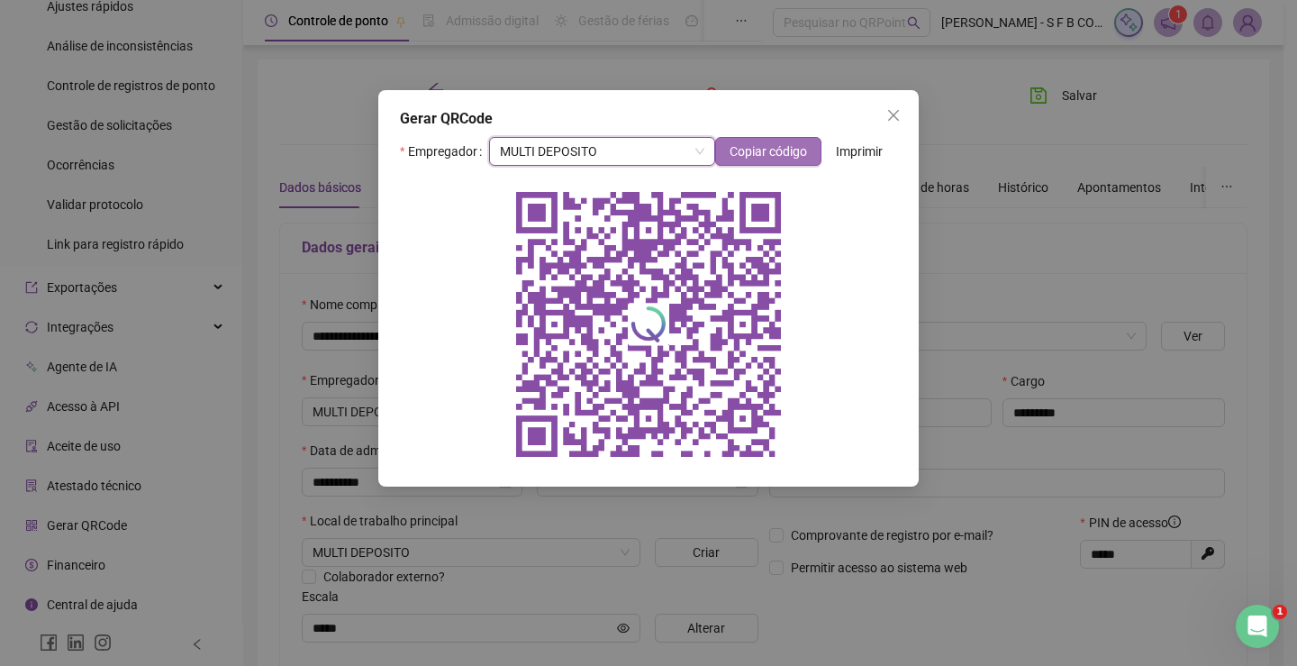
click at [782, 148] on span "Copiar código" at bounding box center [767, 151] width 77 height 20
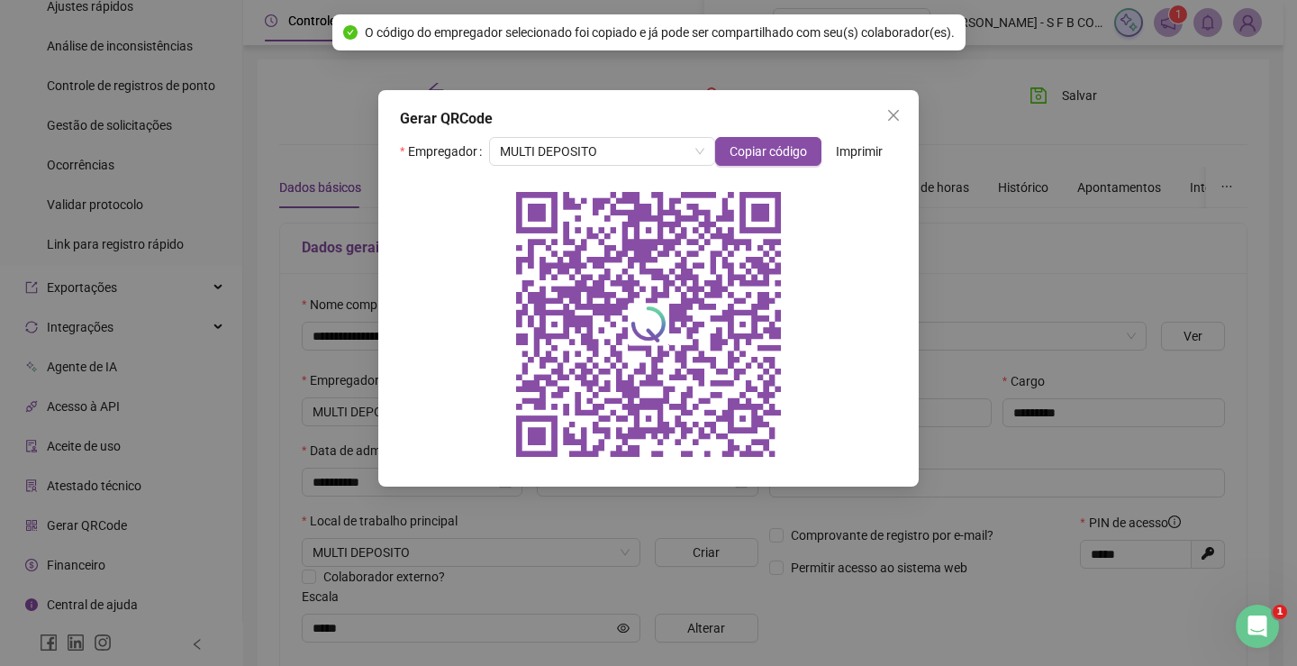
click at [952, 235] on div "Gerar QRCode Empregador MULTI DEPOSITO Copiar código Imprimir" at bounding box center [648, 333] width 1297 height 666
